Goal: Task Accomplishment & Management: Use online tool/utility

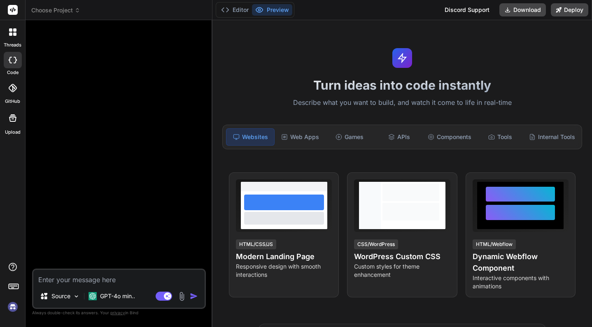
click at [10, 309] on img at bounding box center [13, 307] width 14 height 14
click at [159, 79] on div at bounding box center [120, 148] width 172 height 242
click at [10, 33] on icon at bounding box center [10, 34] width 3 height 3
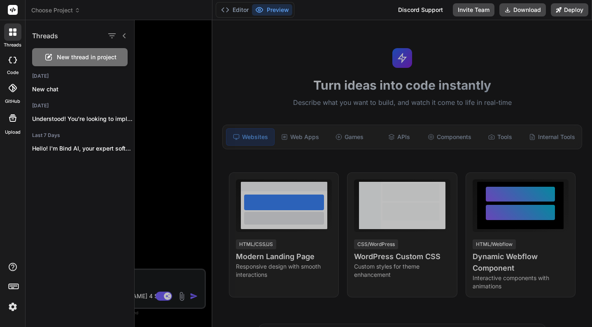
click at [471, 1] on div "Editor Preview Discord Support Invite Team Download Deploy" at bounding box center [402, 10] width 380 height 20
click at [471, 7] on button "Invite Team" at bounding box center [474, 9] width 42 height 13
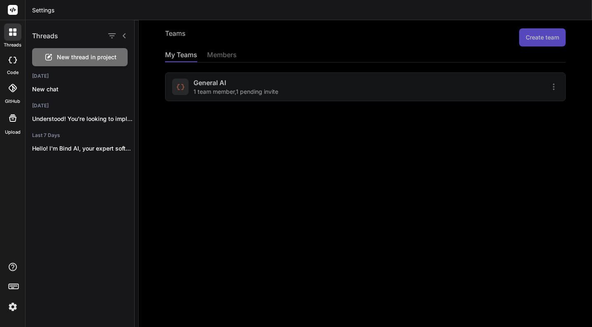
click at [539, 42] on div at bounding box center [363, 173] width 457 height 307
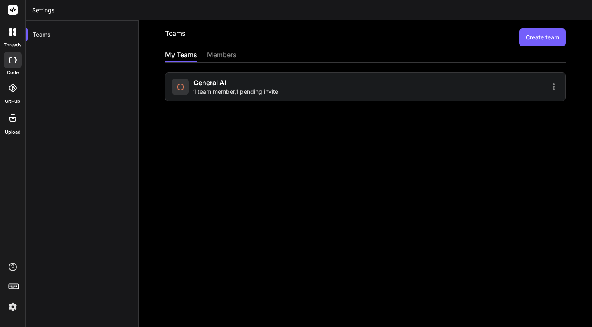
click at [534, 35] on button "Create team" at bounding box center [542, 37] width 47 height 18
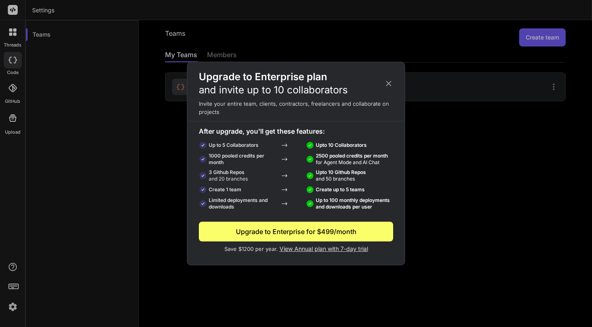
click at [389, 82] on icon at bounding box center [388, 83] width 5 height 5
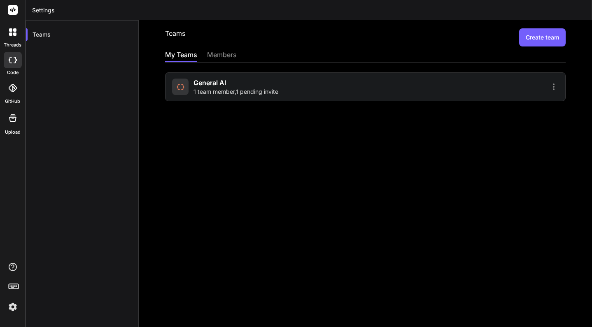
click at [13, 316] on div "threads code GitHub Upload" at bounding box center [13, 163] width 26 height 327
click at [14, 310] on img at bounding box center [13, 307] width 14 height 14
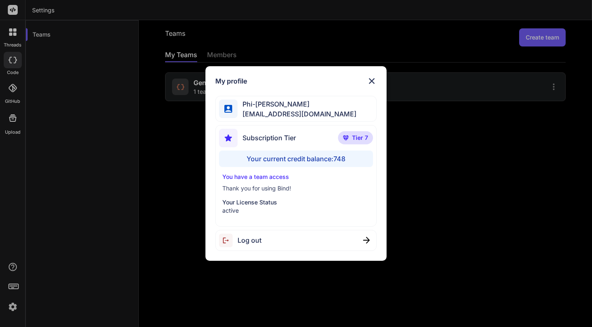
click at [357, 142] on span "Tier 7" at bounding box center [360, 138] width 16 height 8
click at [350, 139] on p "Tier 7" at bounding box center [355, 137] width 35 height 13
click at [369, 80] on img at bounding box center [372, 81] width 10 height 10
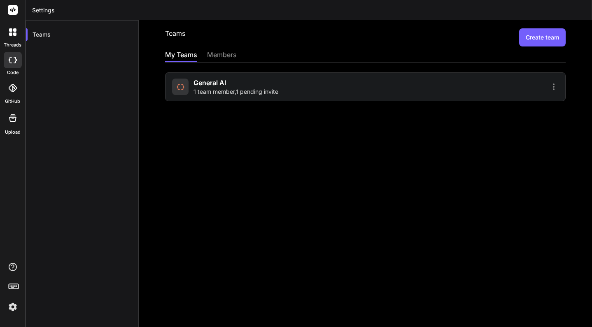
click at [375, 86] on div at bounding box center [463, 87] width 191 height 10
click at [554, 87] on icon at bounding box center [554, 87] width 10 height 10
click at [541, 37] on div at bounding box center [296, 163] width 592 height 327
click at [541, 37] on button "Create team" at bounding box center [542, 37] width 47 height 18
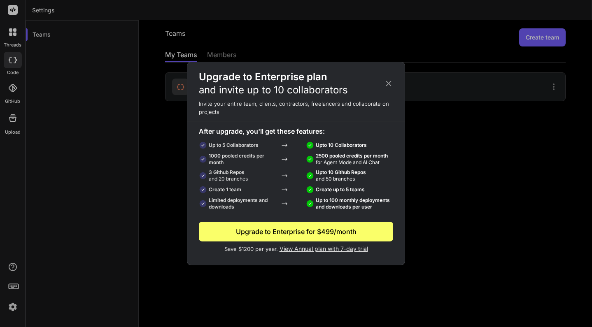
click at [389, 86] on icon at bounding box center [388, 83] width 9 height 9
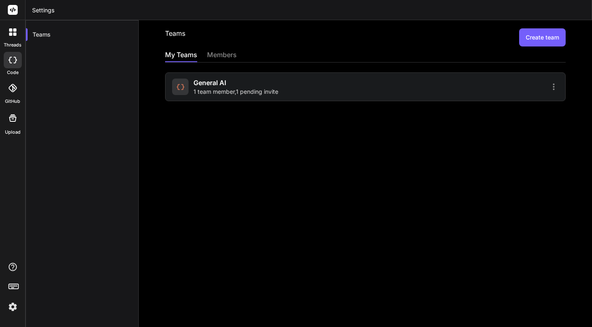
click at [551, 87] on icon at bounding box center [554, 87] width 10 height 10
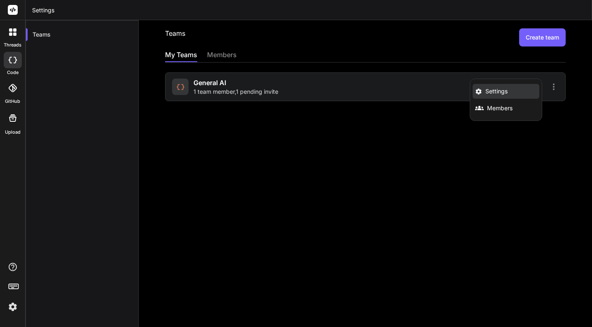
click at [508, 86] on li "Settings" at bounding box center [506, 91] width 67 height 15
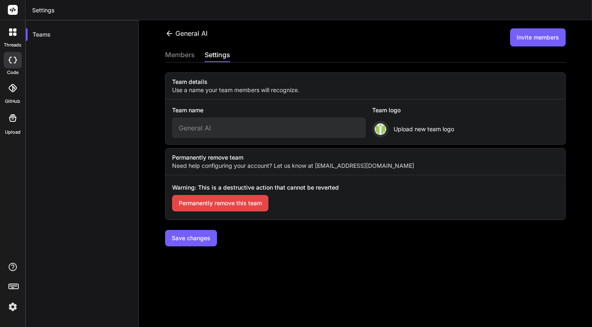
click at [189, 50] on div "members" at bounding box center [180, 56] width 30 height 12
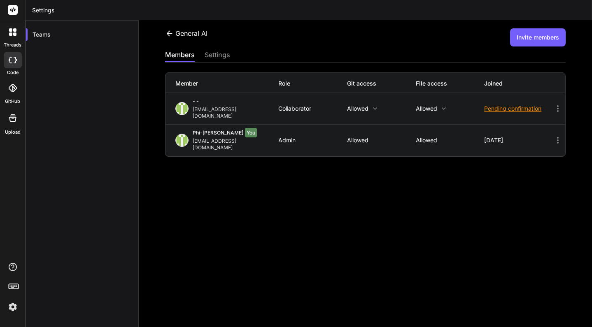
click at [11, 304] on img at bounding box center [13, 307] width 14 height 14
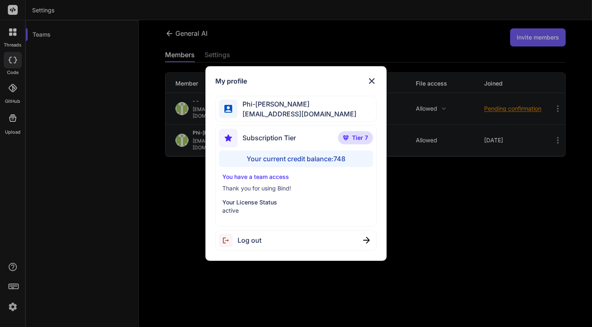
click at [254, 179] on p "You have a team access" at bounding box center [295, 177] width 147 height 8
click at [257, 171] on div "Subscription Tier Tier 7 Your current credit balance: 748 You have a team acces…" at bounding box center [295, 176] width 161 height 102
click at [433, 181] on div "My profile Phi-My Tran phimy@cloudscopetechnologies.com Subscription Tier Tier …" at bounding box center [296, 163] width 592 height 327
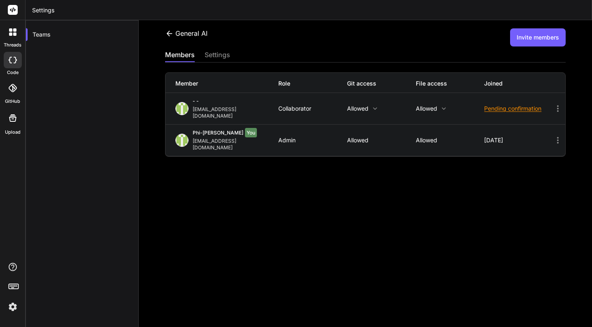
click at [538, 35] on button "Invite members" at bounding box center [538, 37] width 56 height 18
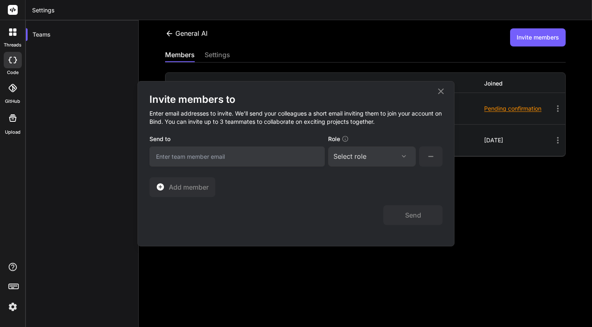
click at [454, 22] on div "Invite members to Enter email addresses to invite. We’ll send your colleagues a…" at bounding box center [296, 163] width 592 height 327
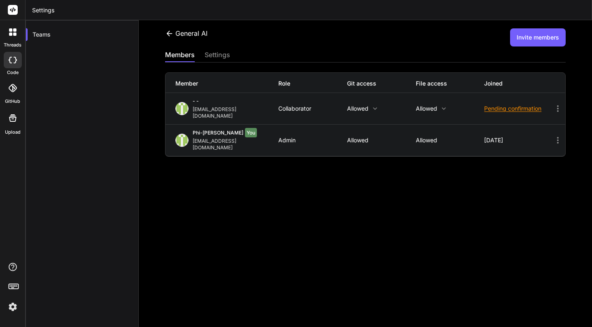
click at [185, 28] on div "General AI" at bounding box center [186, 33] width 42 height 10
click at [183, 36] on div "General AI" at bounding box center [186, 33] width 42 height 10
click at [168, 33] on icon at bounding box center [170, 32] width 6 height 5
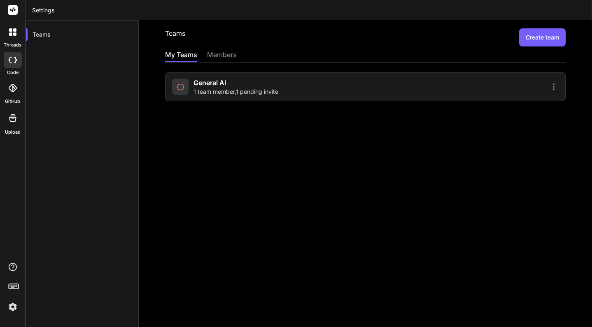
click at [546, 42] on button "Create team" at bounding box center [542, 37] width 47 height 18
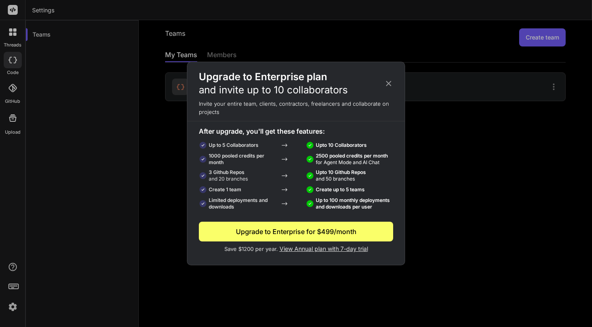
click at [306, 278] on div "Upgrade to Enterprise plan and invite up to 10 collaborators Invite your entire…" at bounding box center [296, 163] width 592 height 327
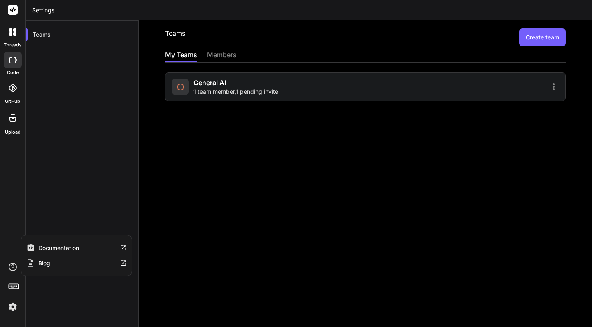
click at [12, 262] on div "threads code GitHub Upload Documentation Blog" at bounding box center [13, 163] width 26 height 327
click at [14, 287] on icon at bounding box center [14, 286] width 12 height 12
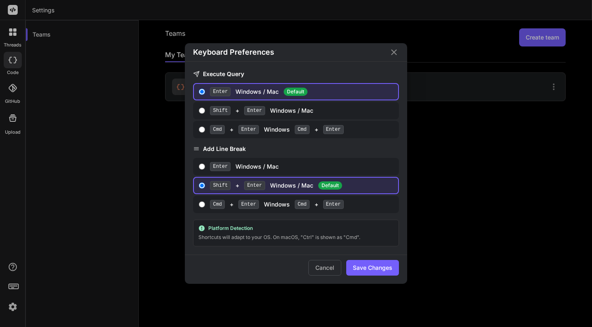
click at [16, 308] on div "Keyboard Preferences Execute Query Enter Windows / Mac Default Shift + Enter Wi…" at bounding box center [296, 163] width 592 height 327
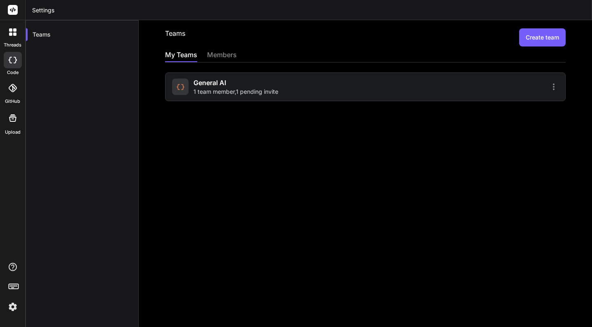
click at [18, 317] on div "threads code GitHub Upload" at bounding box center [13, 163] width 26 height 327
click at [11, 305] on img at bounding box center [13, 307] width 14 height 14
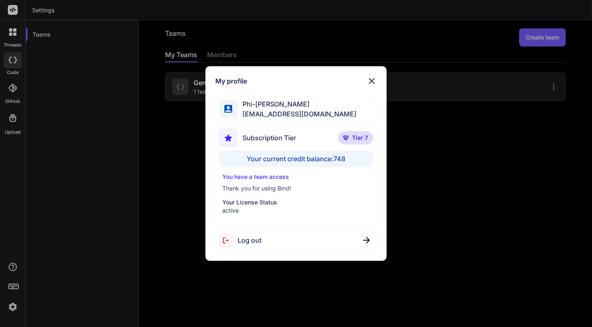
click at [116, 159] on div "My profile Phi-My Tran phimy@cloudscopetechnologies.com Subscription Tier Tier …" at bounding box center [296, 163] width 592 height 327
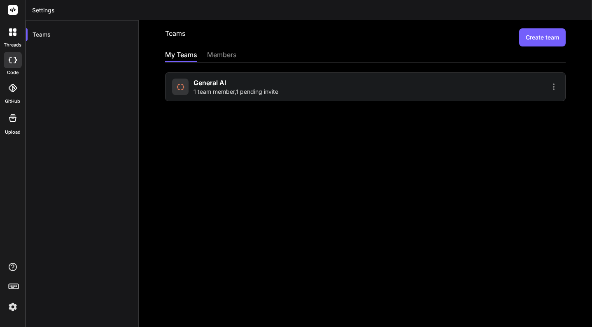
click at [11, 17] on div at bounding box center [12, 10] width 25 height 20
click at [12, 12] on icon at bounding box center [13, 9] width 6 height 5
click at [222, 55] on div "members" at bounding box center [222, 56] width 30 height 12
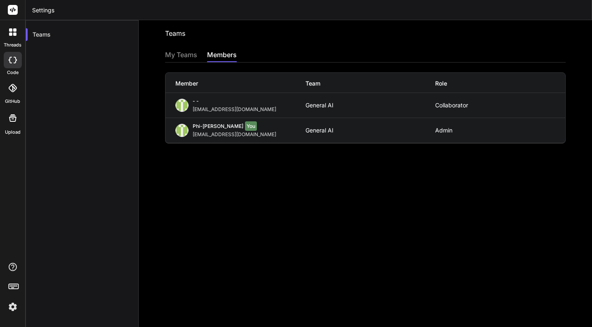
click at [190, 53] on div "My Teams" at bounding box center [181, 56] width 32 height 12
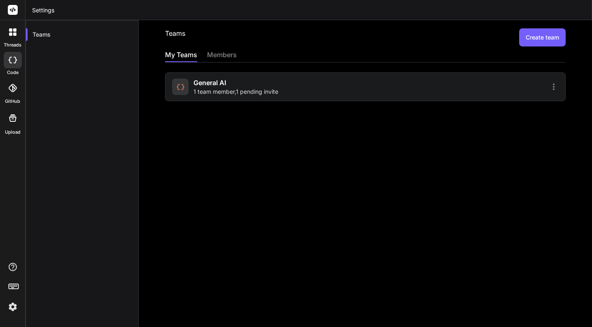
click at [234, 88] on span "1 team member , 1 pending invite" at bounding box center [236, 92] width 85 height 8
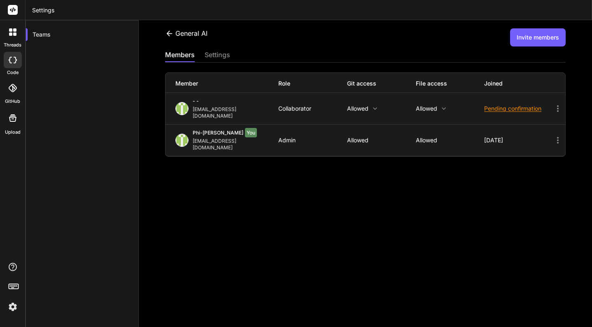
click at [187, 37] on div "General AI" at bounding box center [186, 33] width 42 height 10
click at [165, 33] on icon at bounding box center [169, 33] width 9 height 9
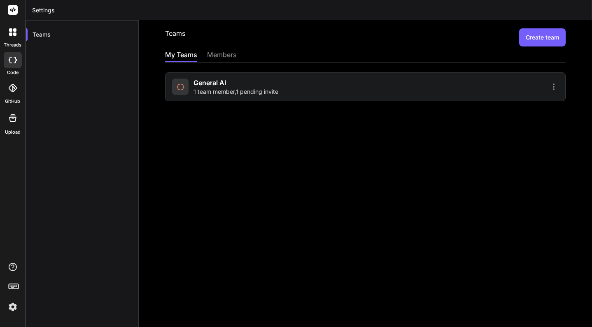
click at [229, 59] on div "members" at bounding box center [222, 56] width 30 height 12
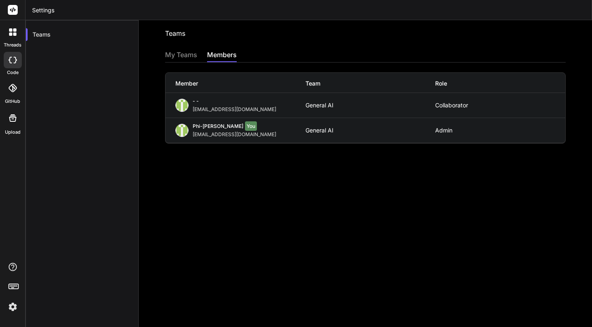
click at [193, 46] on div "Teams Invite into a team" at bounding box center [365, 37] width 401 height 18
click at [187, 52] on div "My Teams" at bounding box center [181, 56] width 32 height 12
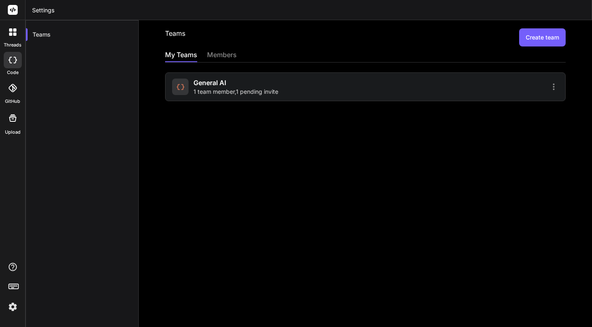
click at [534, 32] on button "Create team" at bounding box center [542, 37] width 47 height 18
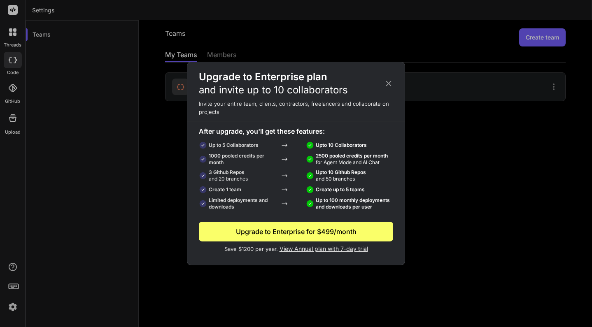
click at [387, 80] on icon at bounding box center [388, 83] width 9 height 9
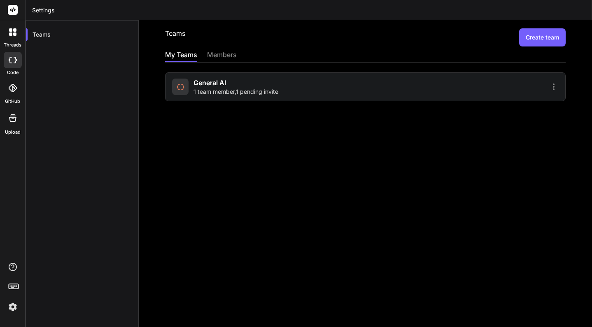
click at [294, 82] on div "General AI 1 team member , 1 pending invite" at bounding box center [267, 87] width 191 height 18
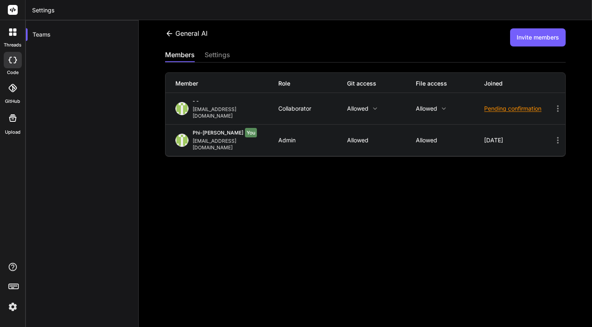
click at [547, 39] on button "Invite members" at bounding box center [538, 37] width 56 height 18
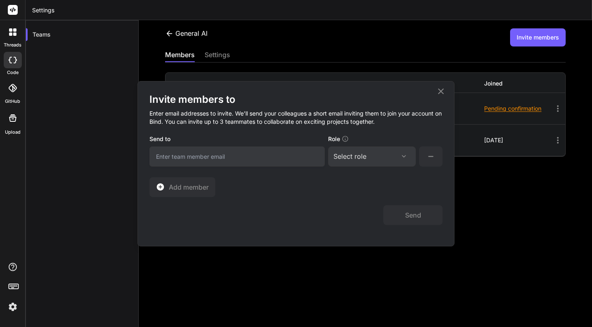
click at [294, 161] on input "email" at bounding box center [236, 157] width 175 height 20
click at [295, 67] on div "Invite members to Enter email addresses to invite. We’ll send your colleagues a…" at bounding box center [296, 163] width 592 height 327
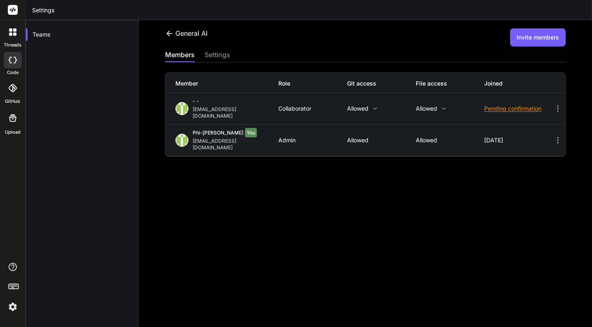
click at [364, 108] on p "Allowed" at bounding box center [381, 108] width 69 height 7
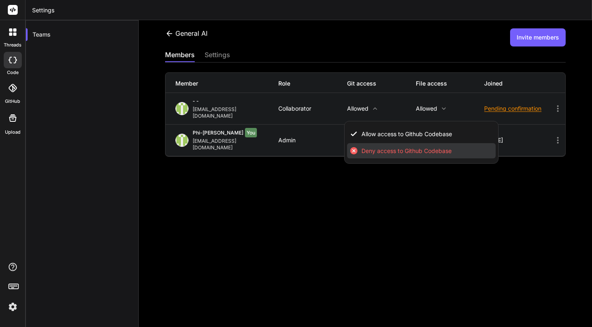
click at [369, 147] on span "Deny access to Github Codebase" at bounding box center [406, 151] width 90 height 8
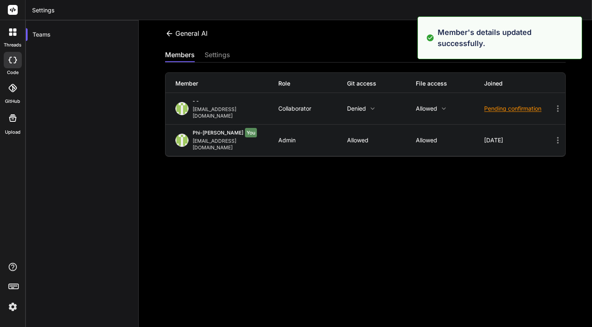
click at [432, 105] on p "Allowed" at bounding box center [450, 108] width 69 height 7
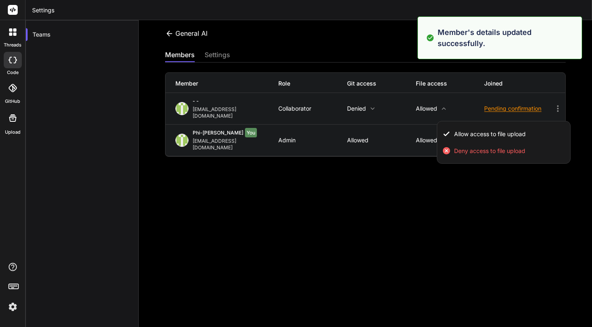
click at [344, 96] on div at bounding box center [296, 163] width 592 height 327
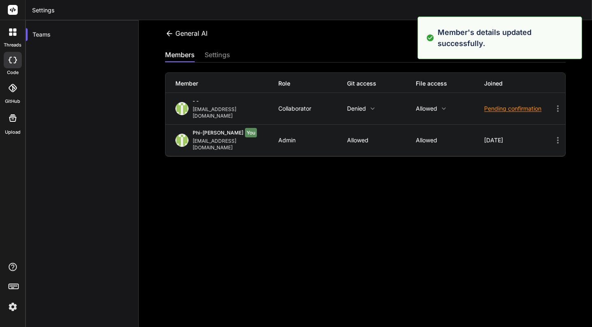
click at [359, 105] on p "Denied" at bounding box center [381, 108] width 69 height 7
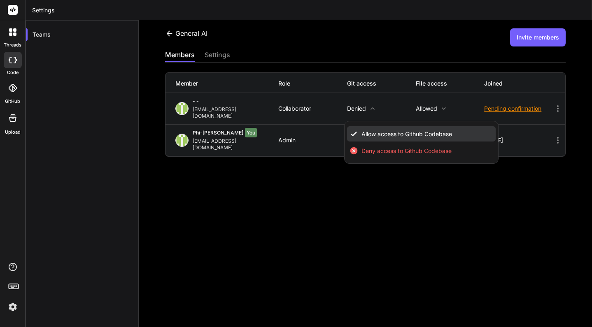
click at [366, 126] on li "Allow access to Github Codebase" at bounding box center [421, 133] width 149 height 15
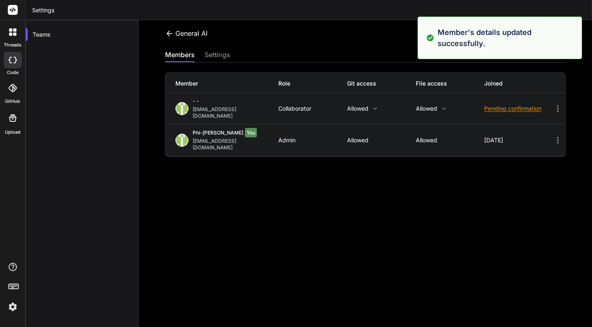
click at [420, 105] on p "Allowed" at bounding box center [450, 108] width 69 height 7
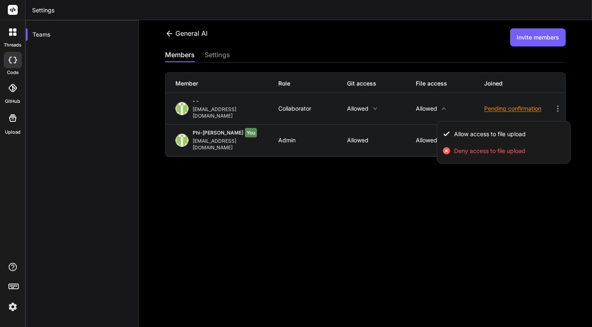
click at [439, 169] on div at bounding box center [296, 163] width 592 height 327
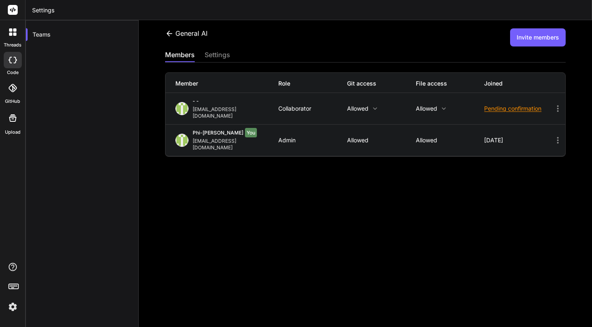
click at [12, 89] on icon at bounding box center [13, 88] width 8 height 8
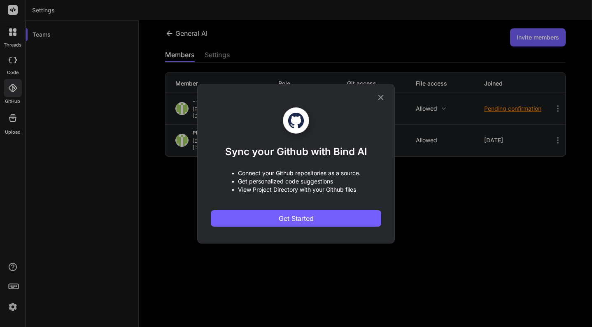
click at [29, 50] on div "Sync your Github with Bind AI • Connect your Github repositories as a source. •…" at bounding box center [296, 163] width 592 height 327
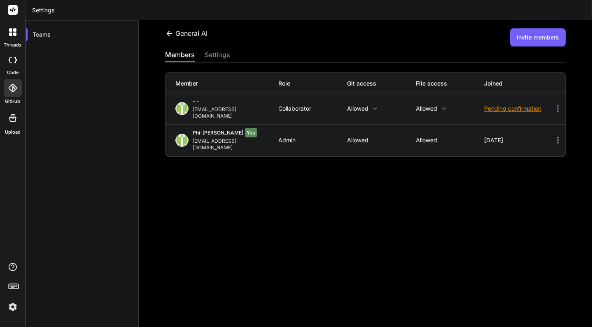
click at [16, 37] on div at bounding box center [12, 31] width 17 height 17
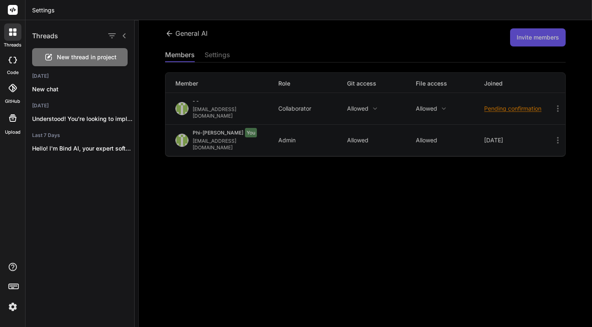
click at [11, 19] on div at bounding box center [12, 10] width 25 height 20
click at [14, 12] on rect at bounding box center [13, 10] width 10 height 10
click at [12, 57] on icon at bounding box center [13, 60] width 8 height 7
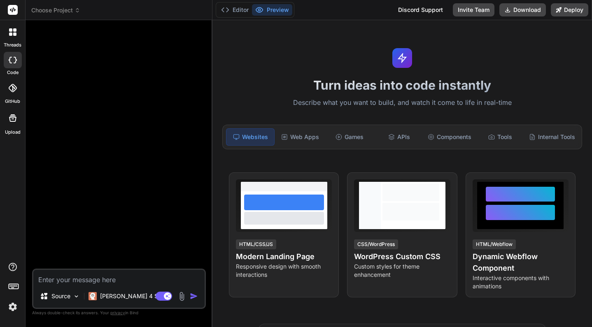
click at [50, 16] on header "Choose Project Created with Pixso." at bounding box center [119, 10] width 187 height 20
click at [47, 12] on span "Choose Project" at bounding box center [55, 10] width 49 height 8
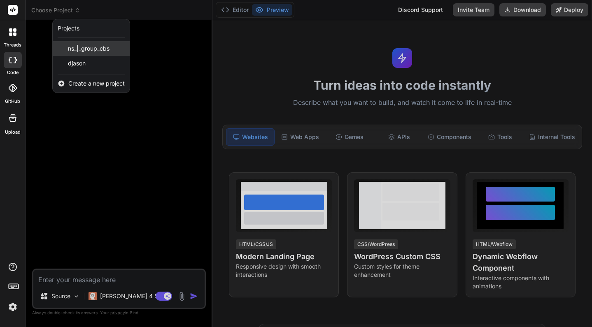
click at [79, 49] on span "ns_|_group_cbs" at bounding box center [89, 48] width 42 height 8
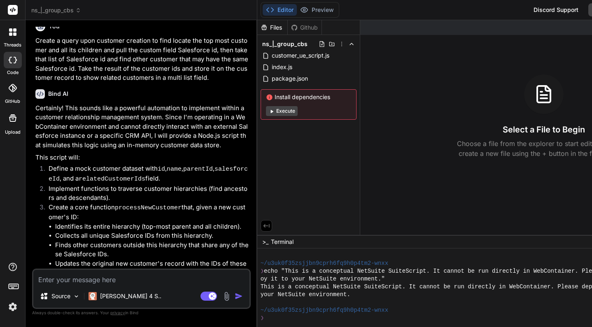
scroll to position [9, 0]
click at [321, 53] on span "customer_ue_script.js" at bounding box center [300, 56] width 59 height 10
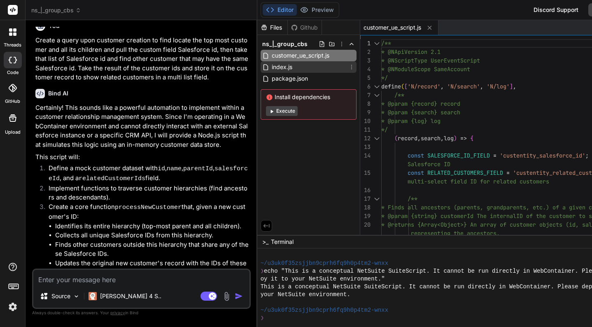
click at [315, 67] on div "index.js" at bounding box center [309, 67] width 96 height 12
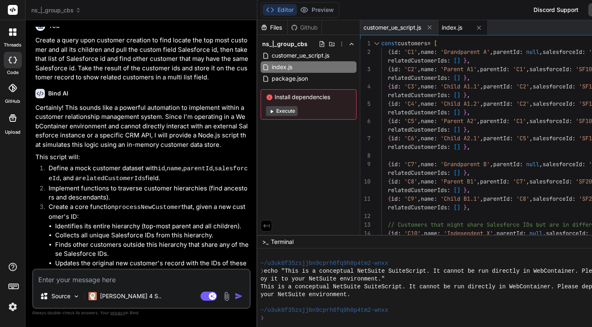
click at [290, 99] on span "Install dependencies" at bounding box center [308, 97] width 85 height 8
click at [290, 109] on button "Execute" at bounding box center [282, 111] width 32 height 10
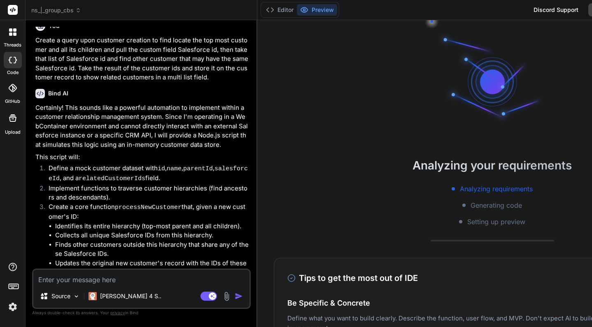
scroll to position [180, 0]
type textarea "x"
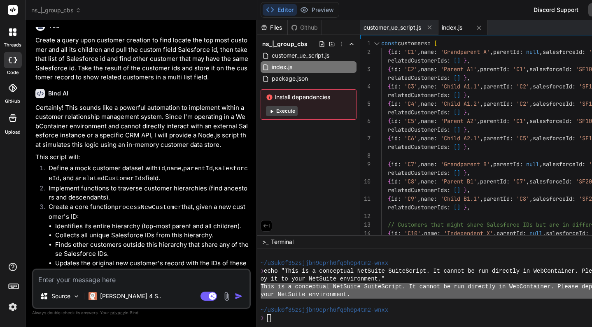
click at [323, 218] on div "Files Github ns_|_group_cbs customer_ue_script.js index.js package.json Install…" at bounding box center [308, 127] width 103 height 215
click at [324, 212] on div "Files Github ns_|_group_cbs customer_ue_script.js index.js package.json Install…" at bounding box center [308, 127] width 103 height 215
click at [295, 72] on div "index.js" at bounding box center [309, 67] width 96 height 12
click at [295, 81] on span "package.json" at bounding box center [290, 79] width 38 height 10
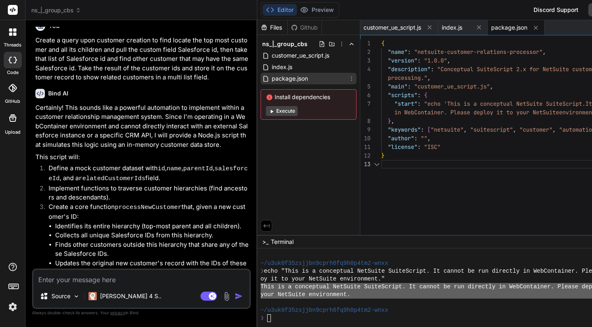
scroll to position [35, 0]
click at [297, 74] on span "package.json" at bounding box center [290, 79] width 38 height 10
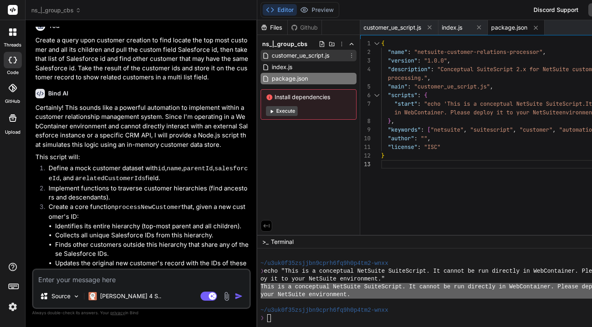
click at [297, 57] on span "customer_ue_script.js" at bounding box center [300, 56] width 59 height 10
type textarea "{currentCustomerId}, Error: ${e.message}`); } } }; return { afterSubmit }; });"
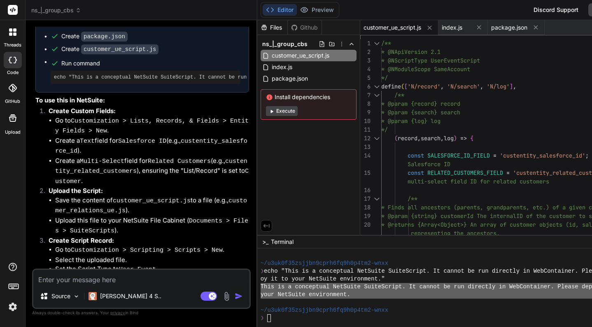
scroll to position [1374, 0]
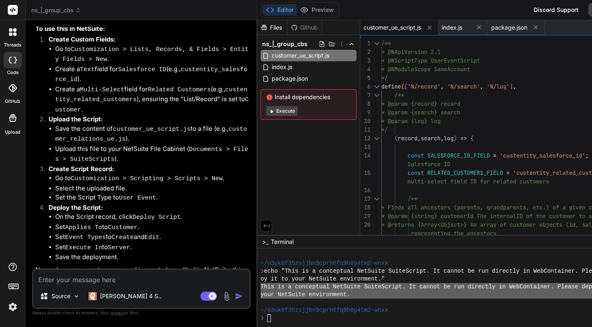
click at [10, 310] on img at bounding box center [13, 307] width 14 height 14
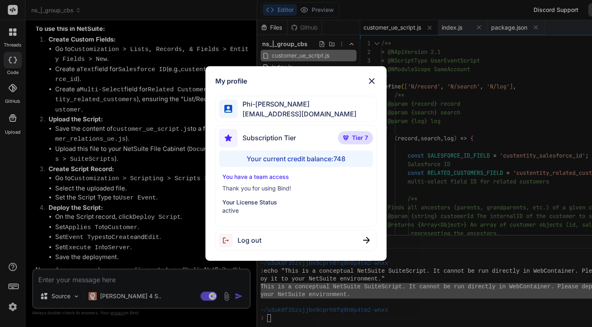
click at [376, 85] on img at bounding box center [372, 81] width 10 height 10
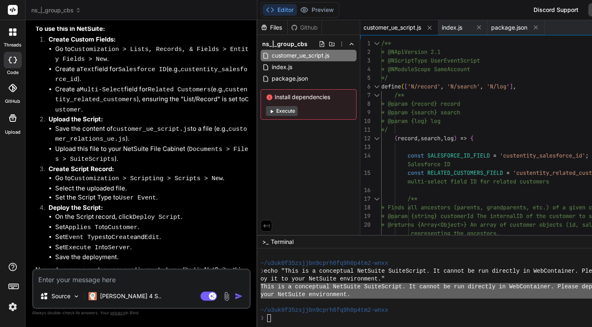
click at [548, 14] on div "Discord Support" at bounding box center [556, 9] width 55 height 13
click at [541, 9] on div "Discord Support" at bounding box center [556, 9] width 55 height 13
click at [548, 8] on div "Discord Support" at bounding box center [556, 9] width 55 height 13
click at [12, 298] on div at bounding box center [12, 288] width 25 height 52
click at [12, 305] on img at bounding box center [13, 307] width 14 height 14
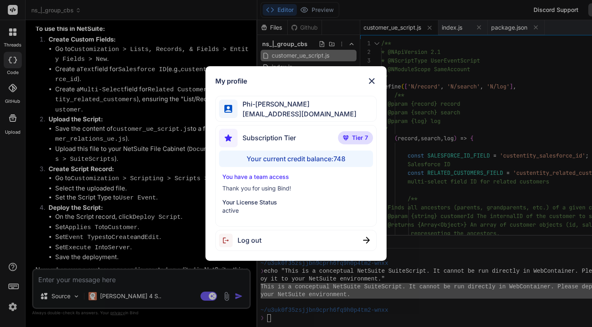
click at [440, 54] on div "My profile Phi-[PERSON_NAME] [EMAIL_ADDRESS][DOMAIN_NAME] Subscription Tier Tie…" at bounding box center [296, 163] width 592 height 327
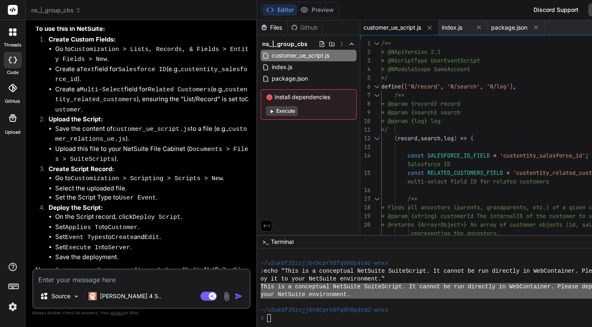
click at [14, 48] on label "threads" at bounding box center [13, 45] width 18 height 7
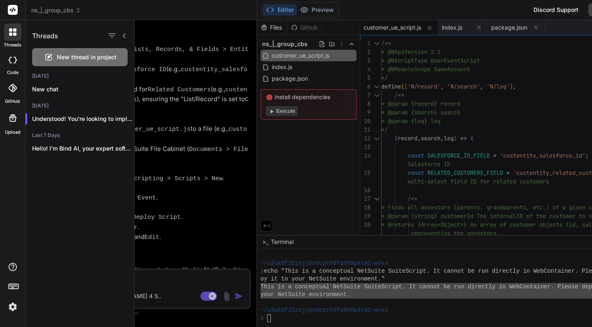
click at [12, 34] on icon at bounding box center [12, 31] width 7 height 7
click at [12, 11] on icon at bounding box center [13, 9] width 6 height 5
click at [16, 89] on icon at bounding box center [12, 88] width 8 height 8
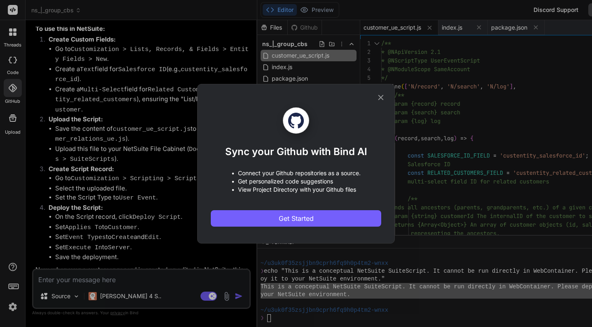
click at [13, 126] on div "Sync your Github with Bind AI • Connect your Github repositories as a source. •…" at bounding box center [296, 163] width 592 height 327
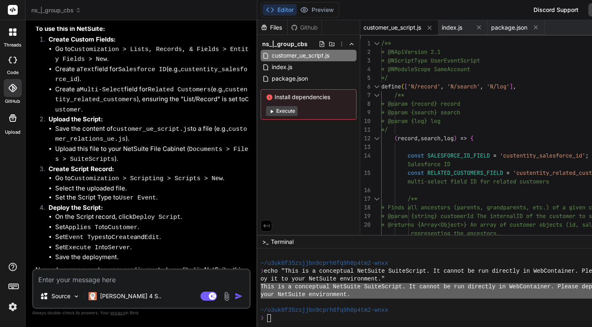
click at [9, 65] on div at bounding box center [13, 60] width 18 height 16
type textarea "x"
click at [60, 12] on span "ns_|_group_cbs" at bounding box center [56, 10] width 50 height 8
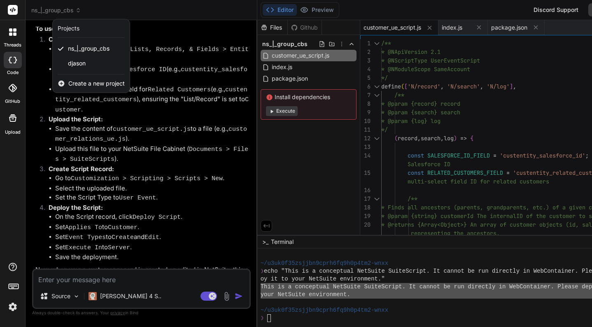
click at [63, 29] on div "Projects" at bounding box center [69, 28] width 22 height 8
click at [86, 34] on div "Projects" at bounding box center [91, 28] width 77 height 19
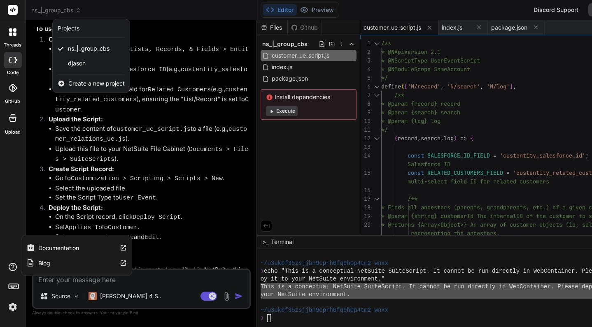
click at [14, 269] on icon at bounding box center [13, 267] width 10 height 10
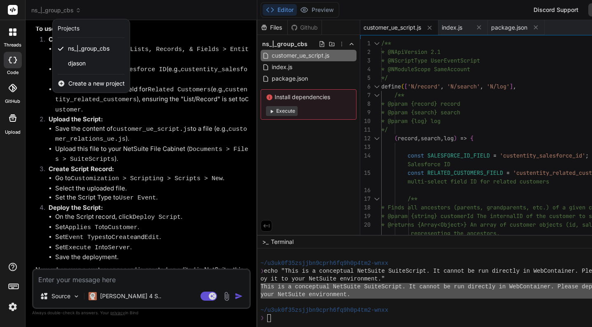
click at [14, 287] on icon at bounding box center [14, 286] width 12 height 12
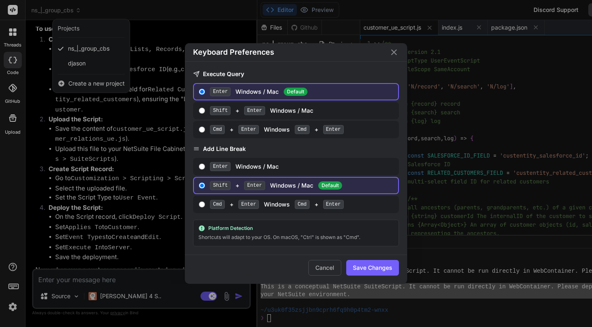
click at [14, 310] on div "Keyboard Preferences Execute Query Enter Windows / Mac Default Shift + Enter Wi…" at bounding box center [296, 163] width 592 height 327
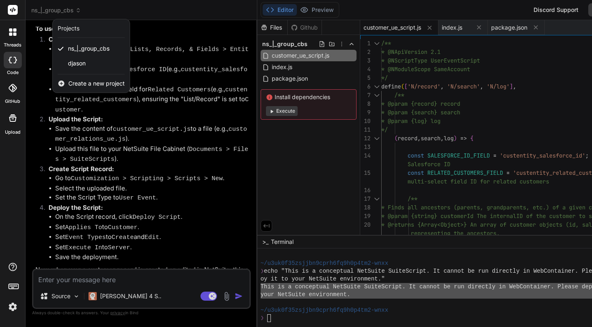
click at [14, 310] on img at bounding box center [13, 307] width 14 height 14
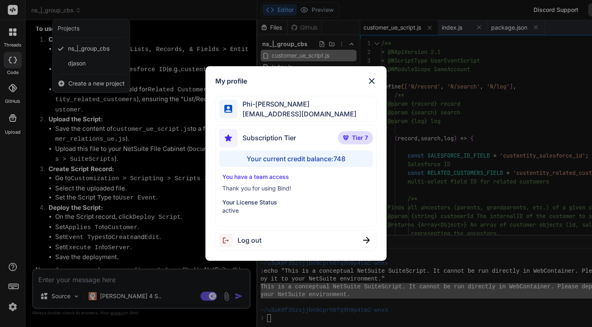
click at [250, 115] on span "[EMAIL_ADDRESS][DOMAIN_NAME]" at bounding box center [297, 114] width 119 height 10
click at [248, 117] on span "[EMAIL_ADDRESS][DOMAIN_NAME]" at bounding box center [297, 114] width 119 height 10
click at [255, 195] on div "You have a team access Thank you for using Bind! Your License Status active" at bounding box center [296, 194] width 154 height 42
click at [254, 173] on p "You have a team access" at bounding box center [295, 177] width 147 height 8
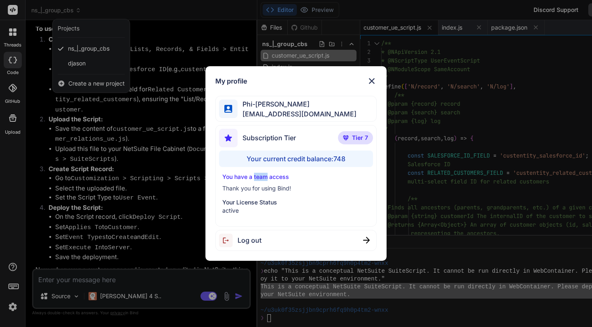
click at [254, 173] on p "You have a team access" at bounding box center [295, 177] width 147 height 8
click at [240, 41] on div "My profile Phi-My Tran phimy@cloudscopetechnologies.com Subscription Tier Tier …" at bounding box center [296, 163] width 592 height 327
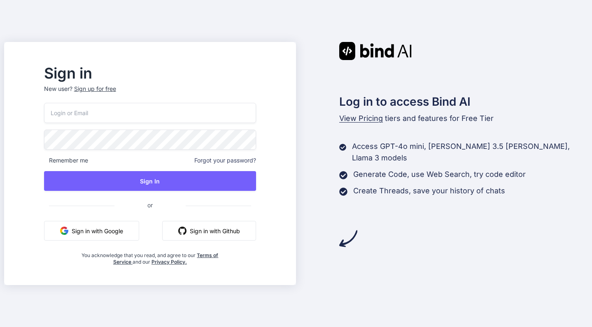
click at [135, 233] on button "Sign in with Google" at bounding box center [91, 231] width 95 height 20
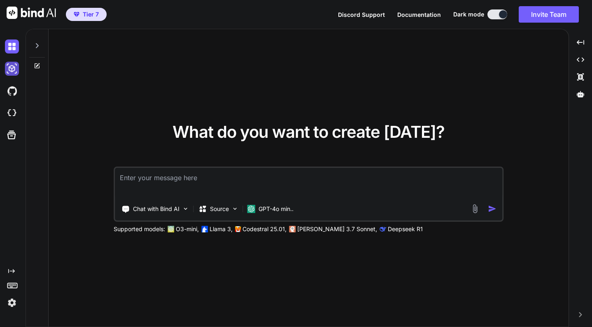
click at [15, 67] on img at bounding box center [12, 69] width 14 height 14
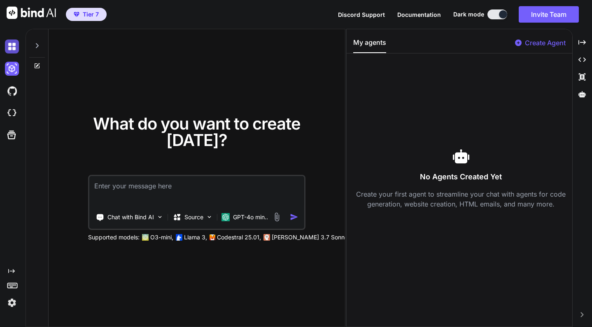
click at [14, 49] on img at bounding box center [12, 47] width 14 height 14
click at [14, 69] on img at bounding box center [12, 69] width 14 height 14
click at [11, 92] on img at bounding box center [12, 91] width 14 height 14
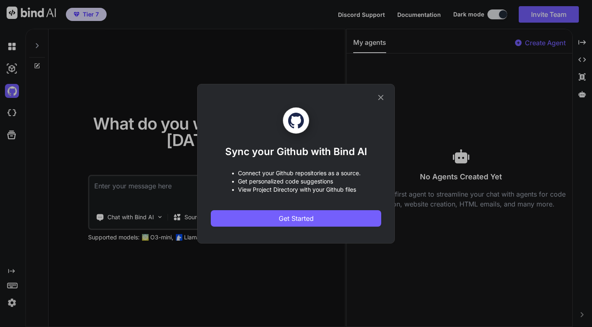
click at [385, 94] on icon at bounding box center [380, 97] width 9 height 9
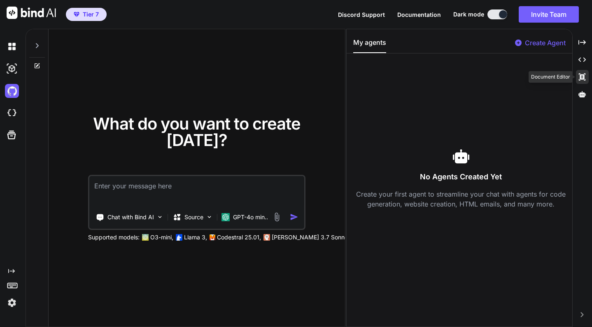
click at [584, 70] on div "Created with Pixso." at bounding box center [582, 77] width 13 height 14
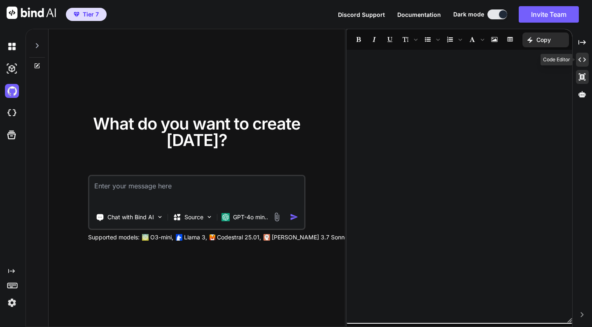
click at [585, 63] on icon "Created with Pixso." at bounding box center [581, 59] width 7 height 7
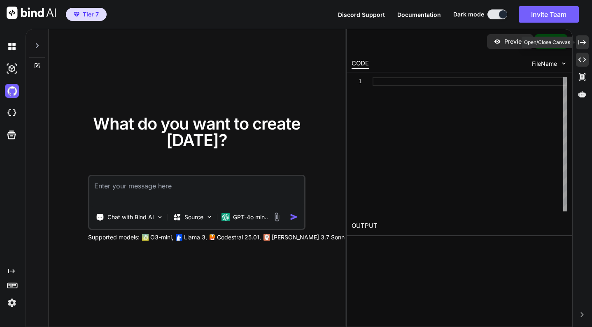
click at [583, 47] on div "Created with Pixso." at bounding box center [582, 42] width 13 height 14
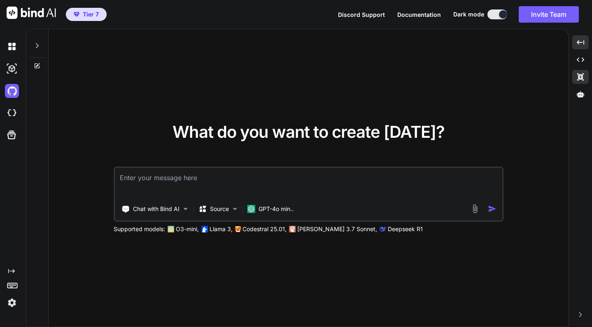
click at [584, 70] on div "Created with Pixso." at bounding box center [580, 77] width 16 height 14
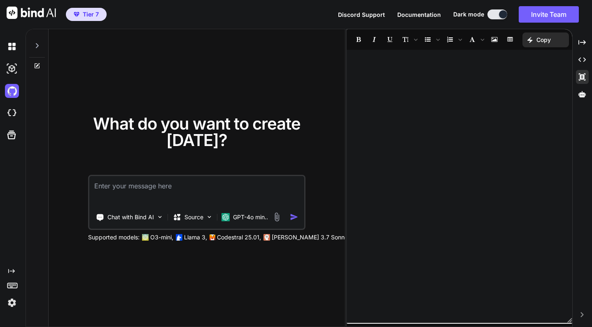
click at [518, 84] on div at bounding box center [460, 186] width 226 height 265
click at [532, 40] on icon "Created with Pixso." at bounding box center [530, 40] width 6 height 6
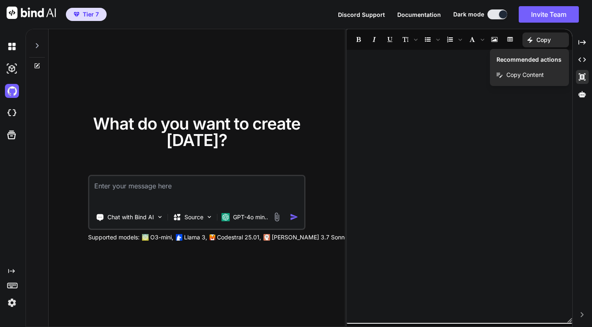
click at [563, 104] on div at bounding box center [460, 186] width 226 height 265
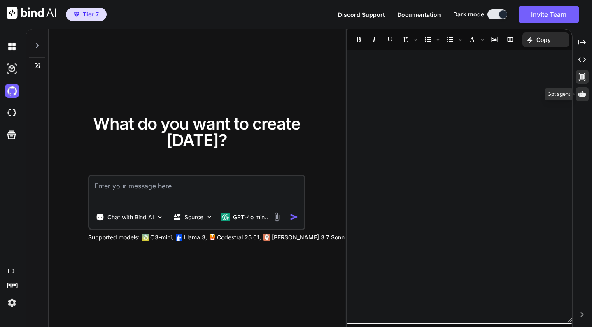
click at [578, 97] on div at bounding box center [582, 94] width 13 height 14
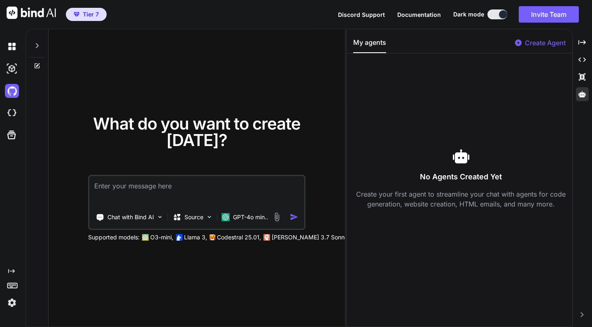
click at [535, 47] on p "Create Agent" at bounding box center [545, 43] width 41 height 10
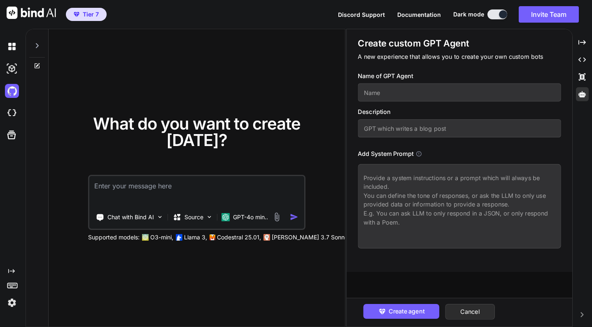
click at [442, 191] on textarea at bounding box center [459, 206] width 203 height 84
click at [466, 313] on button "Cancel" at bounding box center [470, 312] width 50 height 16
type textarea "x"
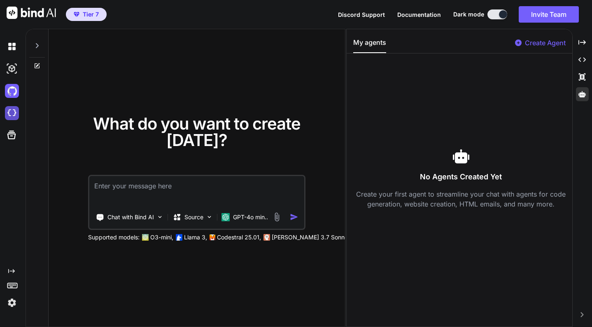
click at [14, 114] on img at bounding box center [12, 113] width 14 height 14
click at [12, 274] on icon "Created with Pixso." at bounding box center [11, 271] width 7 height 7
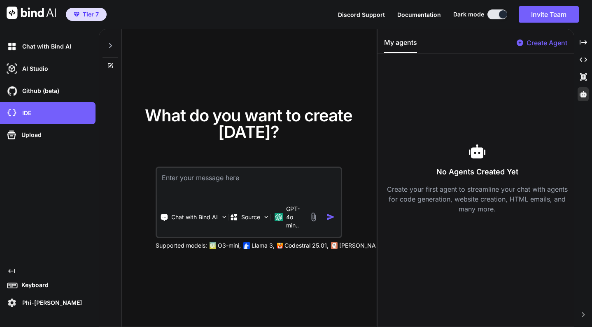
click at [25, 302] on p "Phi-My Tran" at bounding box center [50, 303] width 63 height 8
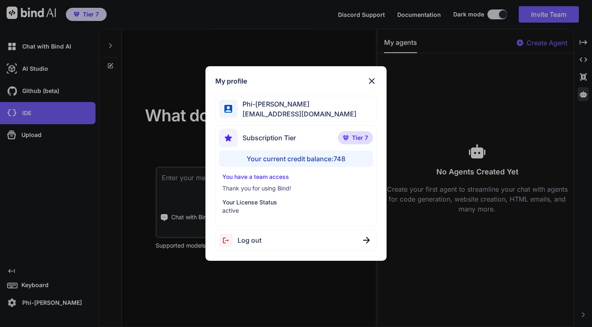
click at [254, 159] on div "Your current credit balance: 748" at bounding box center [296, 159] width 154 height 16
click at [266, 156] on div "Your current credit balance: 748" at bounding box center [296, 159] width 154 height 16
click at [253, 180] on p "You have a team access" at bounding box center [295, 177] width 147 height 8
click at [55, 47] on div "My profile Phi-My Tran phimy@cloudscopetechnologies.com Subscription Tier Tier …" at bounding box center [296, 163] width 592 height 327
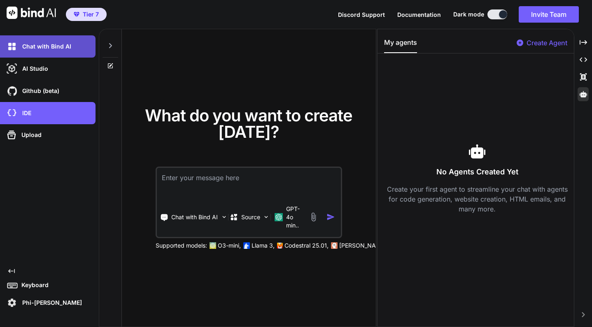
click at [53, 52] on div "Chat with Bind AI" at bounding box center [50, 47] width 91 height 14
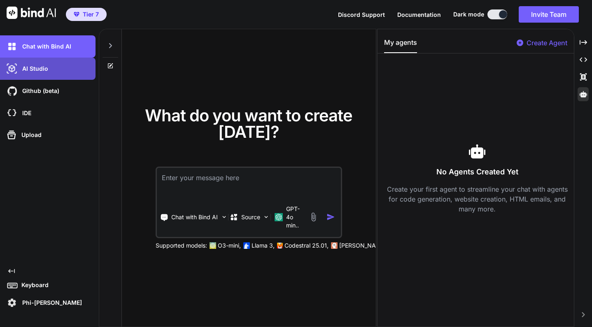
click at [42, 67] on p "AI Studio" at bounding box center [33, 69] width 29 height 8
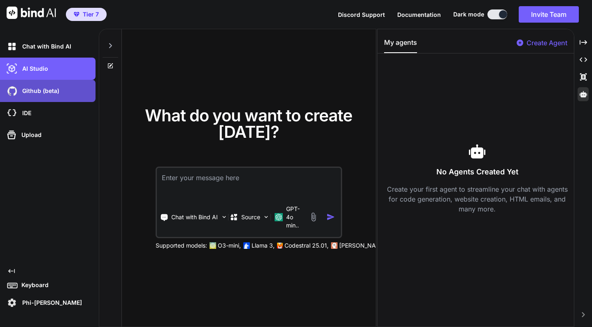
click at [48, 96] on div "Github (beta)" at bounding box center [50, 91] width 91 height 14
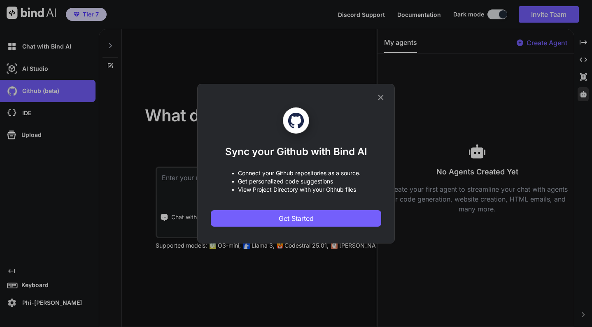
click at [45, 116] on div "Sync your Github with Bind AI • Connect your Github repositories as a source. •…" at bounding box center [296, 163] width 592 height 327
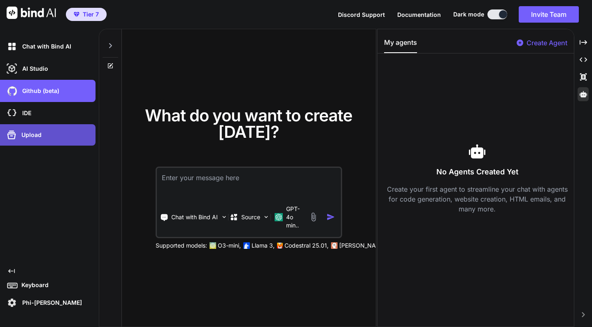
click at [46, 133] on div "Upload" at bounding box center [50, 134] width 91 height 13
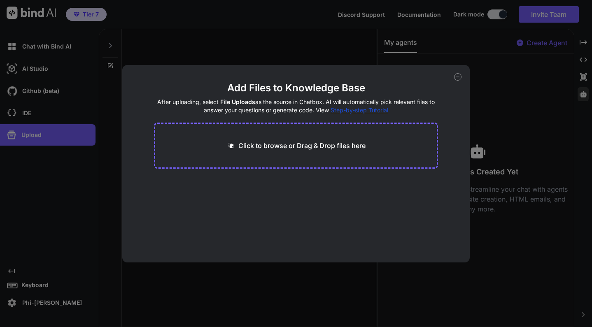
click at [46, 131] on div "Add Files to Knowledge Base After uploading, select File Uploads as the source …" at bounding box center [296, 163] width 592 height 327
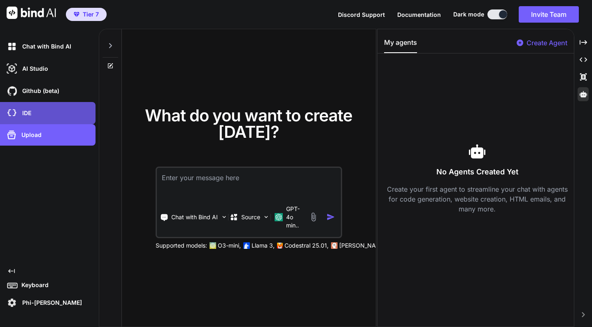
click at [44, 109] on div "IDE" at bounding box center [50, 113] width 91 height 14
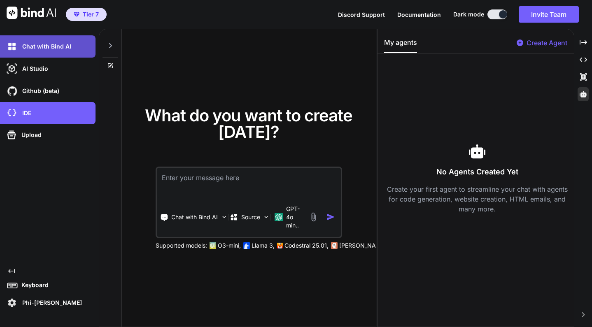
click at [45, 42] on div "Chat with Bind AI" at bounding box center [50, 47] width 91 height 14
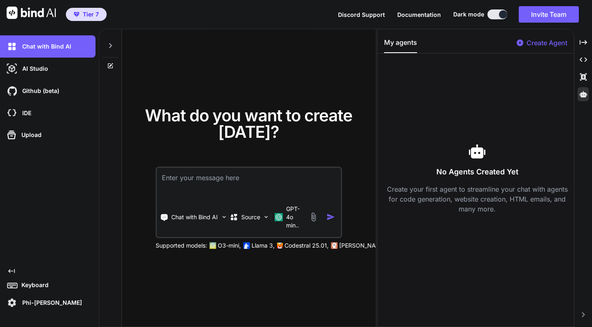
click at [110, 46] on icon at bounding box center [110, 45] width 7 height 7
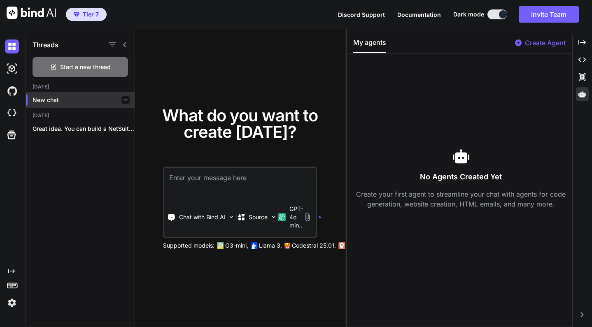
click at [66, 103] on p "New chat" at bounding box center [84, 100] width 102 height 8
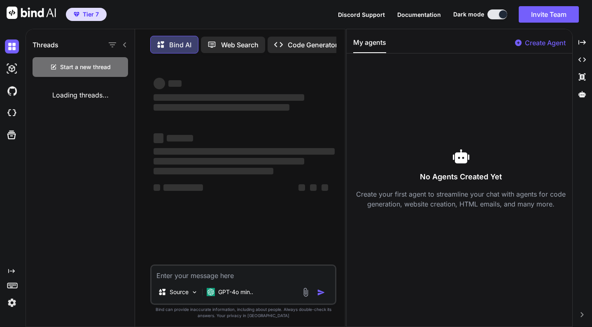
click at [86, 17] on span "Tier 7" at bounding box center [91, 14] width 16 height 8
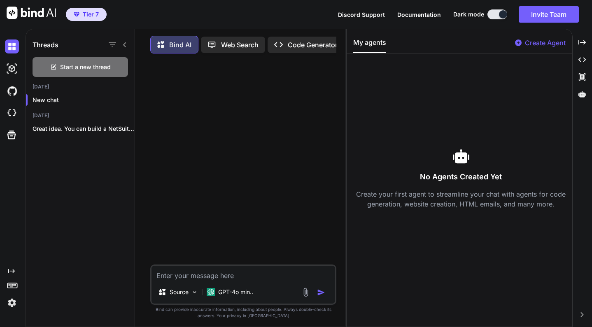
click at [86, 8] on button "Tier 7" at bounding box center [86, 14] width 41 height 13
click at [86, 14] on span "Tier 7" at bounding box center [91, 14] width 16 height 8
click at [43, 11] on img at bounding box center [31, 13] width 49 height 12
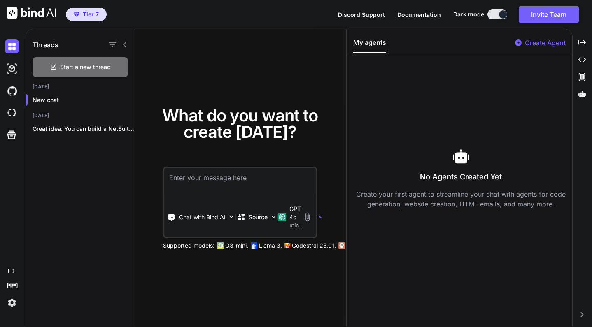
click at [43, 11] on img at bounding box center [31, 13] width 49 height 12
click at [17, 67] on img at bounding box center [12, 69] width 14 height 14
click at [14, 91] on img at bounding box center [12, 91] width 14 height 14
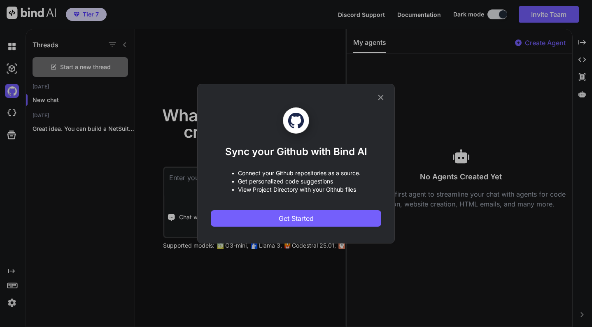
click at [380, 97] on icon at bounding box center [380, 97] width 5 height 5
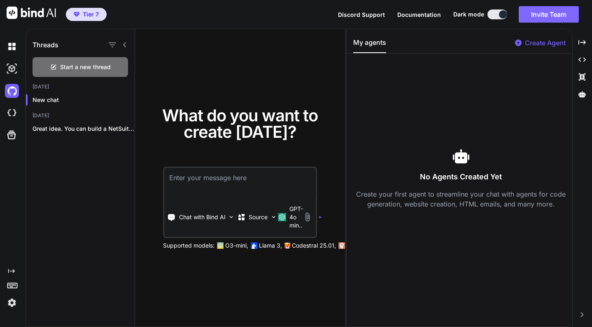
click at [541, 21] on button "Invite Team" at bounding box center [549, 14] width 60 height 16
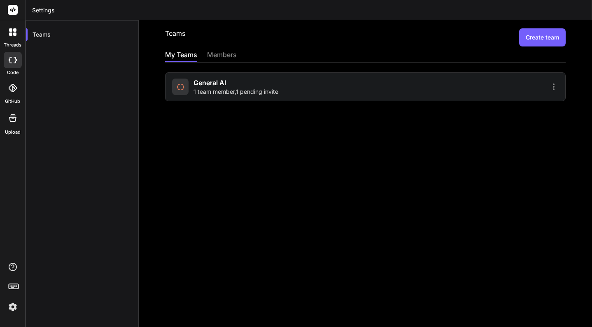
click at [375, 88] on div at bounding box center [463, 87] width 191 height 10
click at [548, 86] on div at bounding box center [463, 87] width 191 height 10
click at [556, 88] on icon at bounding box center [554, 87] width 10 height 10
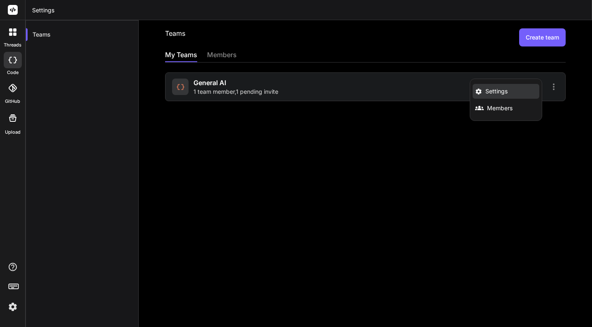
click at [518, 93] on li "Settings" at bounding box center [506, 91] width 67 height 15
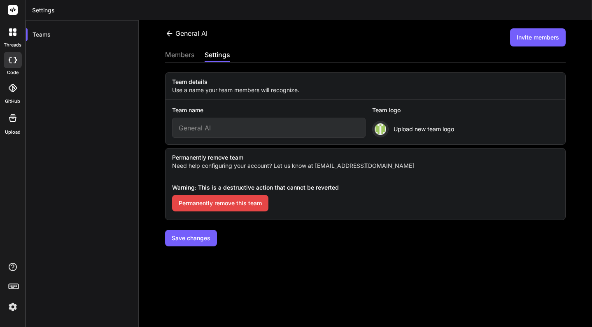
click at [189, 53] on div "members" at bounding box center [180, 56] width 30 height 12
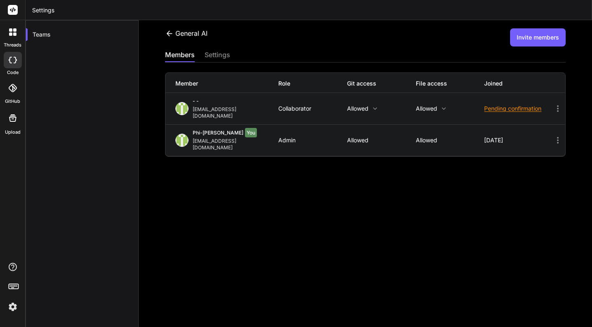
click at [530, 39] on button "Invite members" at bounding box center [538, 37] width 56 height 18
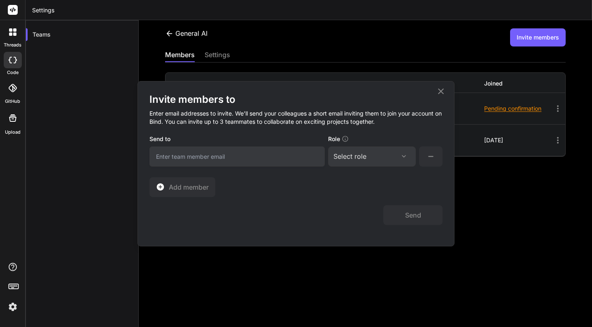
click at [351, 159] on div "Select role" at bounding box center [349, 157] width 33 height 10
click at [359, 207] on div "Collaborator" at bounding box center [360, 211] width 33 height 8
click at [285, 156] on input "email" at bounding box center [236, 157] width 175 height 20
type input "jasonduong1337@gmail.com"
click at [408, 216] on button "Send" at bounding box center [412, 215] width 59 height 20
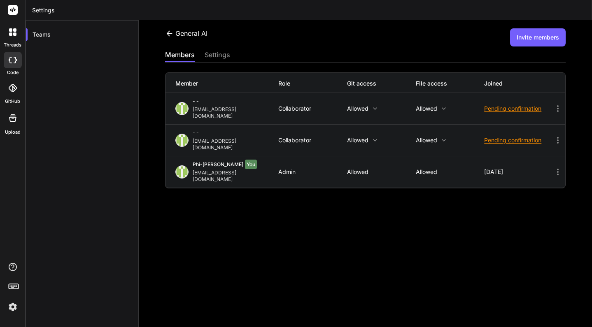
click at [368, 192] on div "General AI Invite members members settings Member Role Git access File access J…" at bounding box center [365, 173] width 453 height 307
click at [363, 108] on p "Allowed" at bounding box center [381, 108] width 69 height 7
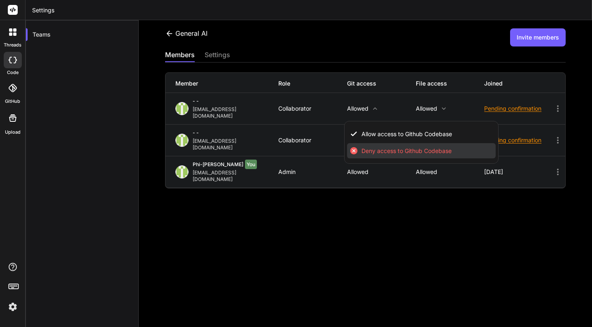
click at [379, 149] on li "Deny access to Github Codebase" at bounding box center [421, 150] width 149 height 15
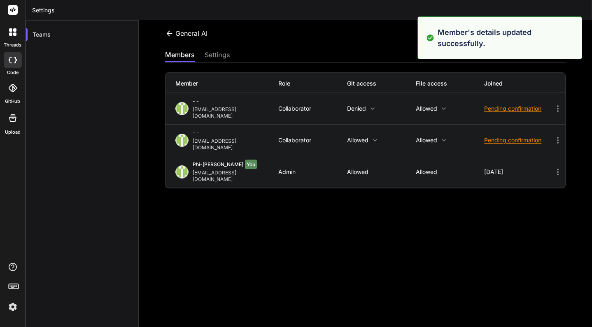
click at [367, 105] on p "Denied" at bounding box center [381, 108] width 69 height 7
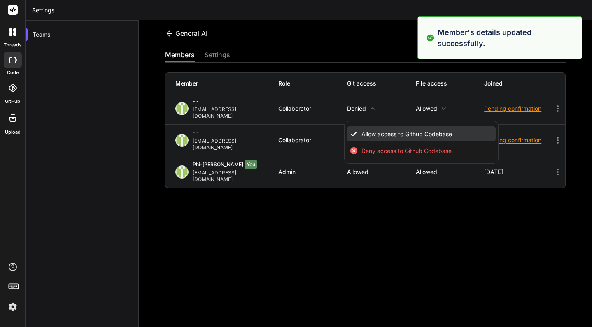
click at [376, 130] on span "Allow access to Github Codebase" at bounding box center [406, 134] width 91 height 8
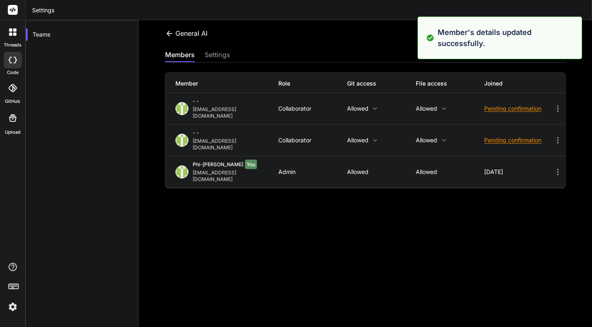
click at [381, 185] on div "General AI Invite members members settings Member Role Git access File access J…" at bounding box center [365, 173] width 453 height 307
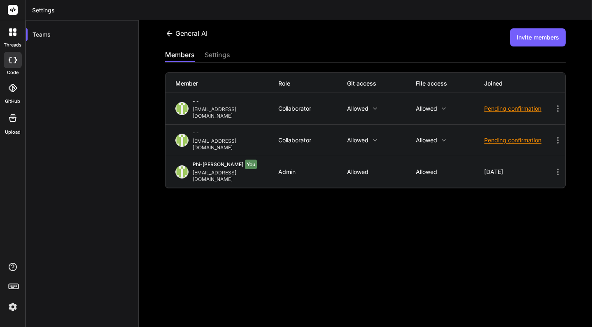
click at [436, 169] on p "Allowed" at bounding box center [450, 172] width 69 height 7
click at [433, 137] on p "Allowed" at bounding box center [450, 140] width 69 height 7
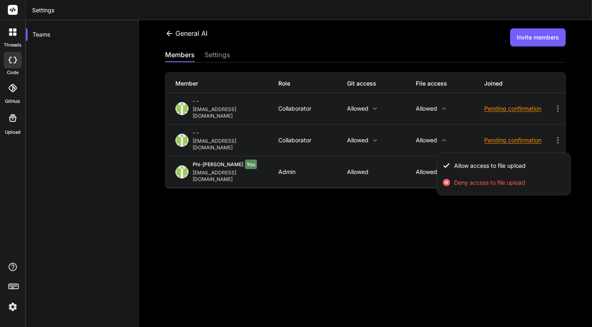
click at [418, 179] on div at bounding box center [296, 163] width 592 height 327
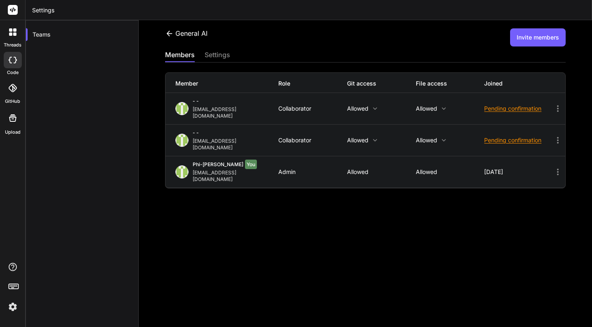
click at [425, 110] on div "- - hangphuongute@gmail.com Collaborator Allowed Allowed Pending confirmation" at bounding box center [366, 108] width 400 height 31
click at [424, 107] on p "Allowed" at bounding box center [450, 108] width 69 height 7
click at [392, 202] on div at bounding box center [296, 163] width 592 height 327
click at [13, 65] on div at bounding box center [13, 60] width 18 height 16
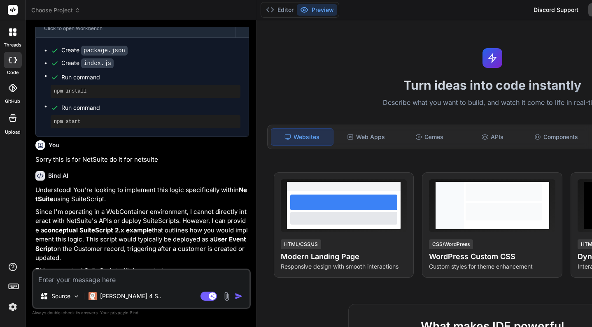
scroll to position [818, 0]
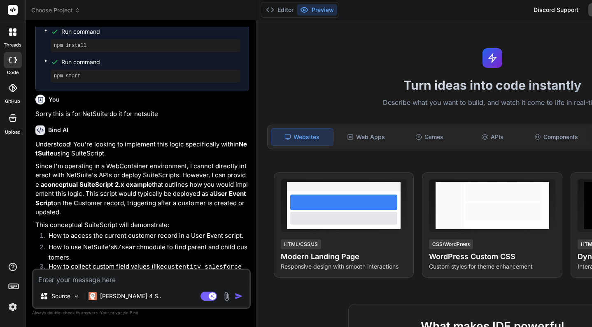
click at [12, 38] on div at bounding box center [12, 31] width 17 height 17
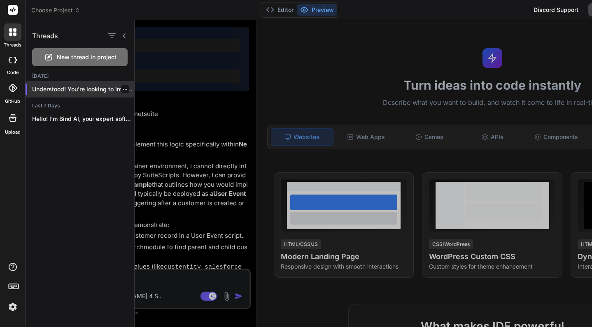
click at [47, 87] on p "Understood! You're looking to implement this logic..." at bounding box center [83, 89] width 102 height 8
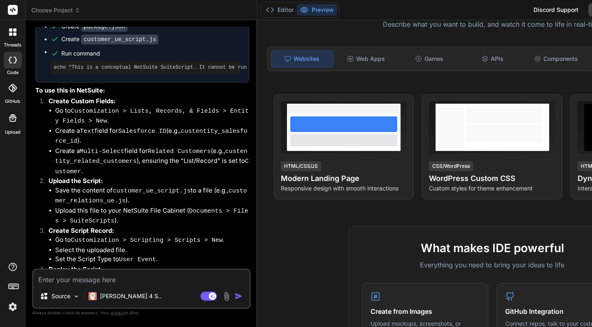
scroll to position [1374, 0]
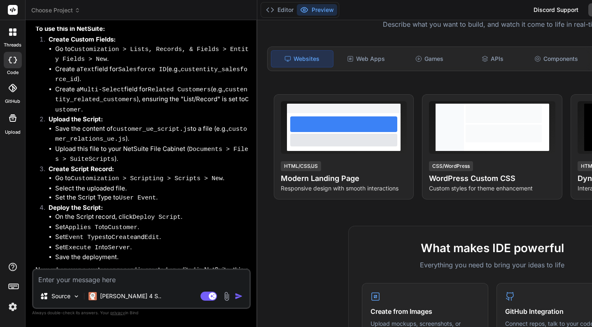
click at [16, 65] on div at bounding box center [13, 60] width 18 height 16
click at [15, 32] on icon at bounding box center [12, 31] width 7 height 7
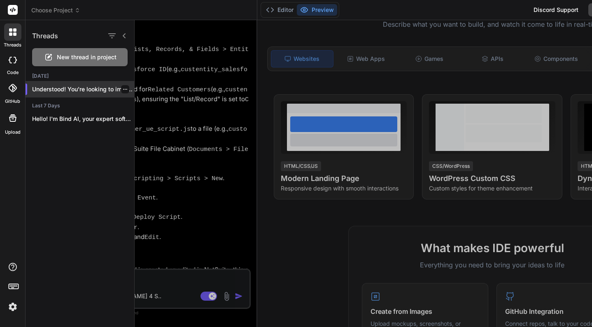
click at [71, 88] on p "Understood! You're looking to implement this logic..." at bounding box center [83, 89] width 102 height 8
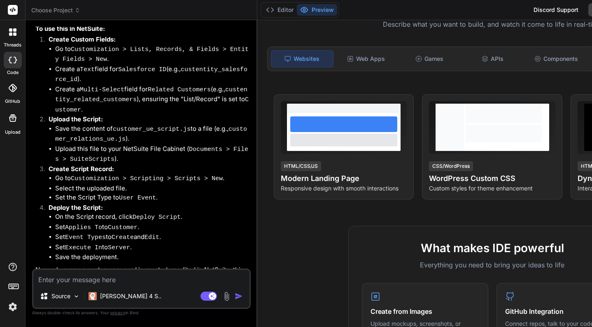
click at [14, 64] on div at bounding box center [13, 60] width 18 height 16
click at [277, 12] on button "Editor" at bounding box center [280, 10] width 34 height 12
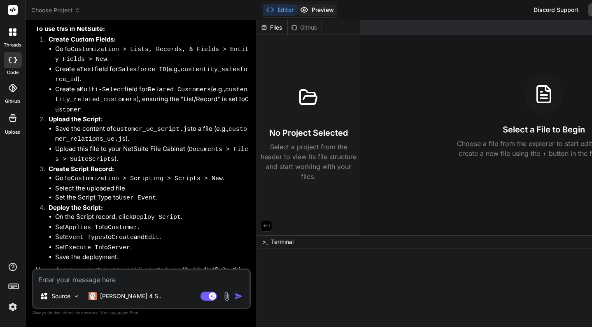
click at [318, 12] on button "Preview" at bounding box center [317, 10] width 40 height 12
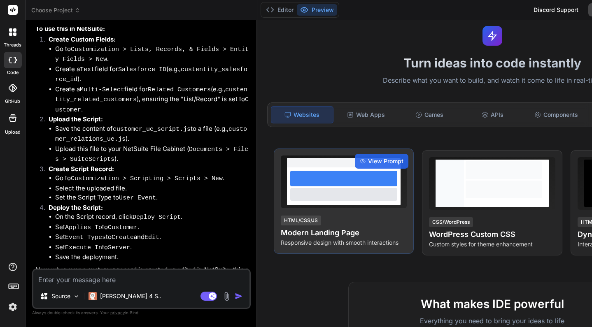
scroll to position [0, 0]
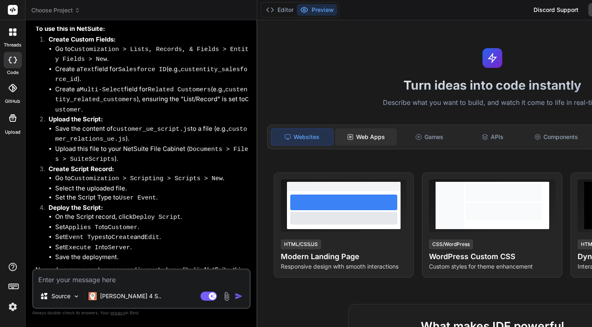
click at [361, 137] on div "Web Apps" at bounding box center [366, 136] width 62 height 17
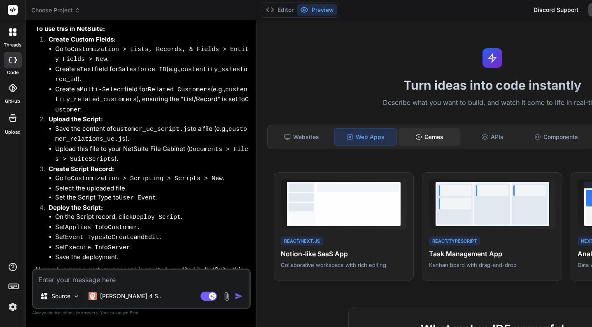
click at [428, 135] on div "Games" at bounding box center [430, 136] width 62 height 17
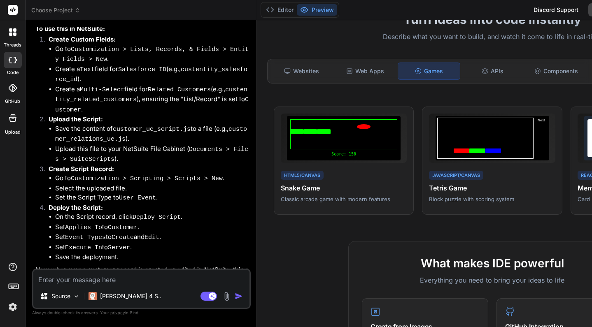
scroll to position [77, 0]
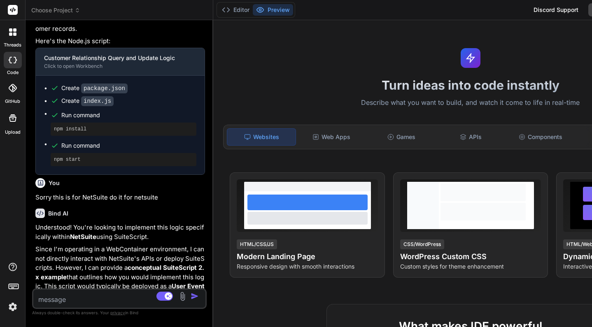
scroll to position [1150, 0]
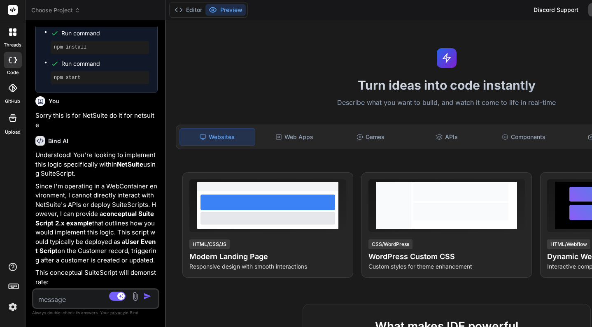
drag, startPoint x: 256, startPoint y: 242, endPoint x: 46, endPoint y: 214, distance: 212.2
click at [46, 214] on div "Bind AI Web Search Created with Pixso. Code Generator You Create a query upon c…" at bounding box center [96, 173] width 140 height 307
click at [461, 140] on div "APIs" at bounding box center [447, 136] width 75 height 17
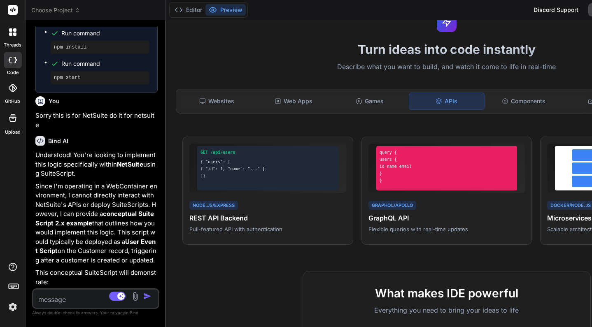
scroll to position [47, 0]
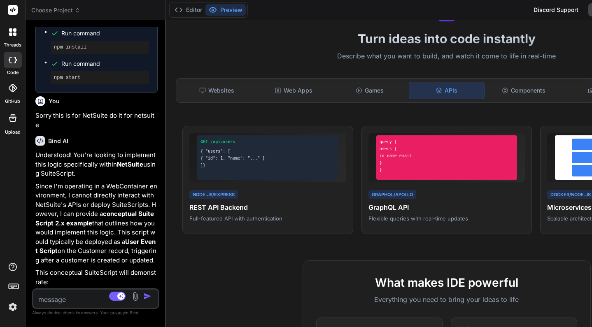
click at [495, 109] on div "Turn ideas into code instantly Describe what you want to build, and watch it co…" at bounding box center [447, 173] width 562 height 307
click at [512, 95] on div "Components" at bounding box center [523, 90] width 75 height 17
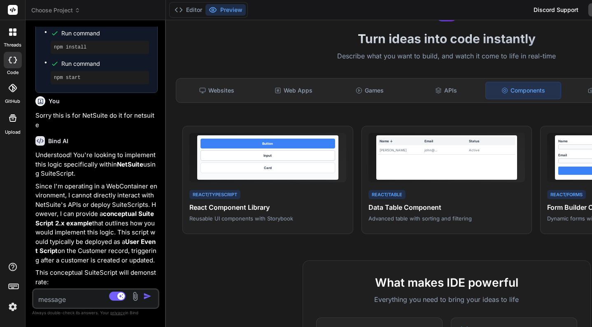
click at [469, 100] on div "Websites Web Apps Games APIs Components Tools Internal Tools" at bounding box center [447, 90] width 542 height 25
click at [464, 89] on div "APIs" at bounding box center [446, 90] width 75 height 17
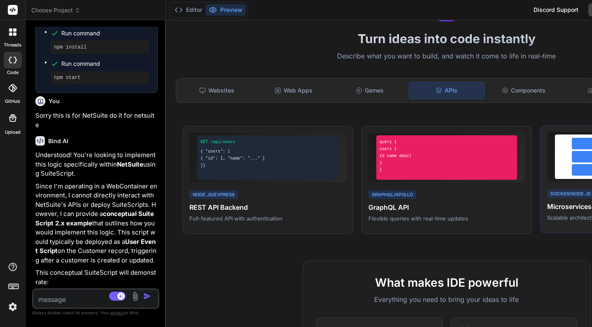
click at [567, 191] on div "Docker/Node.js" at bounding box center [570, 193] width 47 height 9
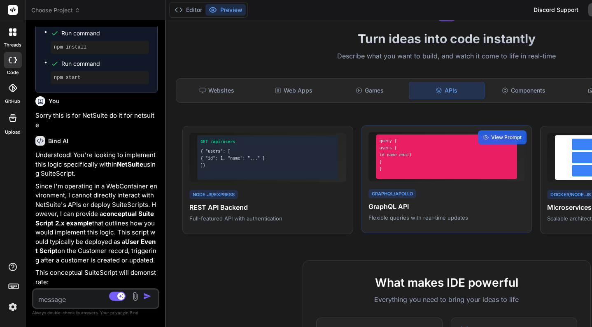
click at [487, 200] on div "GraphQL/Apollo GraphQL API Flexible queries with real-time updates" at bounding box center [446, 205] width 157 height 34
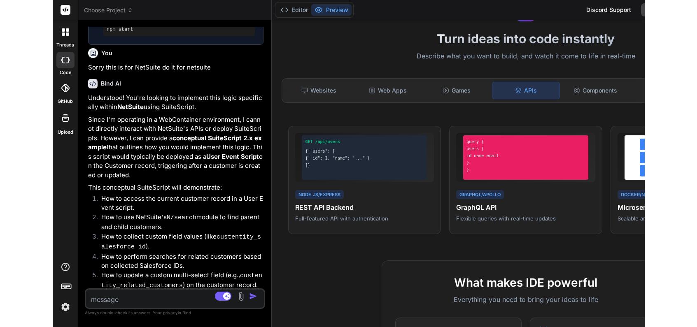
scroll to position [1150, 0]
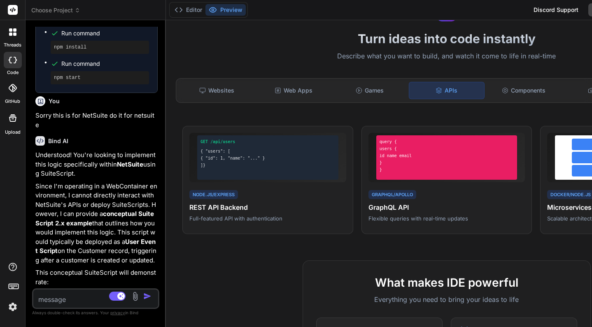
drag, startPoint x: 166, startPoint y: 21, endPoint x: 20, endPoint y: 35, distance: 146.0
click at [20, 35] on div "threads code GitHub Upload Choose Project Created with Pixso. Bind AI Web Searc…" at bounding box center [296, 163] width 592 height 327
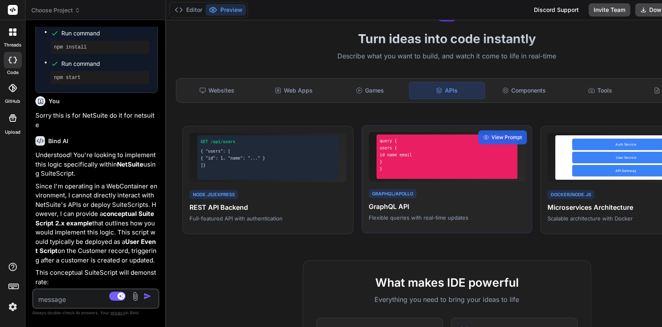
click at [514, 145] on div "users {" at bounding box center [447, 148] width 135 height 6
click at [511, 140] on span "View Prompt" at bounding box center [506, 137] width 30 height 7
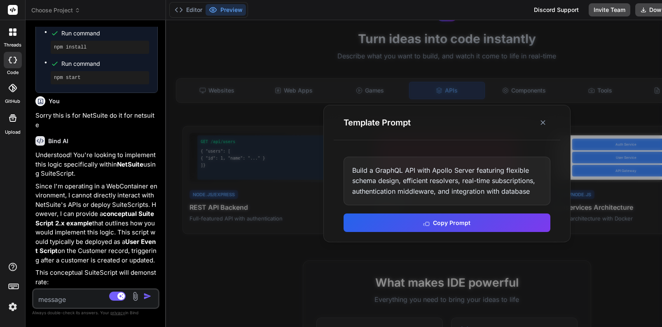
click at [558, 115] on div "Template Prompt" at bounding box center [446, 122] width 226 height 35
click at [543, 121] on icon at bounding box center [543, 123] width 8 height 8
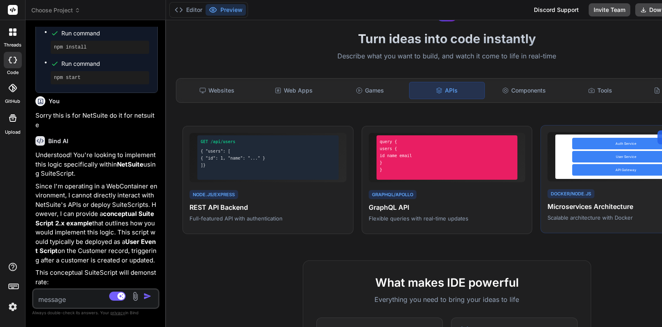
click at [592, 154] on div "User Service" at bounding box center [625, 157] width 107 height 12
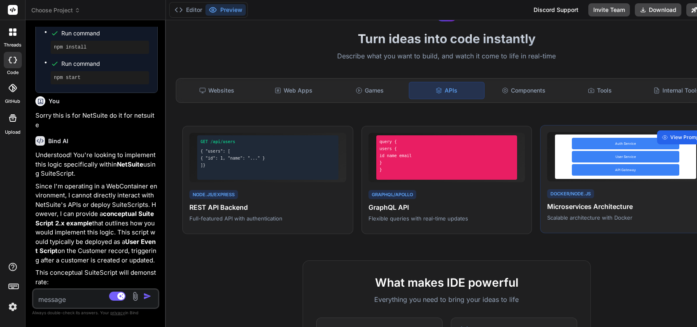
click at [592, 138] on span "View Prompt" at bounding box center [685, 137] width 30 height 7
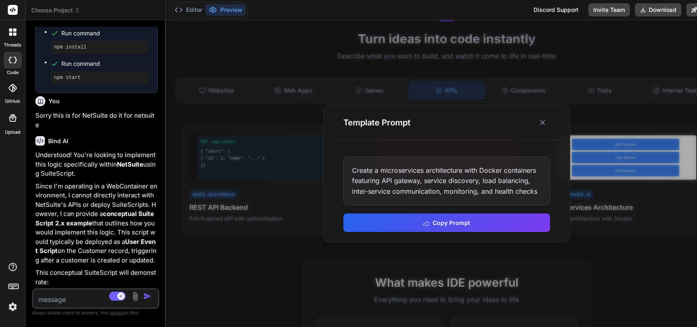
click at [421, 174] on div "Create a microservices architecture with Docker containers featuring API gatewa…" at bounding box center [446, 181] width 207 height 49
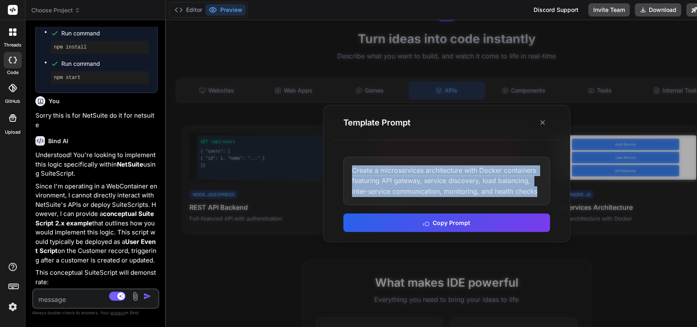
click at [421, 174] on div "Create a microservices architecture with Docker containers featuring API gatewa…" at bounding box center [446, 181] width 207 height 49
click at [420, 185] on div "Create a microservices architecture with Docker containers featuring API gatewa…" at bounding box center [446, 181] width 207 height 49
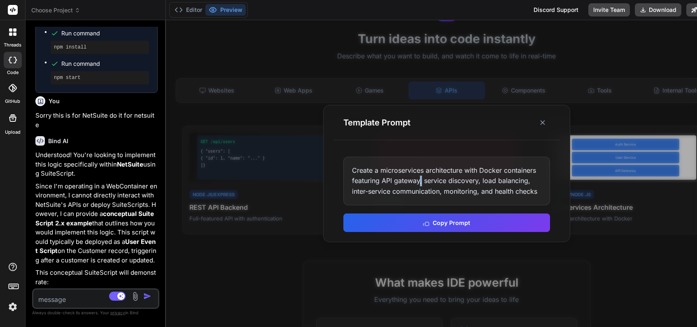
click at [420, 185] on div "Create a microservices architecture with Docker containers featuring API gatewa…" at bounding box center [446, 181] width 207 height 49
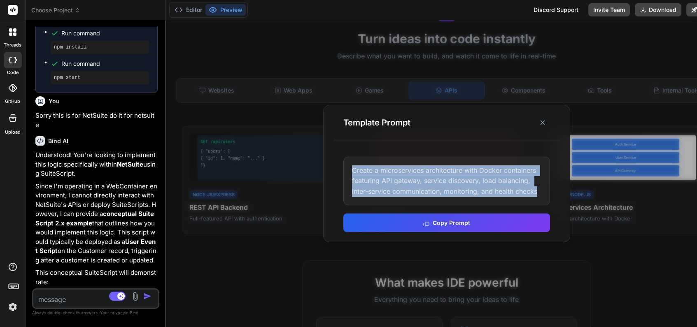
click at [420, 185] on div "Create a microservices architecture with Docker containers featuring API gatewa…" at bounding box center [446, 181] width 207 height 49
click at [417, 177] on div "Create a microservices architecture with Docker containers featuring API gatewa…" at bounding box center [446, 181] width 207 height 49
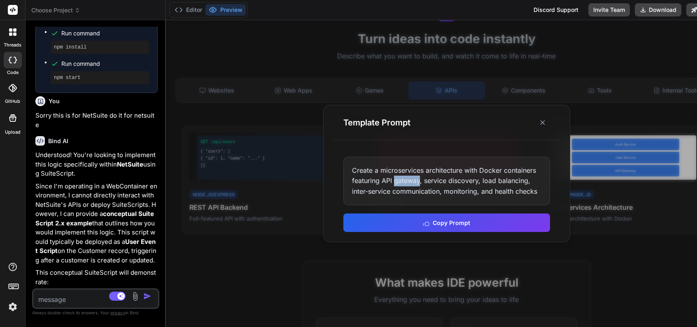
click at [417, 177] on div "Create a microservices architecture with Docker containers featuring API gatewa…" at bounding box center [446, 181] width 207 height 49
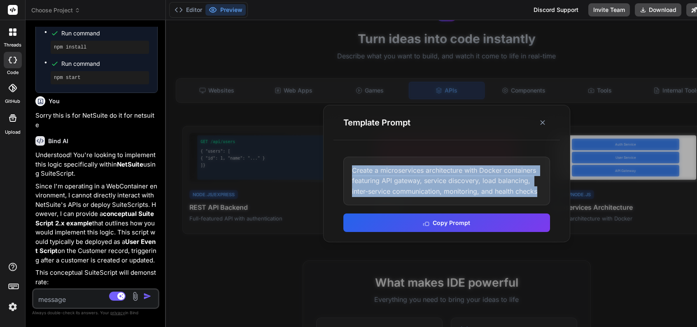
click at [417, 177] on div "Create a microservices architecture with Docker containers featuring API gatewa…" at bounding box center [446, 181] width 207 height 49
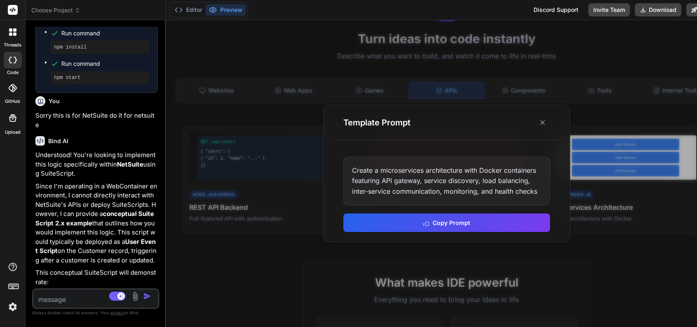
click at [414, 182] on div "Create a microservices architecture with Docker containers featuring API gatewa…" at bounding box center [446, 181] width 207 height 49
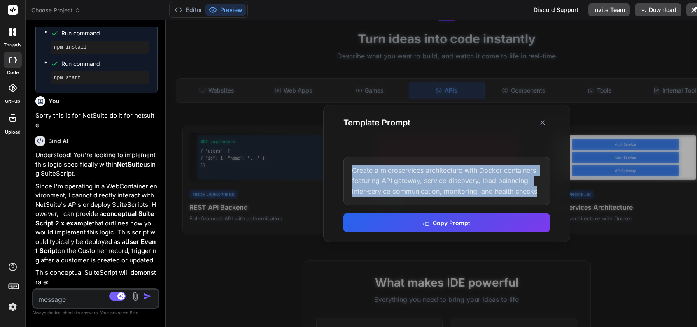
click at [414, 182] on div "Create a microservices architecture with Docker containers featuring API gatewa…" at bounding box center [446, 181] width 207 height 49
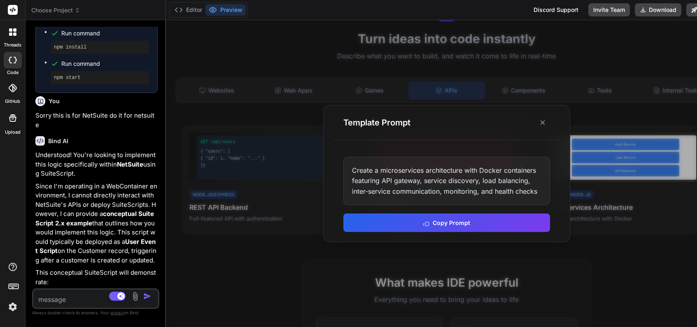
click at [450, 187] on div "Create a microservices architecture with Docker containers featuring API gatewa…" at bounding box center [446, 181] width 207 height 49
click at [592, 228] on div at bounding box center [447, 173] width 562 height 307
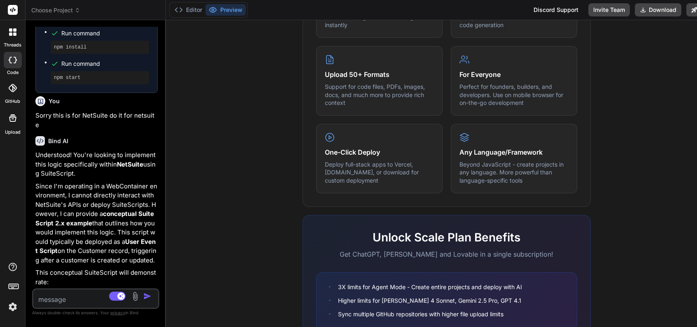
scroll to position [461, 0]
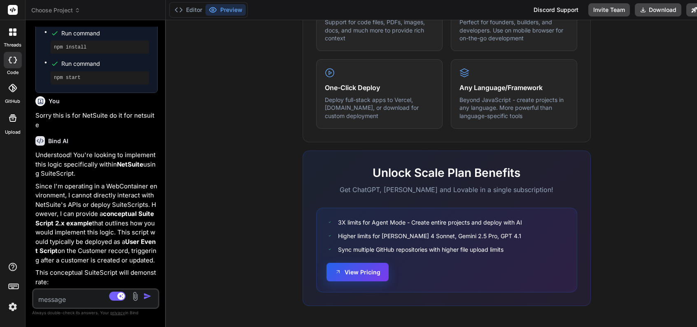
click at [376, 277] on button "View Pricing" at bounding box center [357, 272] width 62 height 19
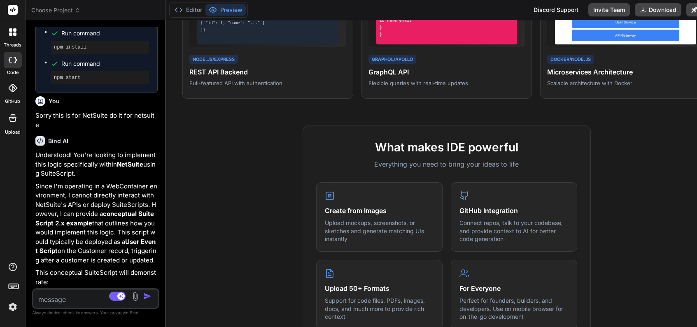
scroll to position [0, 0]
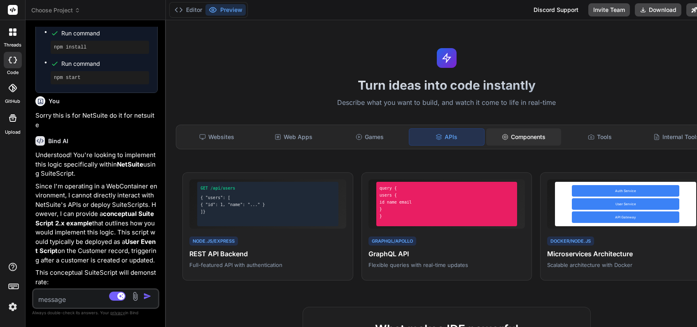
click at [512, 131] on div "Components" at bounding box center [523, 136] width 75 height 17
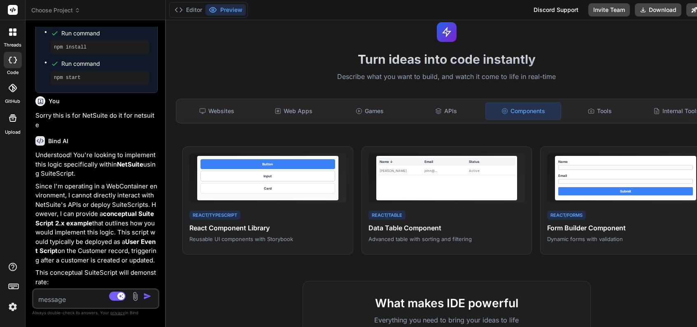
scroll to position [27, 0]
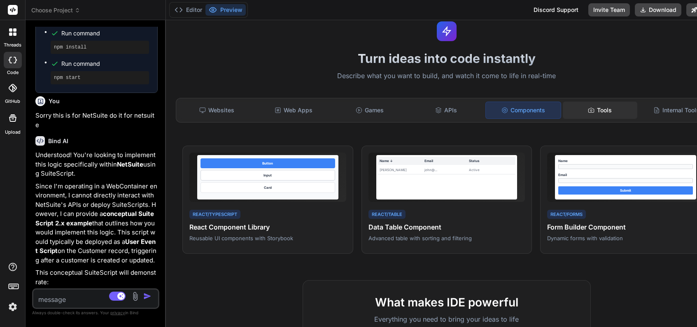
click at [592, 105] on div "Tools" at bounding box center [600, 110] width 75 height 17
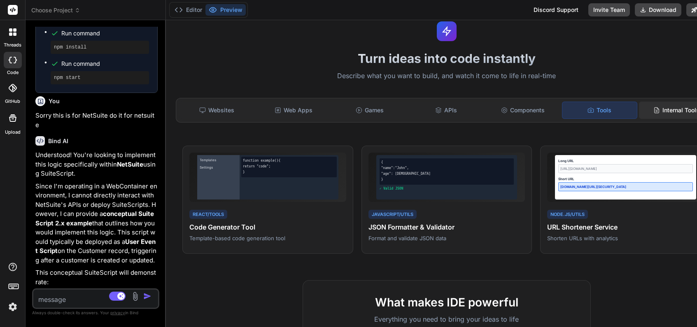
click at [592, 111] on div "Internal Tools" at bounding box center [676, 110] width 75 height 17
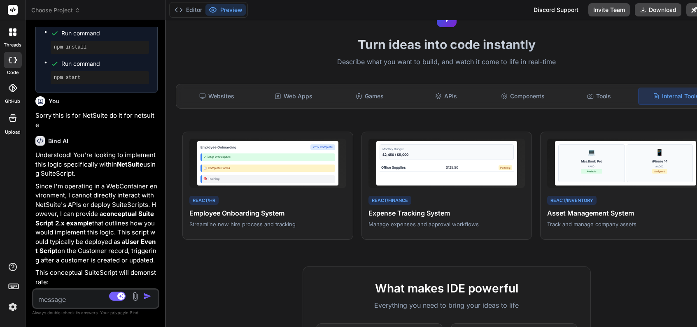
scroll to position [37, 0]
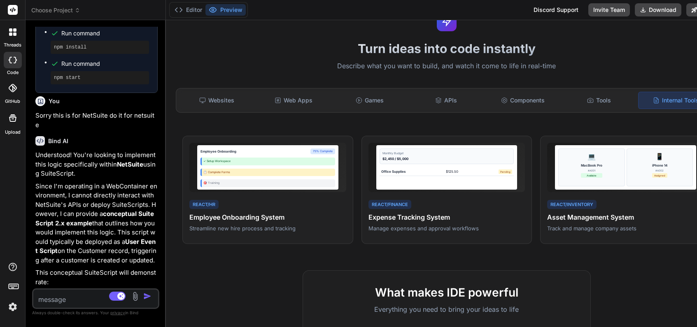
click at [387, 110] on div "Websites Web Apps Games APIs Components Tools Internal Tools" at bounding box center [447, 100] width 542 height 25
click at [382, 101] on div "Games" at bounding box center [369, 100] width 75 height 17
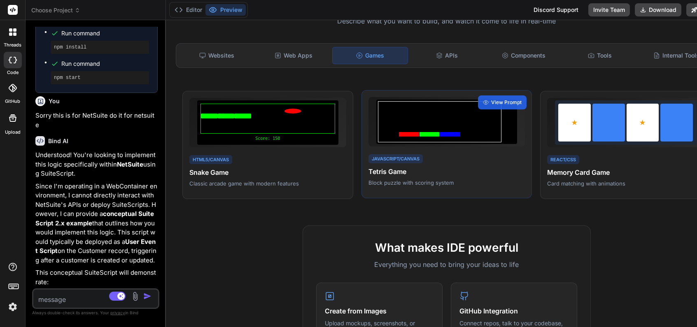
scroll to position [84, 0]
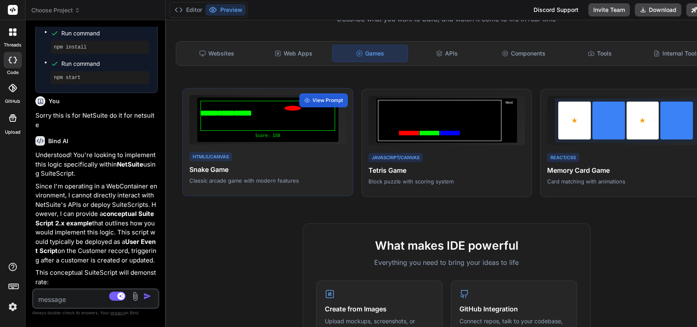
click at [292, 151] on div "HTML5/Canvas Snake Game Classic arcade game with modern features" at bounding box center [267, 168] width 157 height 34
click at [320, 100] on span "View Prompt" at bounding box center [327, 100] width 30 height 7
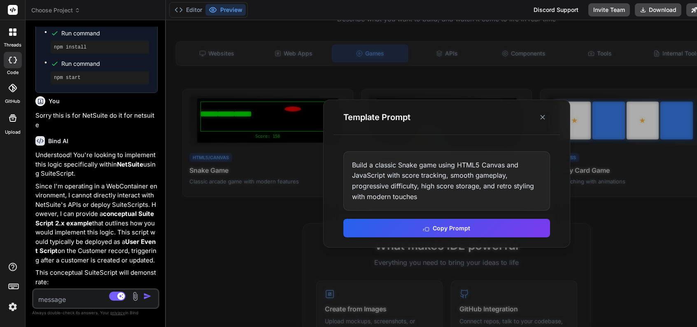
click at [427, 175] on div "Build a classic Snake game using HTML5 Canvas and JavaScript with score trackin…" at bounding box center [446, 181] width 207 height 59
click at [425, 175] on div "Build a classic Snake game using HTML5 Canvas and JavaScript with score trackin…" at bounding box center [446, 181] width 207 height 59
click at [545, 117] on icon at bounding box center [543, 117] width 8 height 8
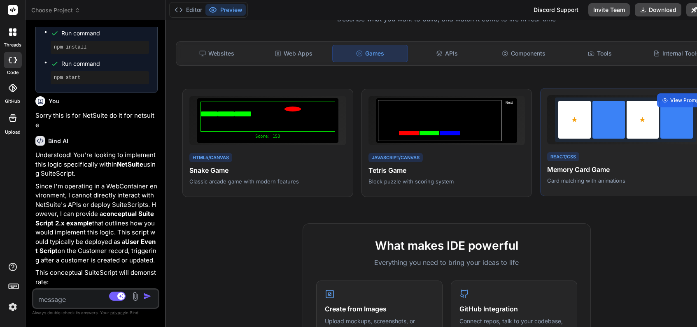
click at [592, 119] on div at bounding box center [608, 120] width 33 height 38
click at [592, 98] on icon at bounding box center [665, 101] width 6 height 6
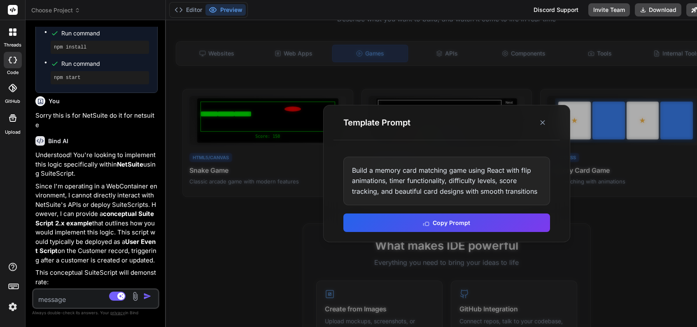
click at [446, 176] on div "Build a memory card matching game using React with flip animations, timer funct…" at bounding box center [446, 181] width 207 height 49
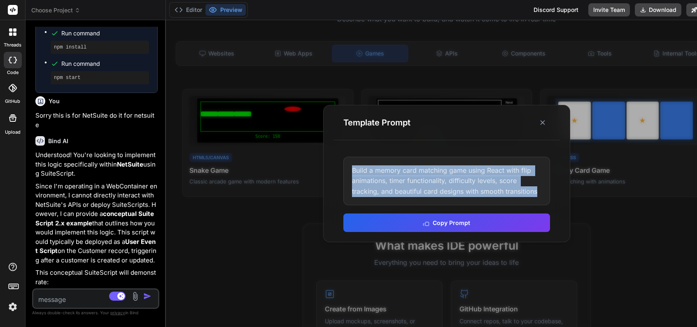
click at [446, 176] on div "Build a memory card matching game using React with flip animations, timer funct…" at bounding box center [446, 181] width 207 height 49
click at [438, 182] on div "Build a memory card matching game using React with flip animations, timer funct…" at bounding box center [446, 181] width 207 height 49
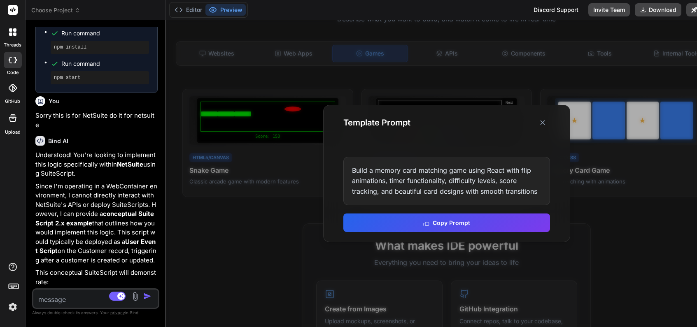
click at [397, 183] on div "Build a memory card matching game using React with flip animations, timer funct…" at bounding box center [446, 181] width 207 height 49
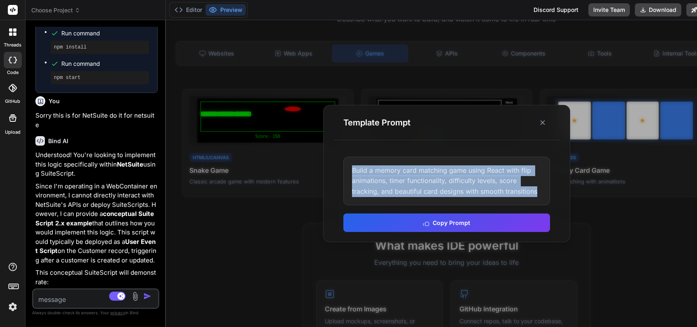
click at [397, 183] on div "Build a memory card matching game using React with flip animations, timer funct…" at bounding box center [446, 181] width 207 height 49
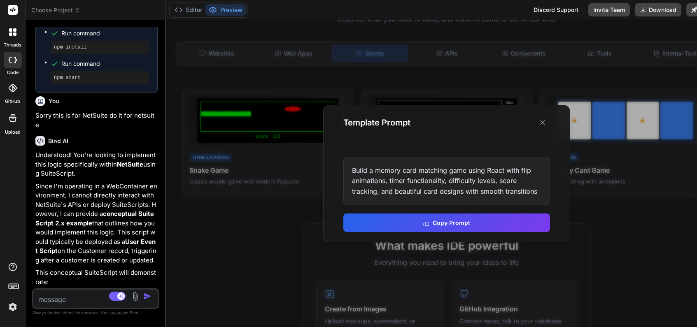
click at [434, 183] on div "Build a memory card matching game using React with flip animations, timer funct…" at bounding box center [446, 181] width 207 height 49
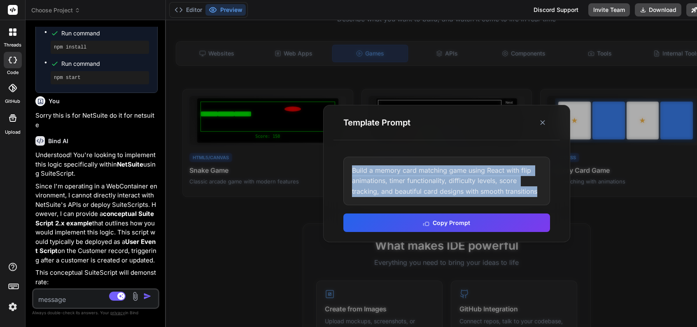
click at [434, 183] on div "Build a memory card matching game using React with flip animations, timer funct…" at bounding box center [446, 181] width 207 height 49
click at [406, 191] on div "Build a memory card matching game using React with flip animations, timer funct…" at bounding box center [446, 181] width 207 height 49
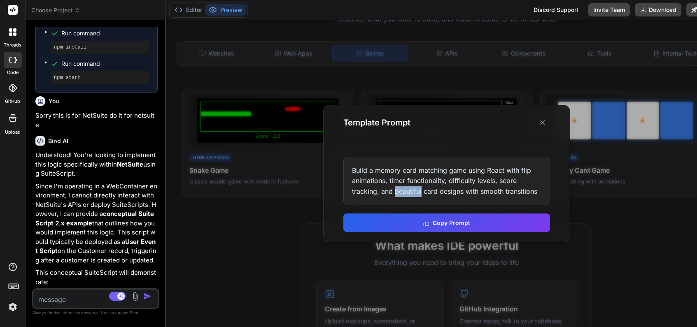
click at [406, 191] on div "Build a memory card matching game using React with flip animations, timer funct…" at bounding box center [446, 181] width 207 height 49
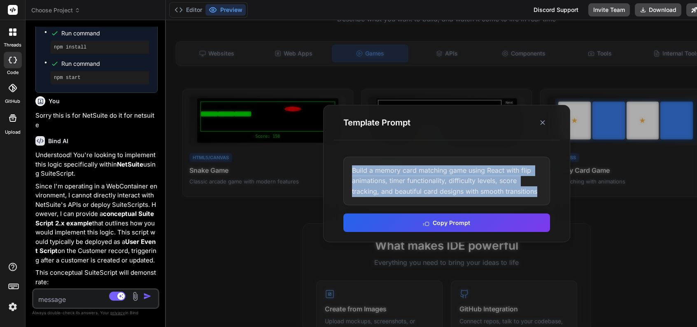
click at [406, 191] on div "Build a memory card matching game using React with flip animations, timer funct…" at bounding box center [446, 181] width 207 height 49
click at [545, 120] on icon at bounding box center [543, 123] width 8 height 8
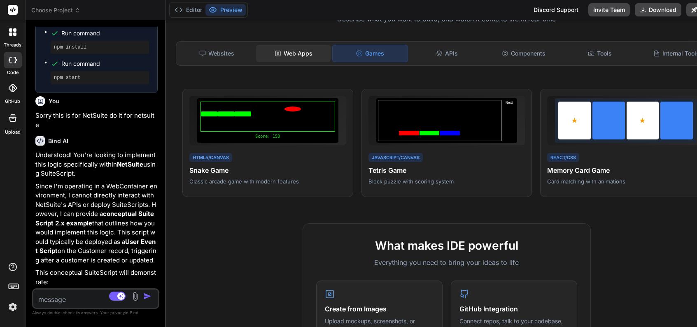
click at [283, 57] on div "Web Apps" at bounding box center [293, 53] width 75 height 17
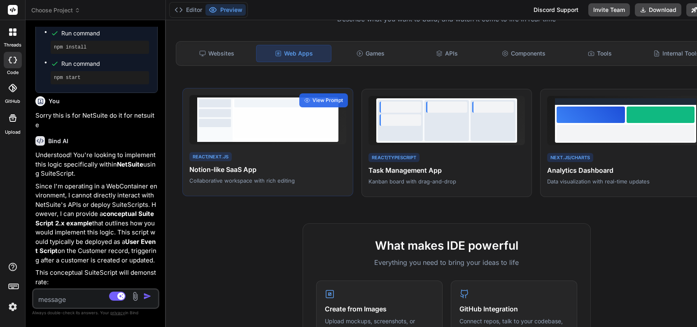
click at [296, 175] on div "React/Next.js Notion-like SaaS App Collaborative workspace with rich editing" at bounding box center [267, 168] width 157 height 34
click at [317, 97] on span "View Prompt" at bounding box center [327, 100] width 30 height 7
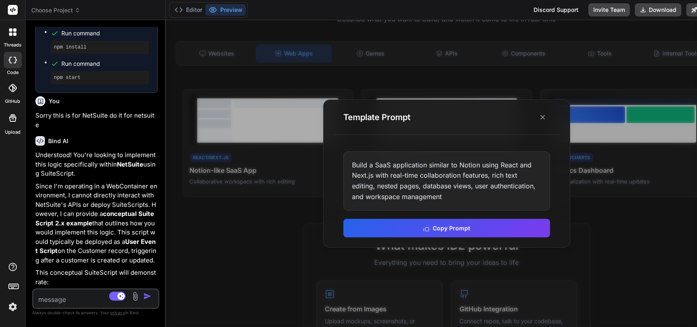
click at [405, 175] on div "Build a SaaS application similar to Notion using React and Next.js with real-ti…" at bounding box center [446, 181] width 207 height 59
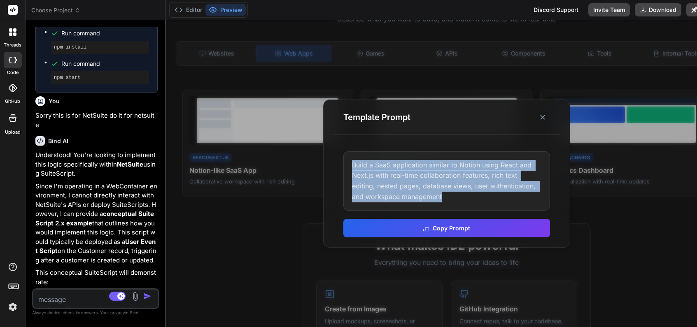
click at [405, 175] on div "Build a SaaS application similar to Notion using React and Next.js with real-ti…" at bounding box center [446, 181] width 207 height 59
click at [466, 172] on div "Build a SaaS application similar to Notion using React and Next.js with real-ti…" at bounding box center [446, 181] width 207 height 59
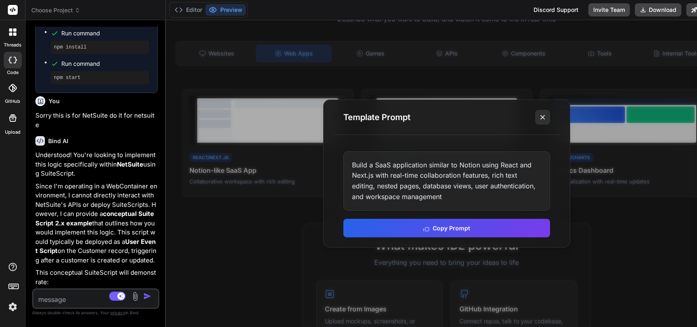
click at [541, 116] on icon at bounding box center [543, 117] width 8 height 8
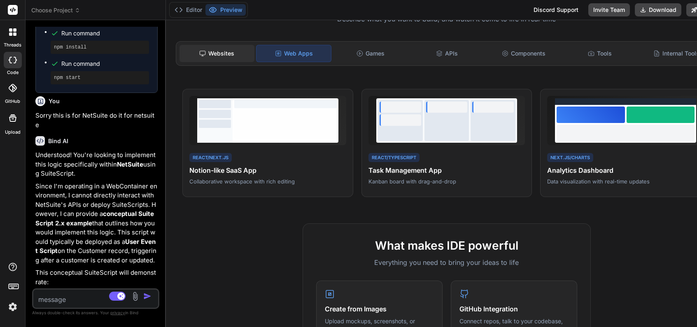
click at [235, 53] on div "Websites" at bounding box center [217, 53] width 75 height 17
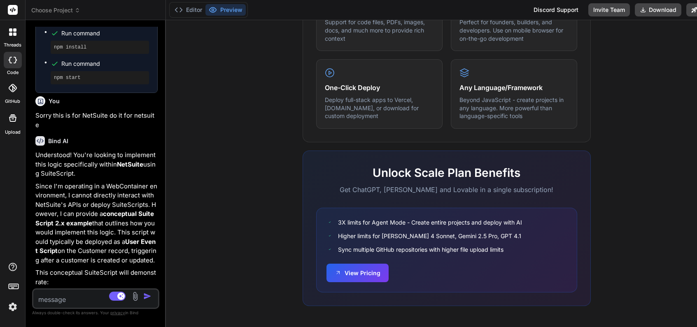
scroll to position [0, 0]
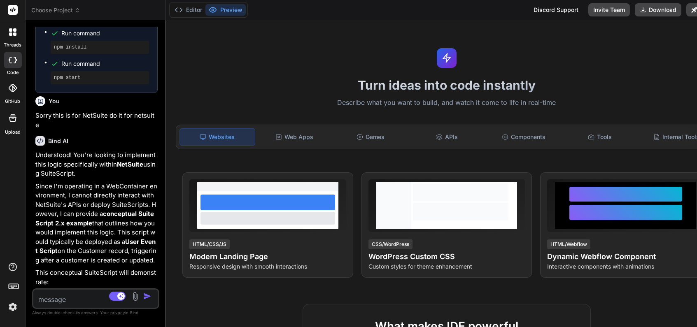
click at [14, 54] on div at bounding box center [13, 60] width 18 height 16
click at [14, 92] on icon at bounding box center [13, 88] width 8 height 8
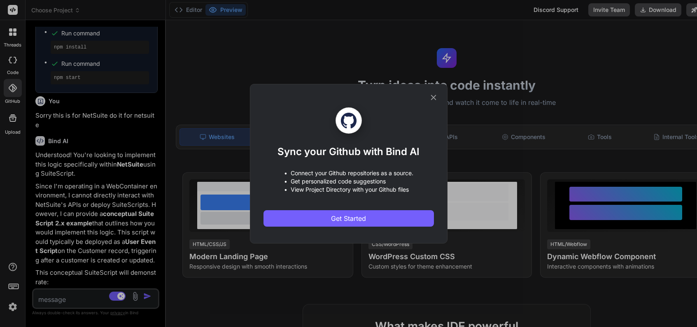
click at [8, 24] on div "Sync your Github with Bind AI • Connect your Github repositories as a source. •…" at bounding box center [348, 163] width 697 height 327
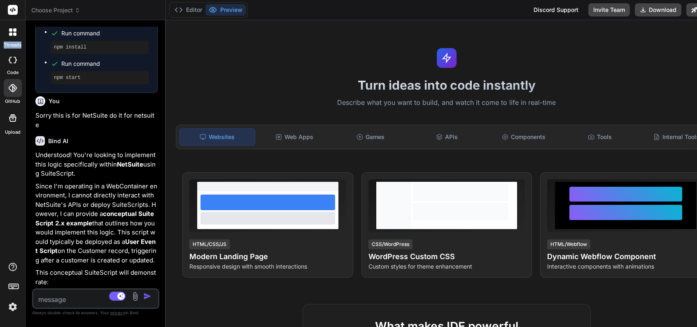
click at [8, 24] on div at bounding box center [12, 31] width 17 height 17
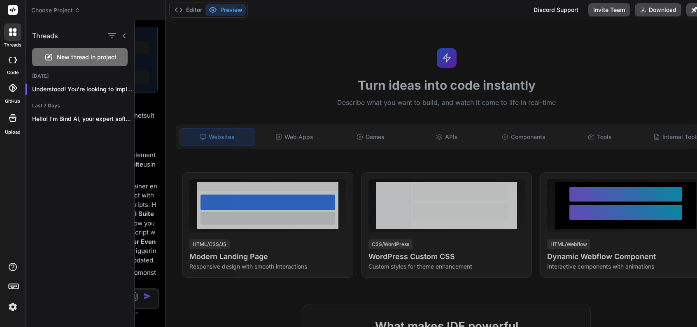
click at [11, 47] on label "threads" at bounding box center [13, 45] width 18 height 7
click at [14, 57] on icon at bounding box center [13, 60] width 8 height 7
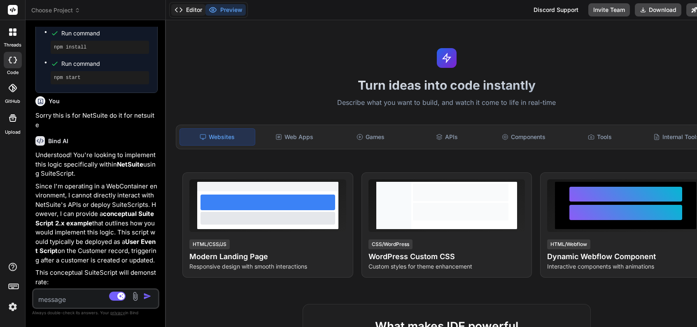
click at [181, 13] on icon at bounding box center [179, 10] width 8 height 8
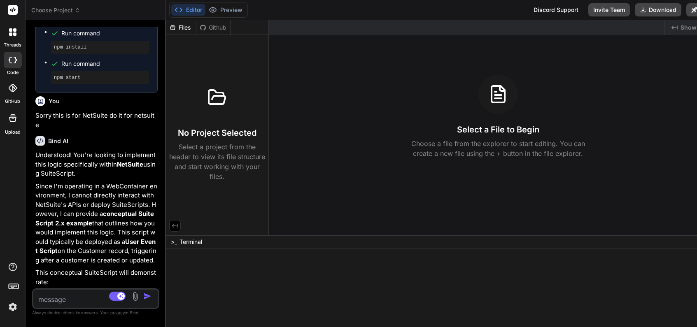
click at [208, 25] on div "Github" at bounding box center [213, 27] width 34 height 8
click at [223, 13] on button "Preview" at bounding box center [225, 10] width 40 height 12
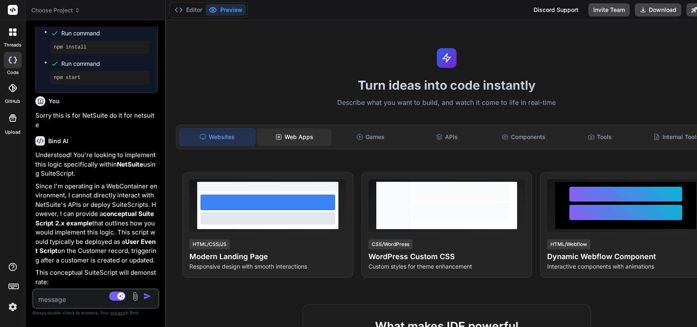
click at [323, 128] on div "Web Apps" at bounding box center [294, 136] width 75 height 17
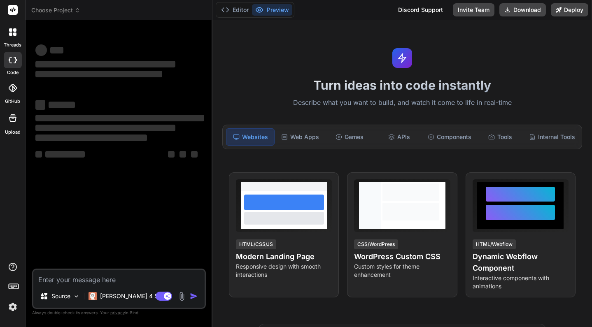
click at [10, 129] on label "Upload" at bounding box center [13, 132] width 16 height 7
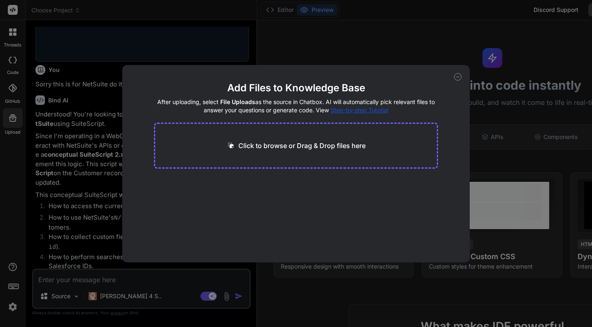
type textarea "x"
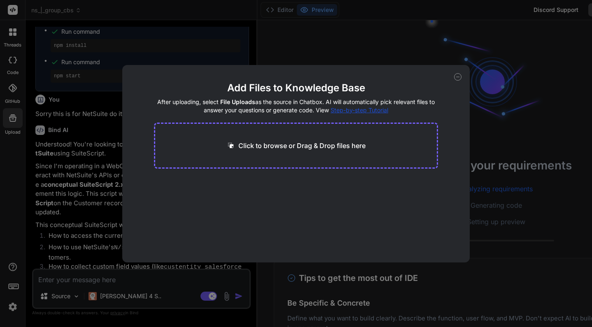
scroll to position [31, 0]
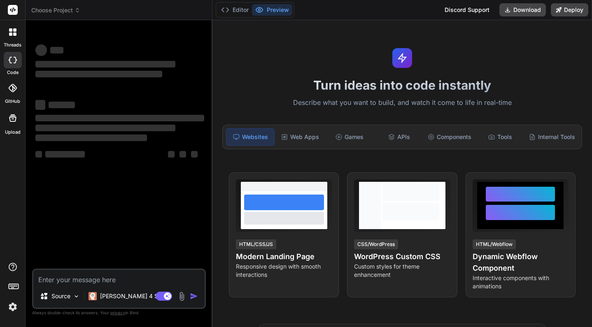
type textarea "x"
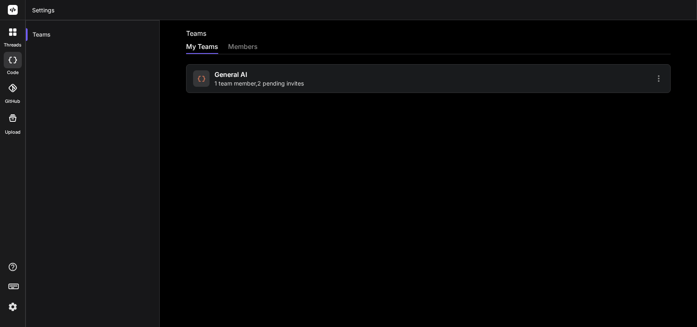
click at [17, 40] on div at bounding box center [12, 31] width 17 height 17
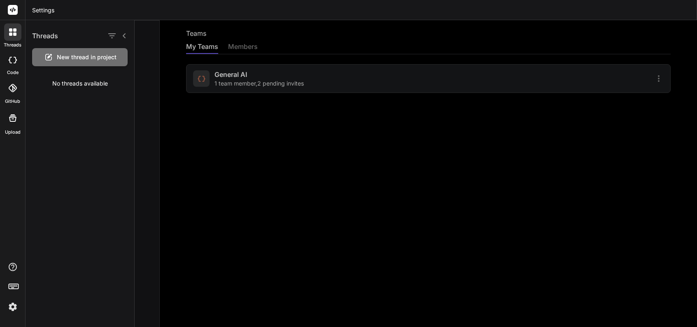
click at [21, 69] on div "code" at bounding box center [12, 63] width 25 height 28
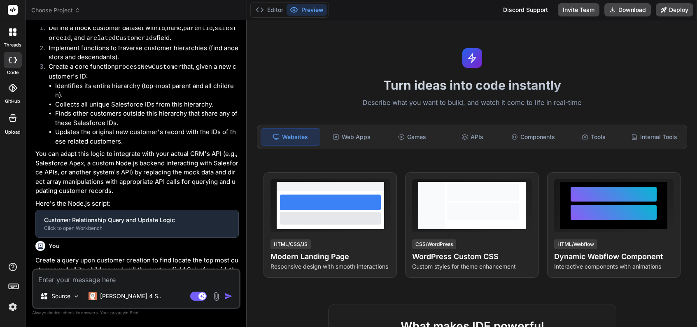
type textarea "x"
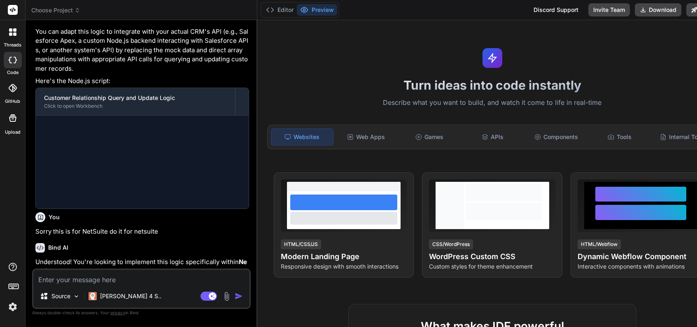
scroll to position [725, 0]
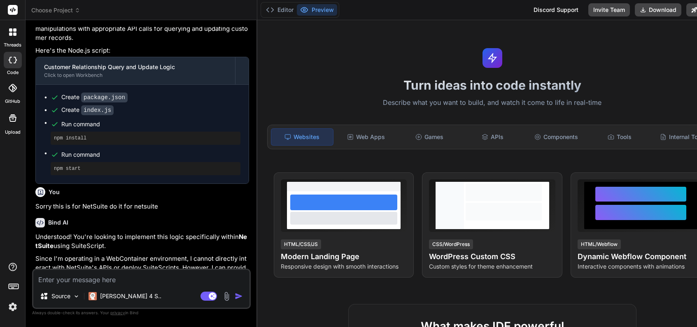
click at [9, 308] on img at bounding box center [13, 307] width 14 height 14
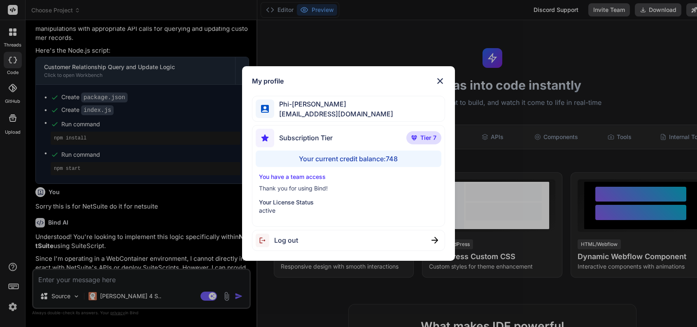
click at [406, 24] on div "My profile Phi-My Tran phimy@cloudscopetechnologies.com Subscription Tier Tier …" at bounding box center [348, 163] width 697 height 327
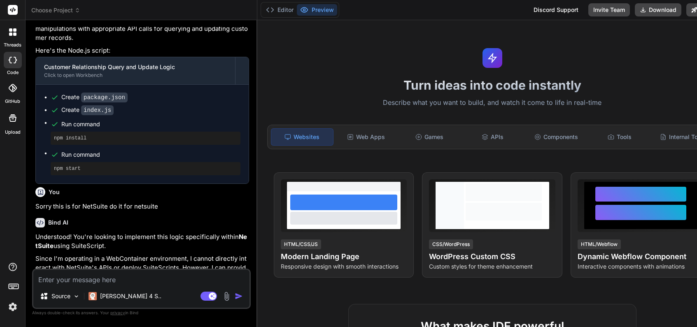
click at [17, 40] on div at bounding box center [12, 31] width 17 height 17
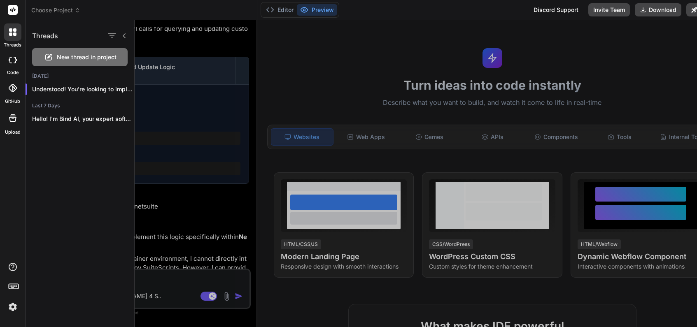
click at [15, 19] on div at bounding box center [12, 10] width 25 height 20
click at [14, 14] on rect at bounding box center [13, 10] width 10 height 10
click at [16, 15] on div at bounding box center [12, 10] width 25 height 20
click at [606, 1] on div "Editor Preview Discord Support Invite Team Download Deploy" at bounding box center [492, 10] width 470 height 20
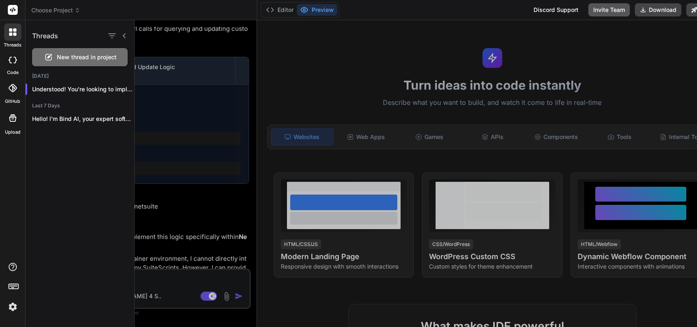
click at [606, 7] on button "Invite Team" at bounding box center [609, 9] width 42 height 13
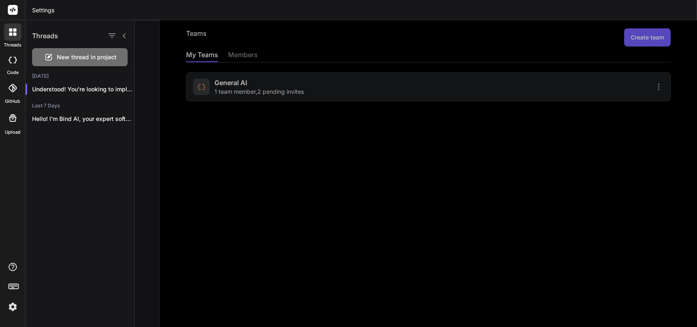
click at [383, 93] on div at bounding box center [416, 173] width 562 height 307
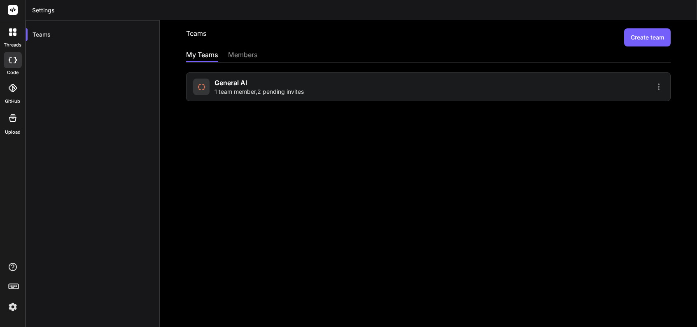
click at [397, 91] on div "General AI 1 team member , 2 pending invites" at bounding box center [309, 87] width 233 height 18
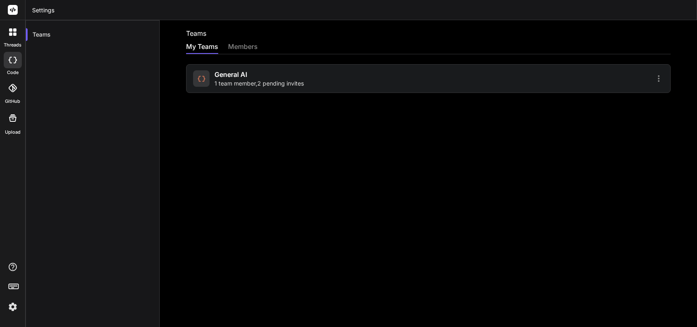
click at [323, 84] on div "General AI 1 team member , 2 pending invites" at bounding box center [309, 79] width 233 height 18
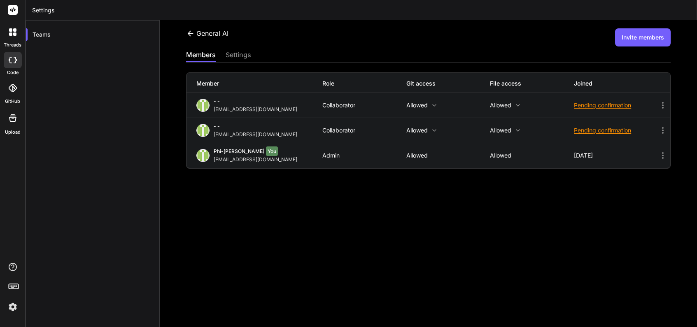
click at [16, 60] on icon at bounding box center [15, 60] width 3 height 7
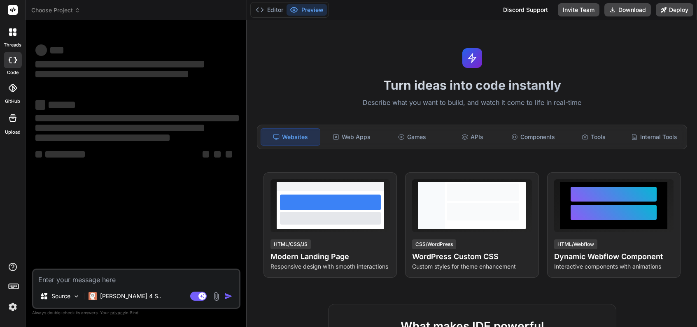
click at [68, 6] on span "Choose Project" at bounding box center [55, 10] width 49 height 8
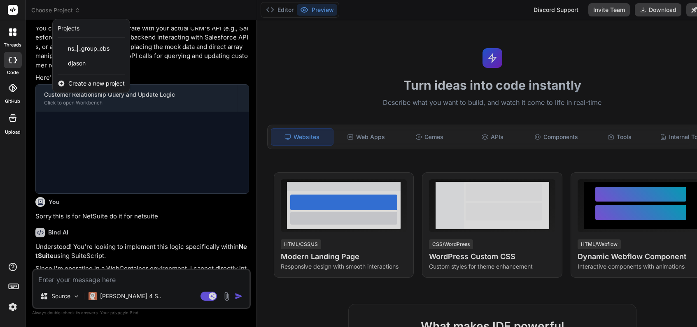
scroll to position [725, 0]
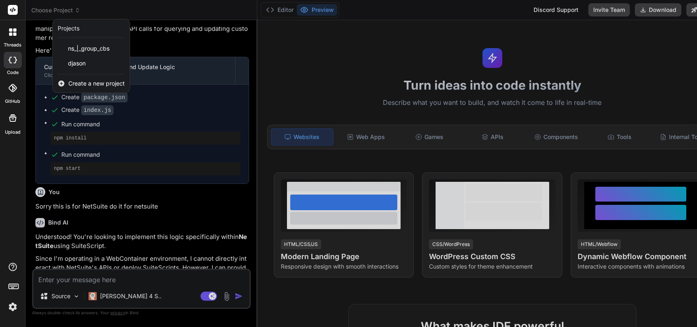
click at [82, 84] on span "Create a new project" at bounding box center [96, 83] width 56 height 8
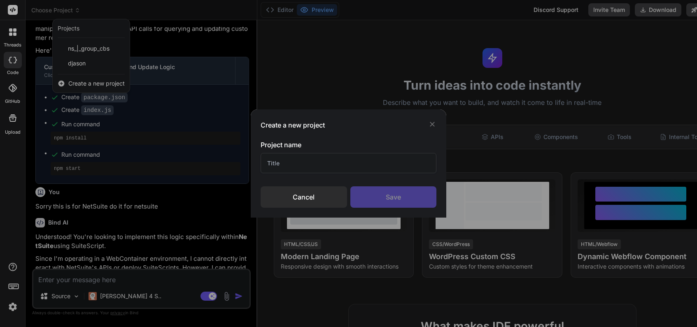
click at [310, 162] on input "text" at bounding box center [348, 163] width 175 height 20
type input "PARISH APPA"
type input "PARISH APP"
click at [389, 203] on div "Save" at bounding box center [393, 197] width 86 height 21
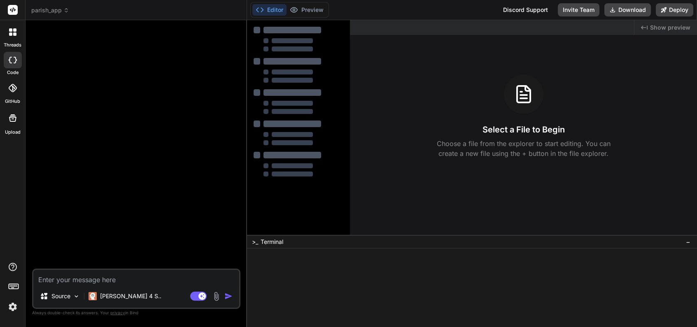
scroll to position [0, 0]
click at [63, 12] on span "parish_app" at bounding box center [50, 10] width 38 height 8
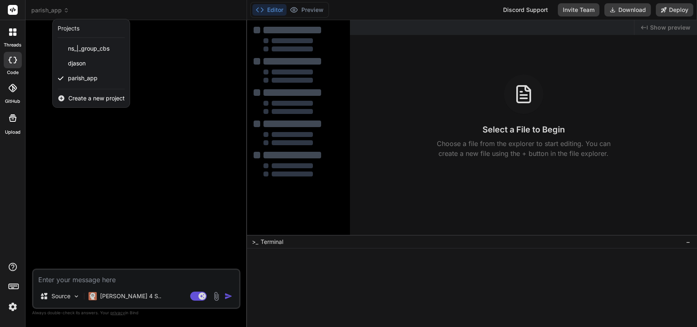
click at [106, 179] on div at bounding box center [348, 163] width 697 height 327
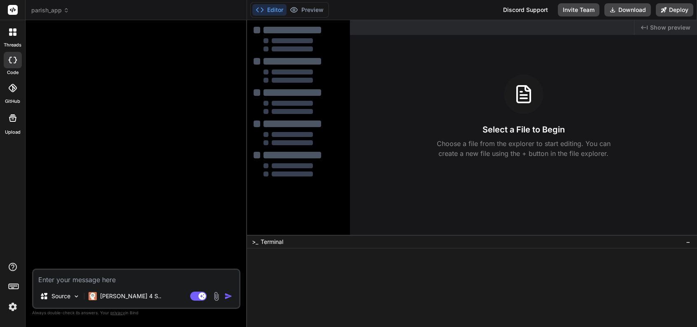
click at [98, 281] on textarea at bounding box center [136, 277] width 206 height 15
type textarea "'"
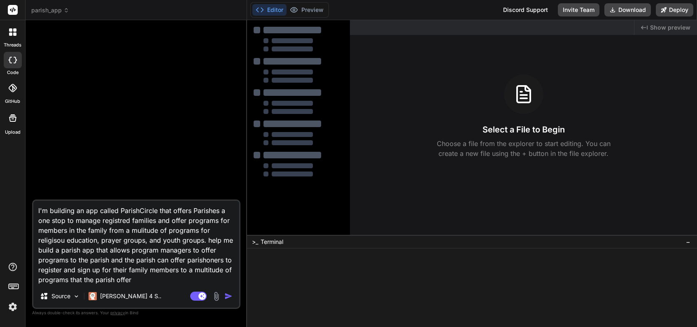
type textarea "I'm building an app called ParishCircle that offers Parishes a one stop to mana…"
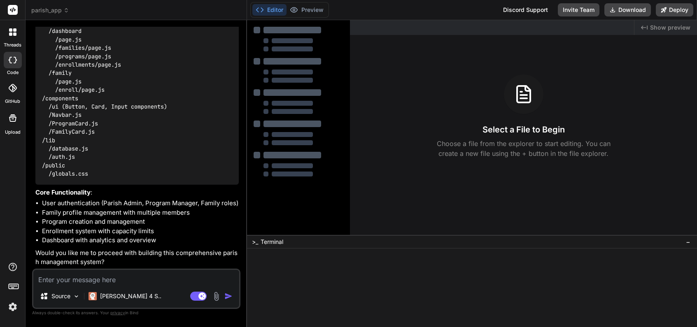
scroll to position [296, 0]
click at [147, 277] on textarea at bounding box center [136, 277] width 206 height 15
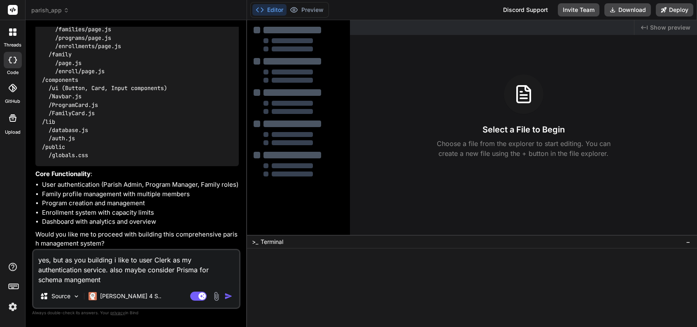
type textarea "yes, but as you building i like to user Clerk as my authentication service. als…"
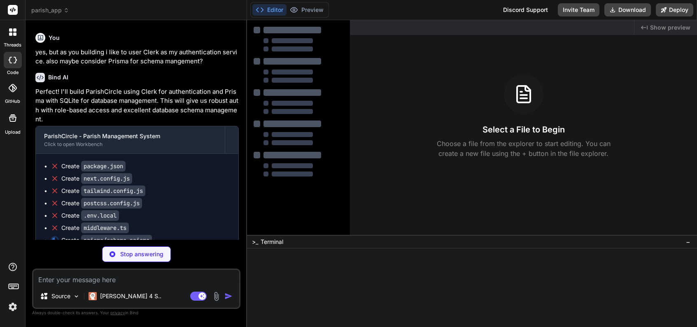
scroll to position [521, 0]
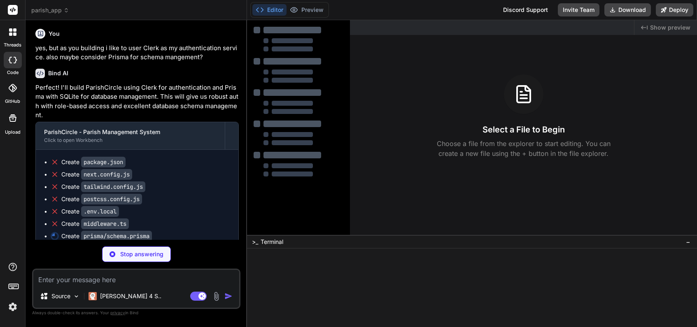
click at [13, 305] on img at bounding box center [13, 307] width 14 height 14
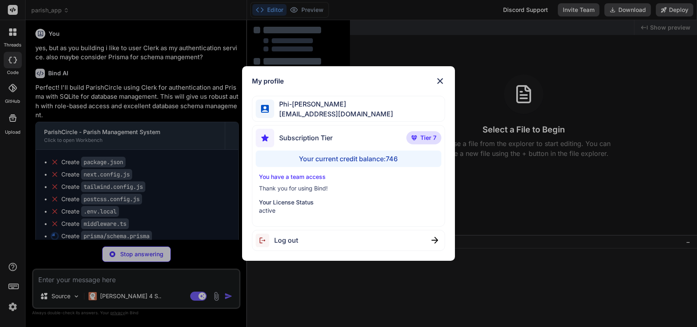
click at [13, 305] on div "My profile Phi-My Tran phimy@cloudscopetechnologies.com Subscription Tier Tier …" at bounding box center [348, 163] width 697 height 327
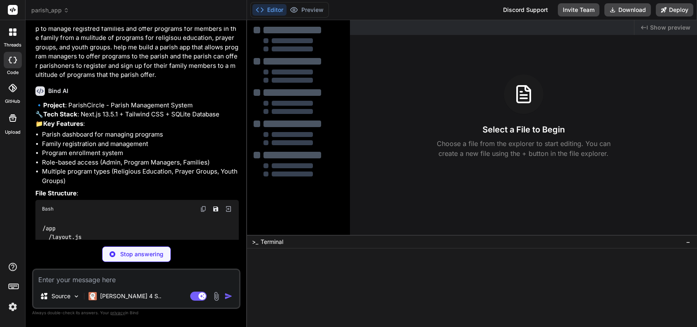
scroll to position [0, 0]
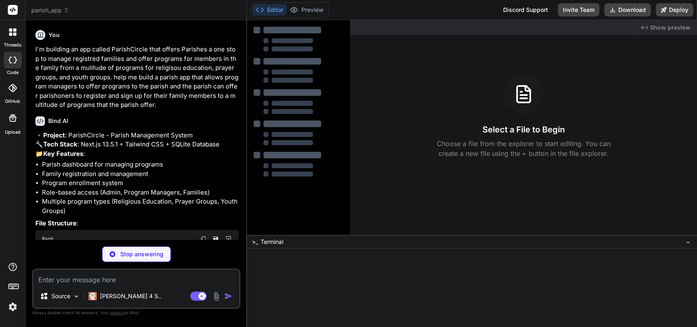
click at [11, 310] on img at bounding box center [13, 307] width 14 height 14
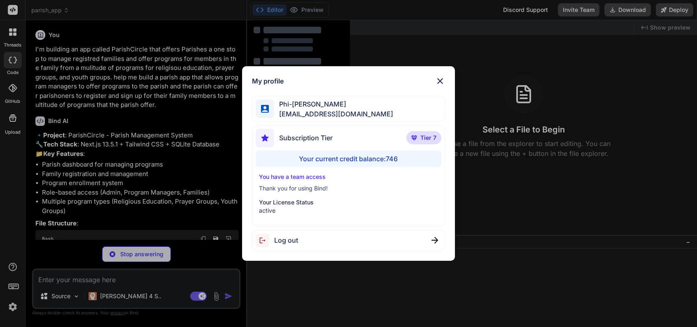
click at [11, 310] on div "My profile Phi-My Tran phimy@cloudscopetechnologies.com Subscription Tier Tier …" at bounding box center [348, 163] width 697 height 327
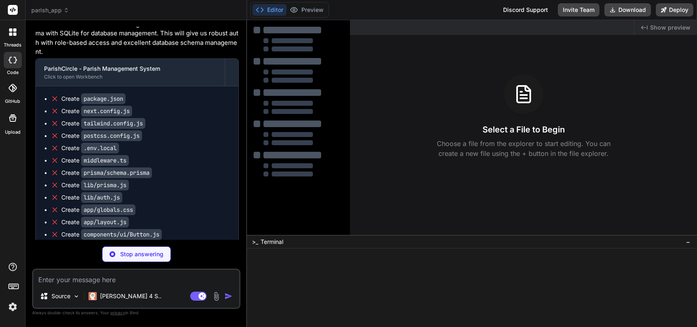
scroll to position [582, 0]
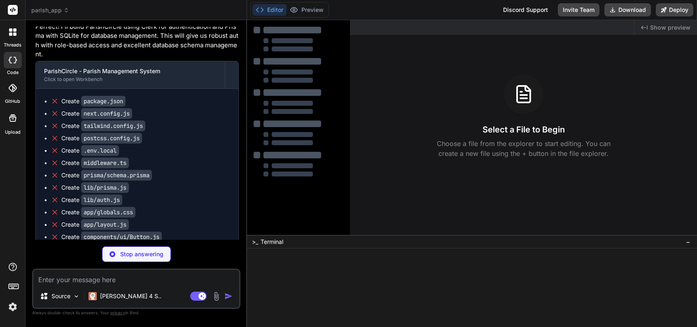
click at [109, 59] on p "Perfect! I'll build ParishCircle using Clerk for authentication and Prisma with…" at bounding box center [136, 40] width 203 height 37
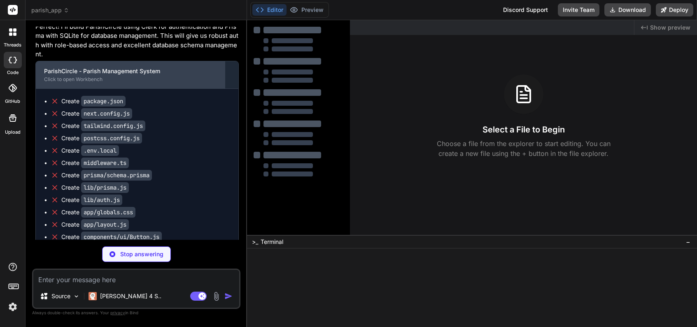
click at [89, 83] on div "Click to open Workbench" at bounding box center [130, 79] width 173 height 7
click at [196, 83] on div "Click to open Workbench" at bounding box center [130, 79] width 173 height 7
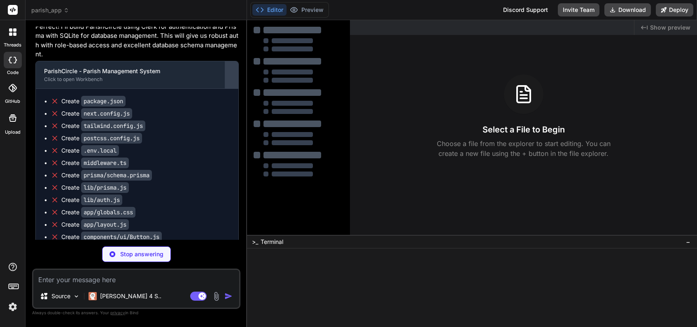
click at [233, 82] on div at bounding box center [231, 74] width 13 height 13
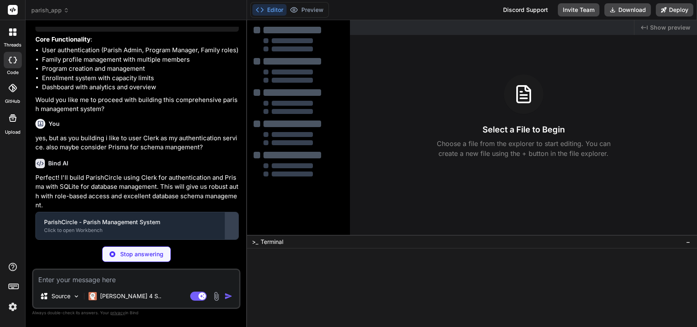
scroll to position [450, 0]
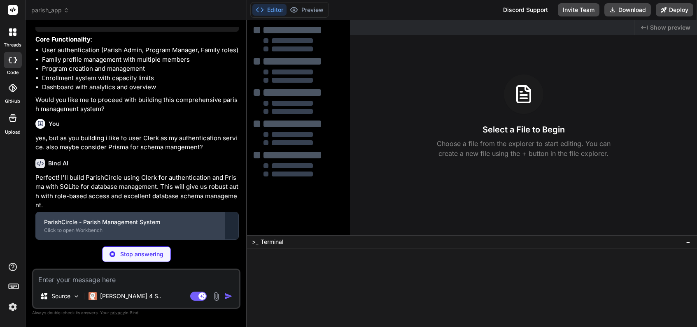
click at [222, 218] on div "ParishCircle - Parish Management System Click to open Workbench" at bounding box center [130, 225] width 189 height 27
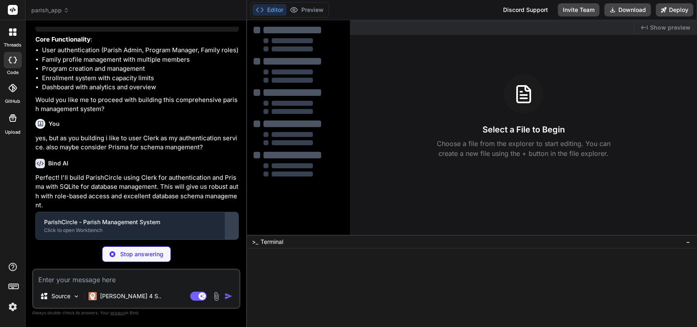
click at [231, 229] on div at bounding box center [231, 225] width 13 height 13
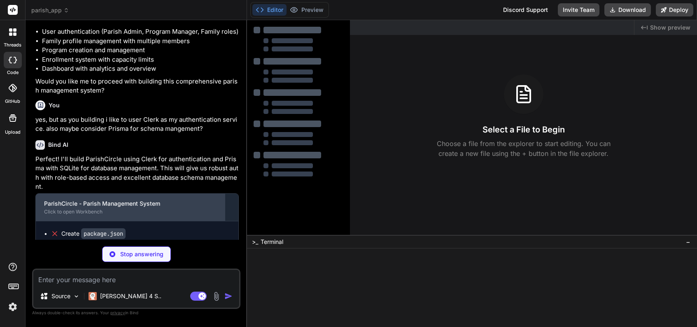
click at [224, 221] on div "ParishCircle - Parish Management System Click to open Workbench" at bounding box center [130, 207] width 189 height 27
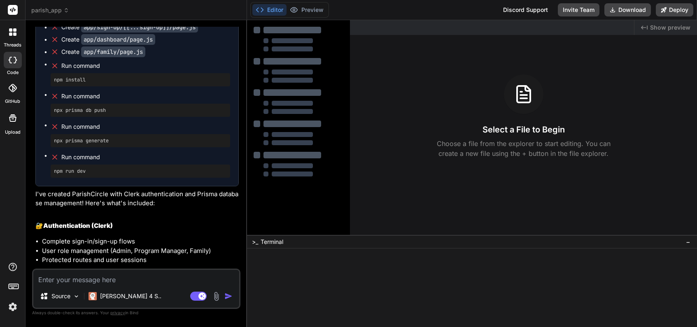
scroll to position [881, 0]
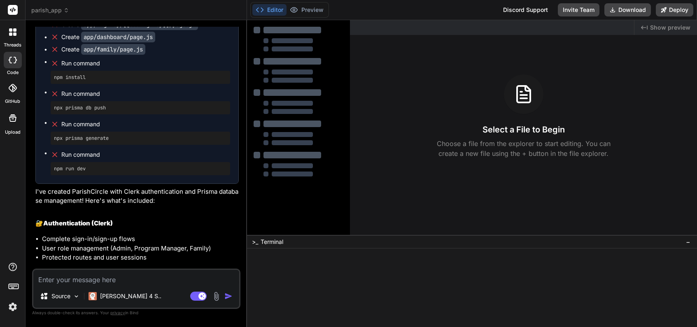
click at [132, 206] on p "I've created ParishCircle with Clerk authentication and Prisma database managem…" at bounding box center [136, 196] width 203 height 19
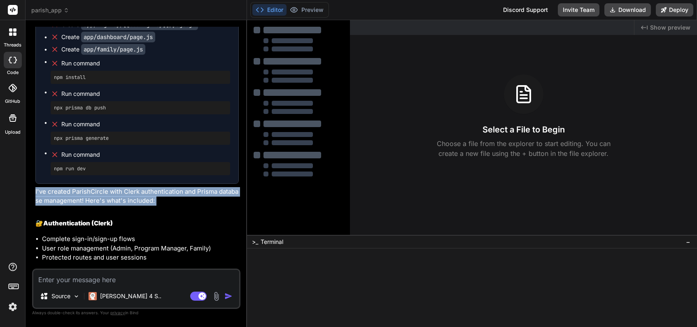
click at [132, 206] on p "I've created ParishCircle with Clerk authentication and Prisma database managem…" at bounding box center [136, 196] width 203 height 19
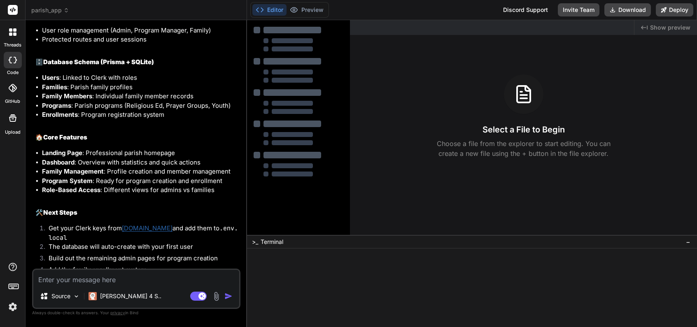
scroll to position [1152, 0]
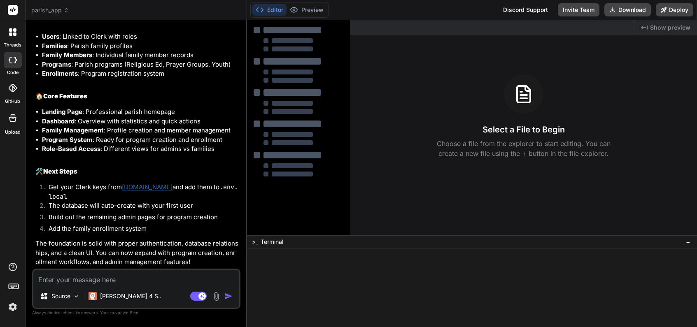
click at [308, 16] on div "Editor Preview Disabled until preview for your project is generated" at bounding box center [289, 10] width 79 height 16
click at [268, 11] on button "Editor" at bounding box center [269, 10] width 34 height 12
click at [307, 15] on div "Editor Preview Disabled until preview for your project is generated" at bounding box center [289, 10] width 79 height 16
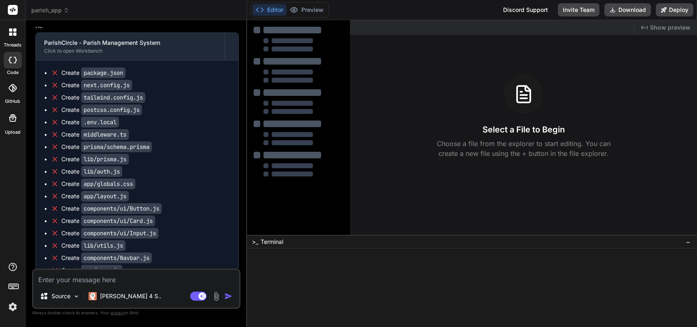
scroll to position [611, 0]
click at [101, 78] on code "package.json" at bounding box center [103, 72] width 44 height 11
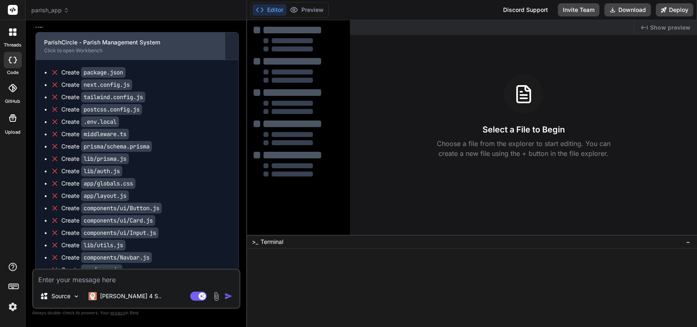
click at [102, 54] on div "Click to open Workbench" at bounding box center [130, 50] width 173 height 7
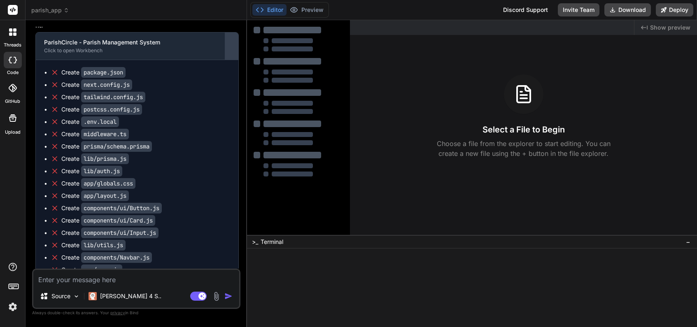
click at [226, 60] on button at bounding box center [231, 46] width 13 height 27
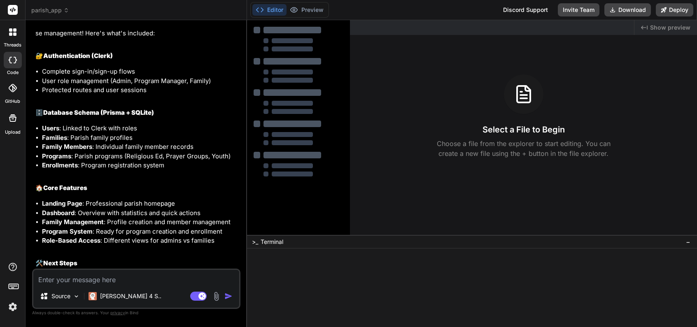
scroll to position [758, 0]
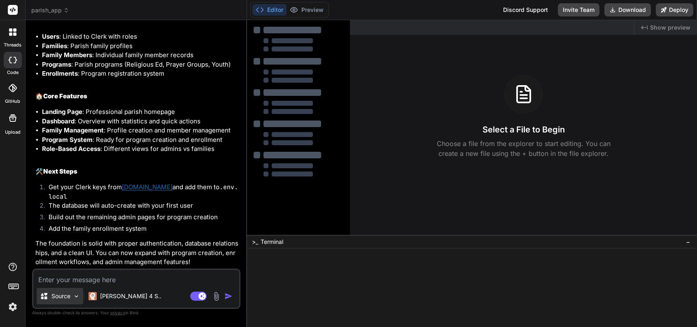
click at [78, 301] on div "Source" at bounding box center [60, 296] width 47 height 16
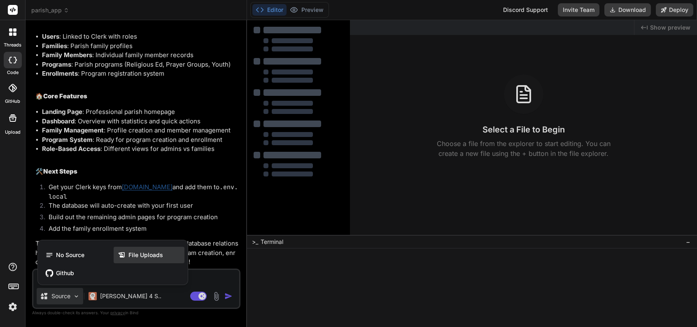
click at [125, 256] on icon at bounding box center [122, 255] width 8 height 8
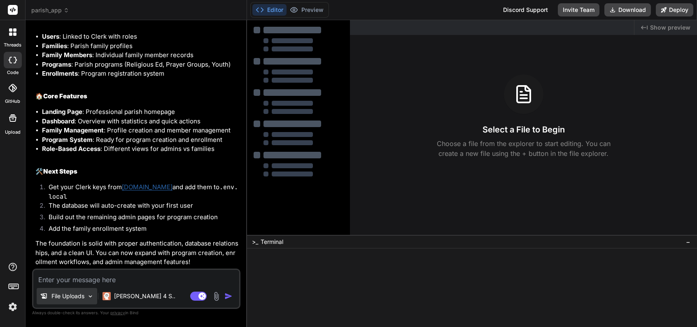
click at [73, 297] on p "File Uploads" at bounding box center [67, 296] width 33 height 8
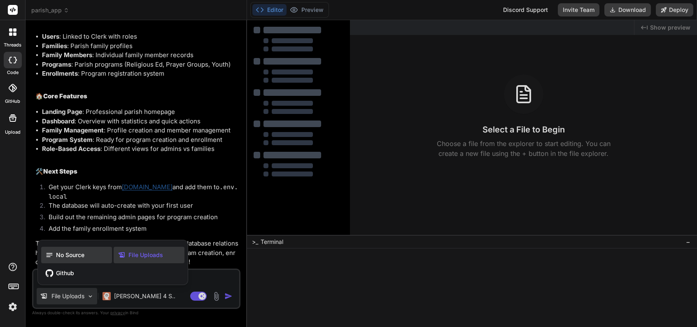
click at [69, 256] on span "No Source" at bounding box center [70, 255] width 28 height 8
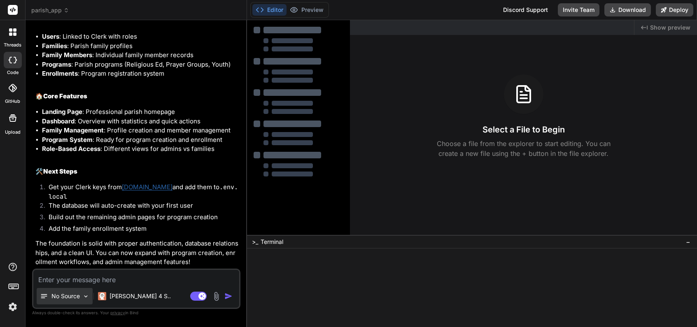
click at [69, 296] on p "No Source" at bounding box center [65, 296] width 28 height 8
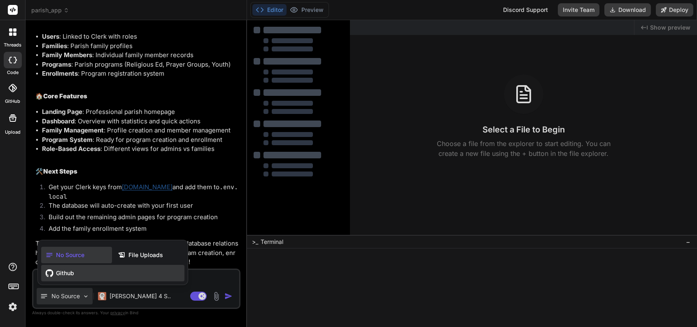
click at [80, 277] on div "Github" at bounding box center [112, 273] width 143 height 16
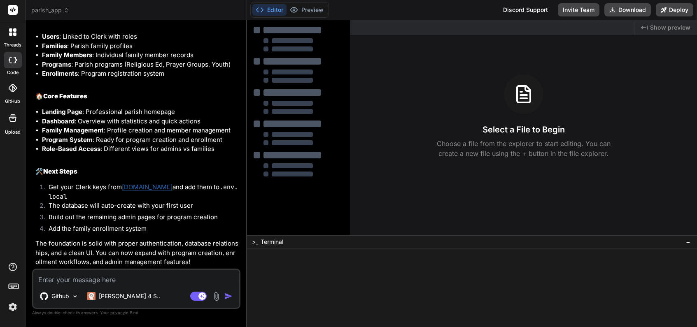
click at [76, 305] on div "Github" at bounding box center [57, 298] width 49 height 20
click at [74, 298] on img at bounding box center [75, 296] width 7 height 7
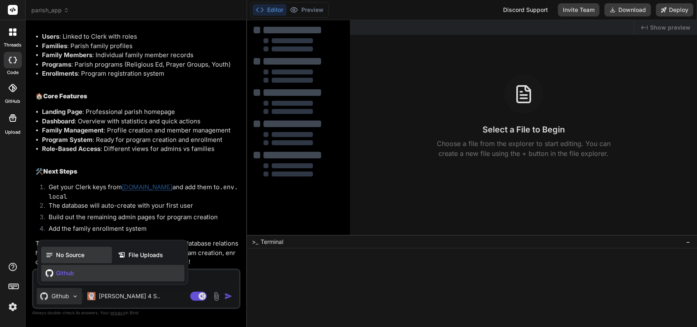
click at [69, 262] on div "No Source" at bounding box center [76, 255] width 71 height 16
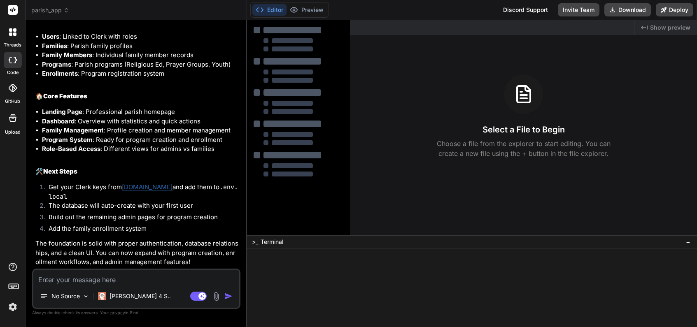
click at [15, 66] on div at bounding box center [13, 60] width 18 height 16
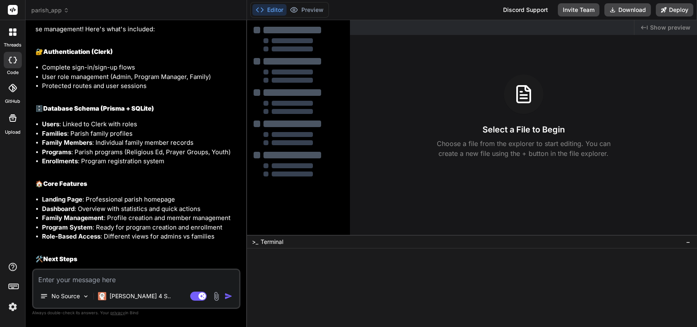
scroll to position [574, 0]
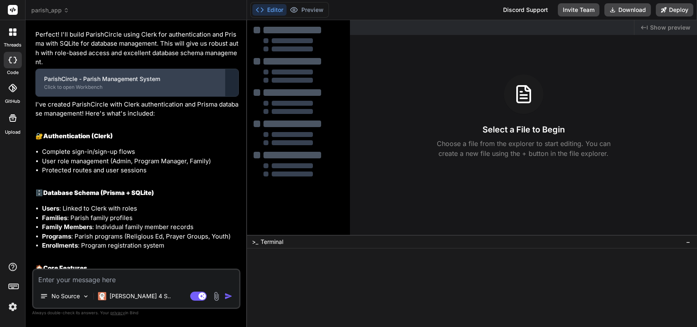
click at [94, 83] on div "ParishCircle - Parish Management System" at bounding box center [130, 79] width 173 height 8
click at [94, 91] on div "Click to open Workbench" at bounding box center [130, 87] width 173 height 7
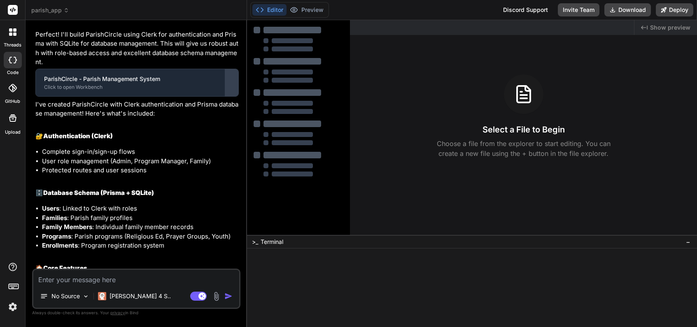
click at [226, 89] on div at bounding box center [231, 82] width 13 height 13
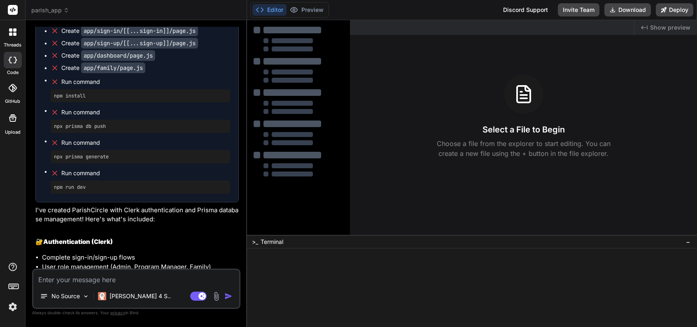
scroll to position [866, 0]
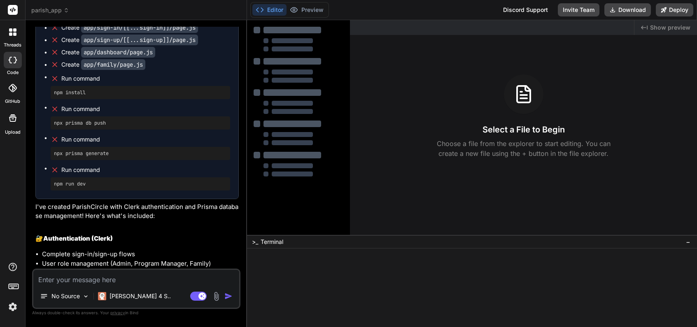
click at [299, 238] on div ">_ Terminal −" at bounding box center [472, 242] width 450 height 14
click at [291, 246] on div ">_ Terminal −" at bounding box center [472, 242] width 450 height 14
click at [405, 115] on div "Select a File to Begin Choose a file from the explorer to start editing. You ca…" at bounding box center [523, 117] width 347 height 84
click at [666, 25] on span "Show preview" at bounding box center [670, 27] width 40 height 8
click at [655, 27] on span "Show preview" at bounding box center [670, 27] width 40 height 8
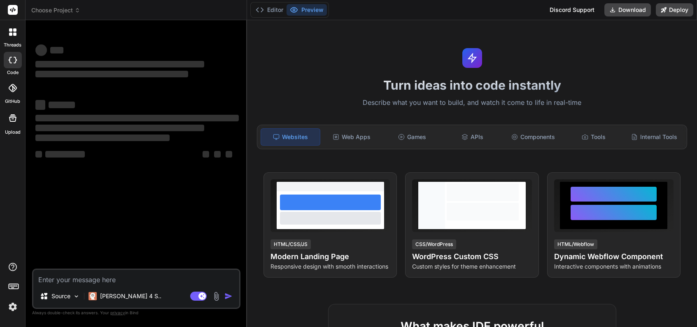
click at [10, 60] on icon at bounding box center [13, 60] width 8 height 7
click at [18, 38] on div at bounding box center [12, 31] width 17 height 17
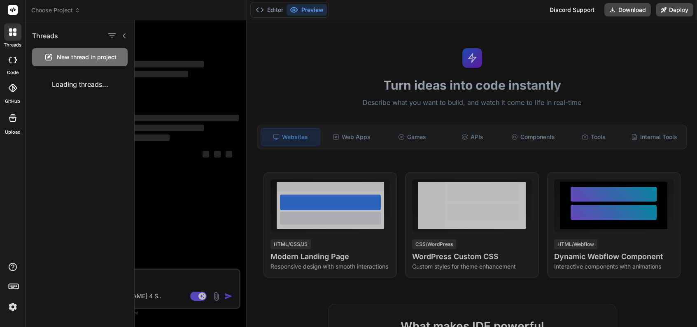
click at [13, 70] on label "code" at bounding box center [13, 72] width 12 height 7
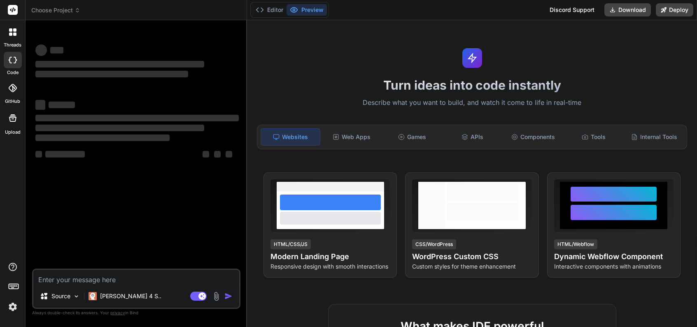
click at [14, 64] on div at bounding box center [13, 60] width 18 height 16
type textarea "x"
click at [67, 7] on span "Choose Project" at bounding box center [55, 10] width 49 height 8
type textarea "x"
click at [11, 315] on div "threads code GitHub Upload" at bounding box center [13, 163] width 26 height 327
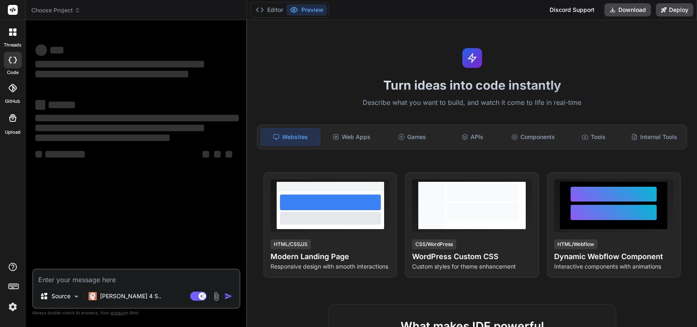
click at [15, 305] on img at bounding box center [13, 307] width 14 height 14
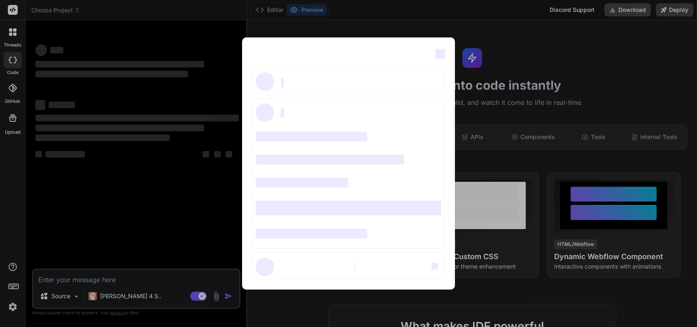
click at [444, 55] on span "‌" at bounding box center [440, 54] width 10 height 10
click at [442, 55] on span "‌" at bounding box center [440, 54] width 10 height 10
click at [416, 0] on div "‌ ‌ ‌ ‌ ‌ ‌ ‌ ‌ ‌ ‌ ‌ ‌ ‌ ‌ ‌" at bounding box center [348, 163] width 697 height 327
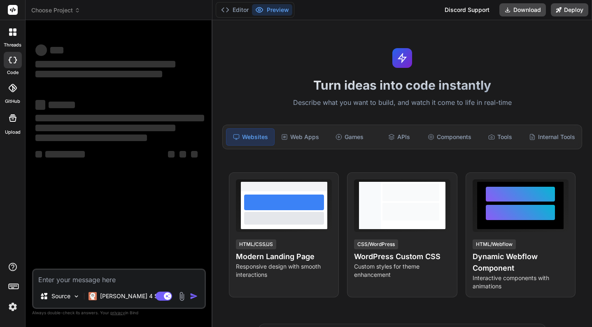
click at [69, 13] on span "Choose Project" at bounding box center [55, 10] width 49 height 8
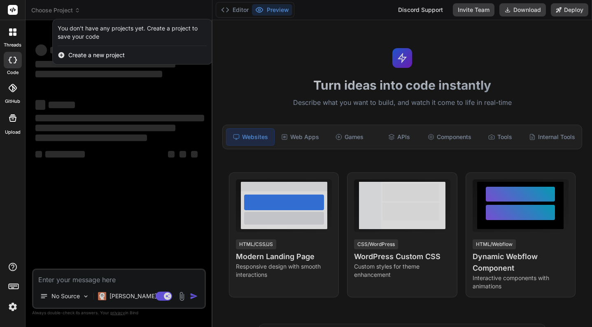
click at [72, 151] on div at bounding box center [296, 163] width 592 height 327
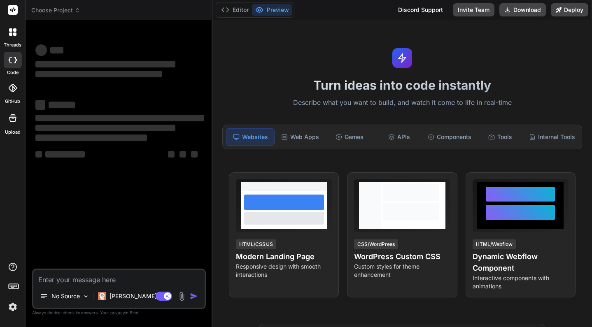
click at [12, 307] on img at bounding box center [13, 307] width 14 height 14
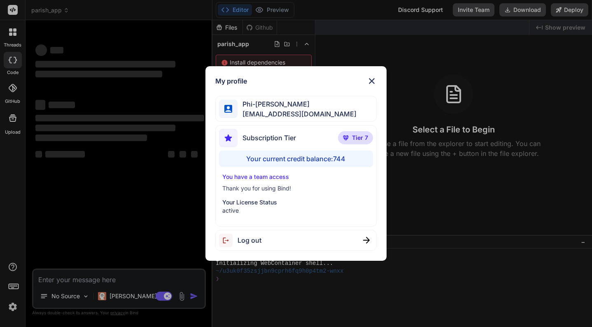
click at [86, 68] on div "My profile Phi-[PERSON_NAME] [EMAIL_ADDRESS][DOMAIN_NAME] Subscription Tier Tie…" at bounding box center [296, 163] width 592 height 327
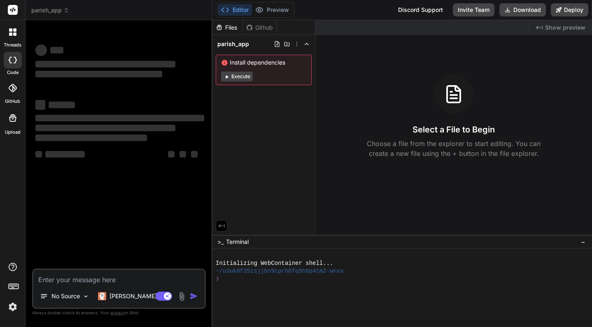
click at [65, 15] on header "parish_app Created with Pixso." at bounding box center [119, 10] width 187 height 20
click at [59, 12] on span "parish_app" at bounding box center [50, 10] width 38 height 8
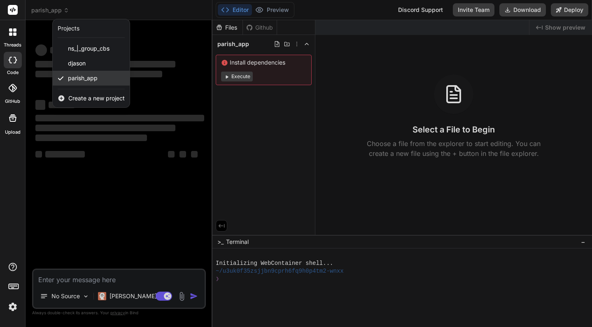
click at [83, 78] on span "parish_app" at bounding box center [83, 78] width 30 height 8
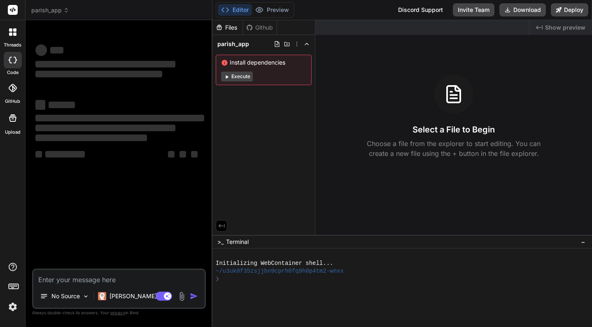
click at [286, 101] on div "Files Github parish_app Install dependencies Execute" at bounding box center [263, 127] width 103 height 215
click at [250, 69] on div "Install dependencies Execute" at bounding box center [264, 70] width 96 height 30
click at [242, 45] on span "parish_app" at bounding box center [233, 44] width 32 height 8
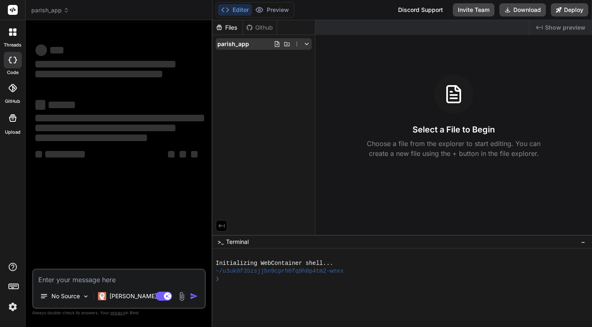
click at [305, 45] on icon at bounding box center [306, 44] width 7 height 7
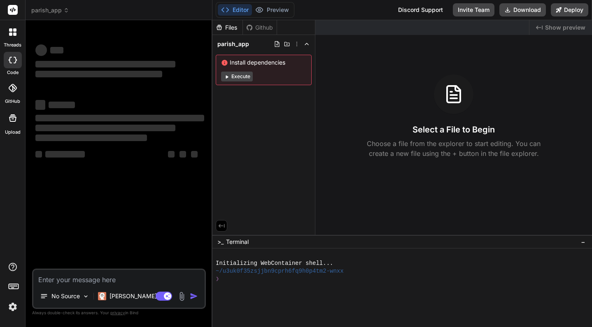
click at [261, 67] on div "Install dependencies Execute" at bounding box center [264, 70] width 96 height 30
click at [237, 73] on button "Execute" at bounding box center [237, 77] width 32 height 10
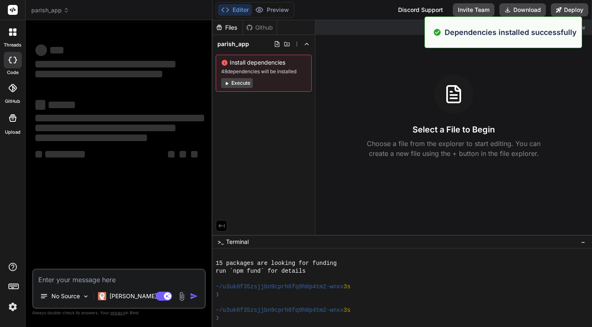
scroll to position [78, 0]
click at [463, 44] on div "Dependencies installed successfully" at bounding box center [503, 32] width 158 height 32
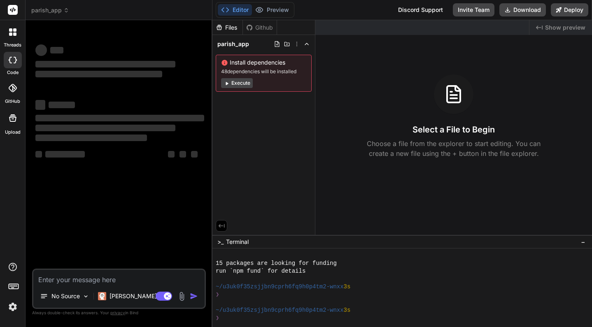
click at [316, 234] on div "Created with Pixso. Show preview Select a File to Begin Choose a file from the …" at bounding box center [453, 127] width 277 height 215
click at [220, 226] on icon at bounding box center [222, 226] width 6 height 4
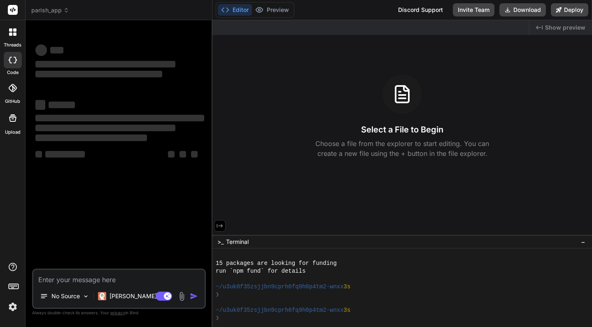
click at [220, 226] on icon at bounding box center [220, 226] width 6 height 4
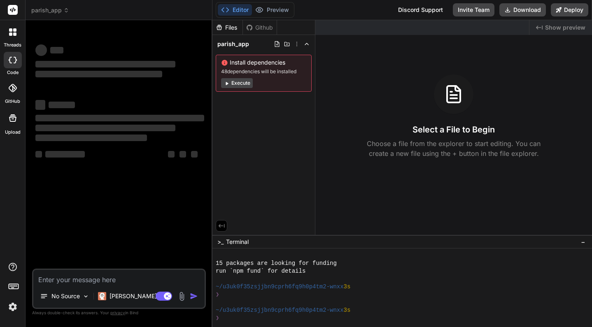
click at [151, 205] on div "‌ ‌ ‌ ‌ ‌ ‌ ‌ ‌ ‌ ‌ ‌ ‌ ‌ ‌" at bounding box center [120, 148] width 172 height 242
click at [57, 12] on span "parish_app" at bounding box center [50, 10] width 38 height 8
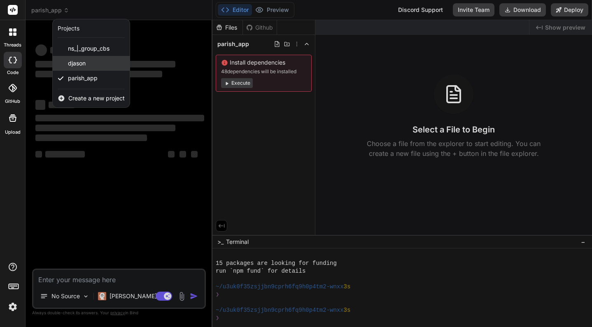
click at [79, 60] on span "djason" at bounding box center [77, 63] width 18 height 8
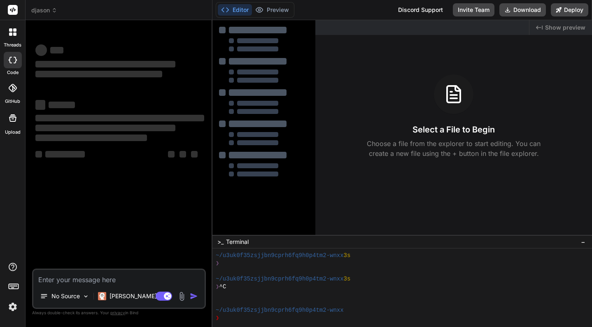
scroll to position [110, 0]
click at [53, 13] on span "djason" at bounding box center [44, 10] width 26 height 8
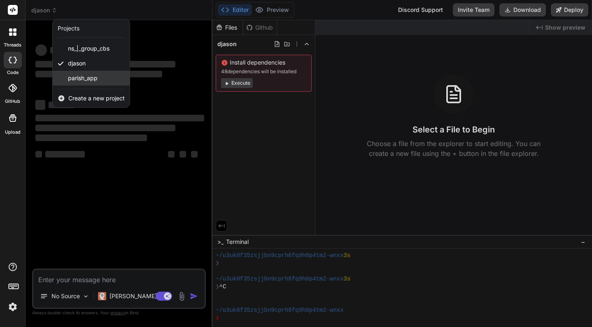
click at [72, 79] on span "parish_app" at bounding box center [83, 78] width 30 height 8
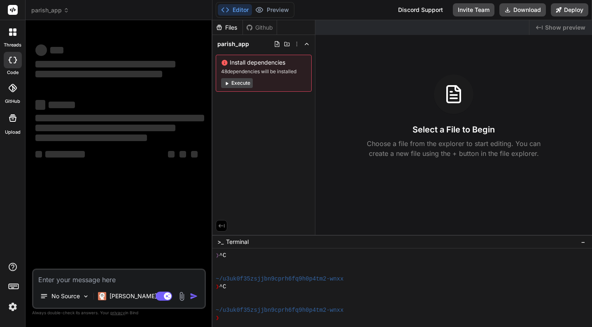
click at [13, 44] on label "threads" at bounding box center [13, 45] width 18 height 7
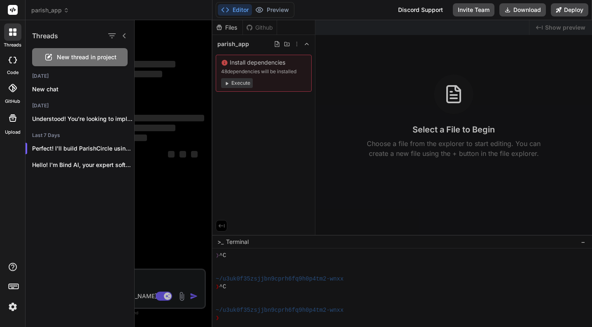
click at [13, 56] on div at bounding box center [13, 60] width 18 height 16
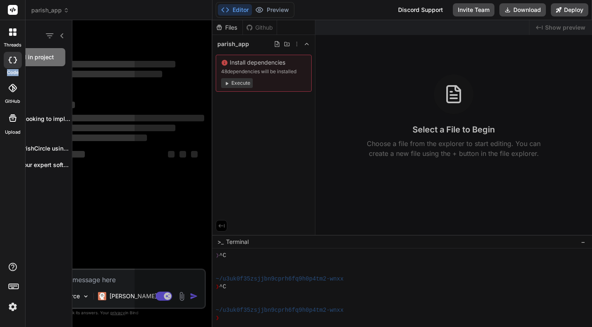
click at [13, 56] on div at bounding box center [13, 60] width 18 height 16
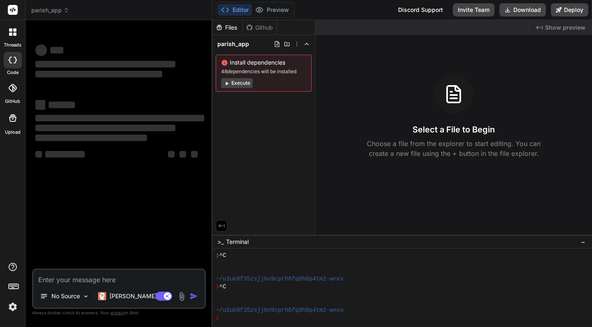
click at [33, 87] on div "‌ ‌ ‌ ‌ ‌ ‌ ‌ ‌ ‌ ‌ ‌ ‌ ‌ ‌ No Source [PERSON_NAME] 4 S.. Agent Mode. When this…" at bounding box center [119, 177] width 174 height 300
click at [79, 174] on div "‌ ‌ ‌ ‌ ‌ ‌ ‌ ‌ ‌ ‌ ‌ ‌ ‌ ‌" at bounding box center [120, 148] width 172 height 242
click at [64, 300] on p "No Source" at bounding box center [65, 296] width 28 height 8
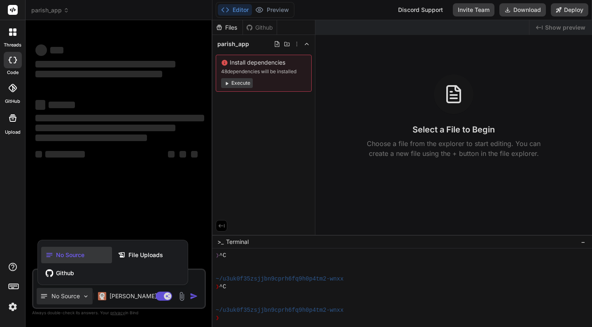
click at [70, 259] on span "No Source" at bounding box center [70, 255] width 28 height 8
type textarea "x"
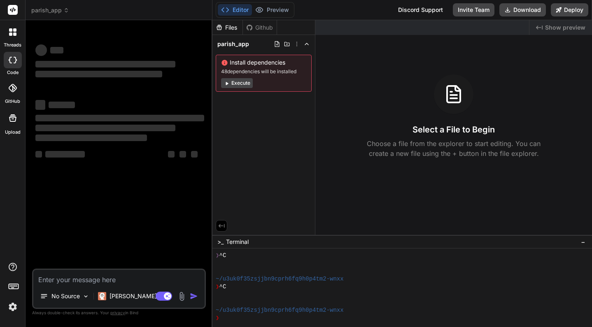
click at [189, 300] on div "Agent Mode. When this toggle is activated, AI automatically makes decisions, re…" at bounding box center [177, 296] width 47 height 10
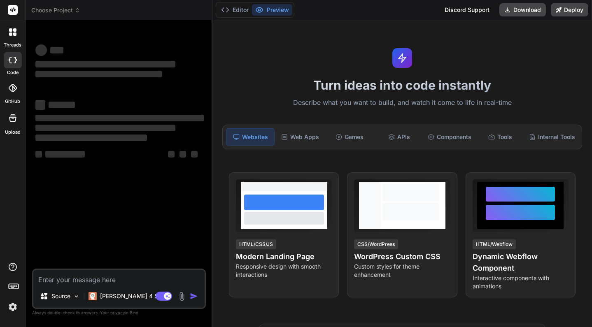
click at [74, 16] on header "Choose Project Created with Pixso." at bounding box center [119, 10] width 187 height 20
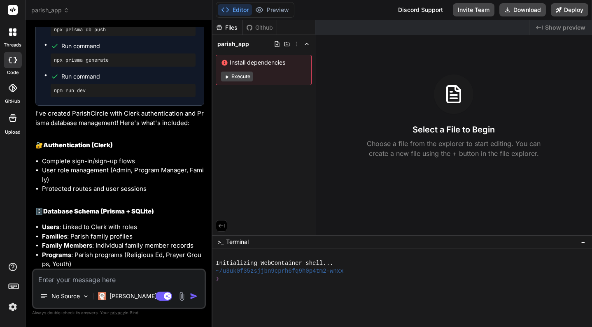
scroll to position [1027, 0]
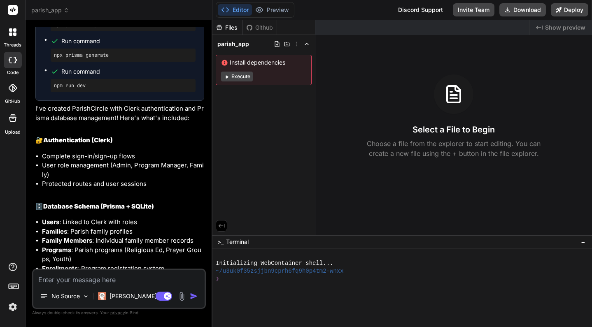
click at [91, 77] on div "Run command" at bounding box center [128, 72] width 134 height 12
click at [149, 62] on div "npx prisma generate" at bounding box center [123, 55] width 145 height 13
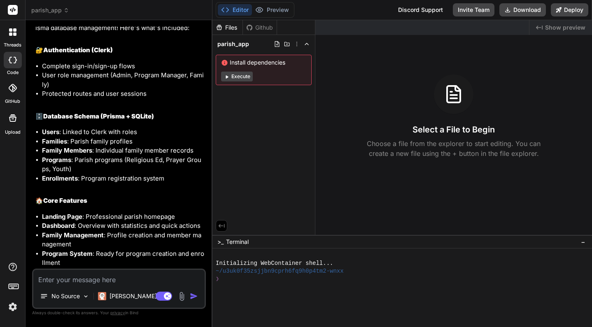
scroll to position [1136, 0]
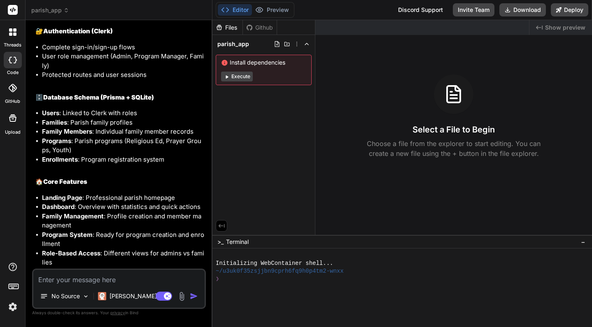
click at [244, 76] on button "Execute" at bounding box center [237, 77] width 32 height 10
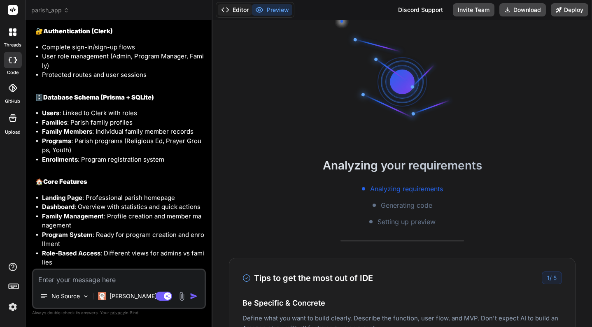
click at [243, 7] on button "Editor" at bounding box center [235, 10] width 34 height 12
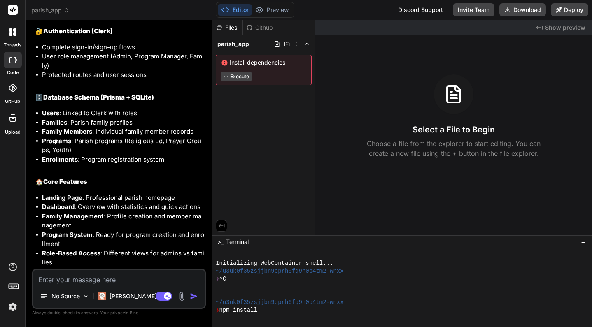
scroll to position [55, 0]
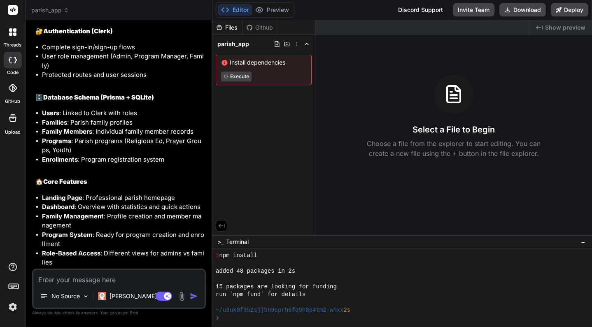
click at [265, 27] on div "Github" at bounding box center [260, 27] width 34 height 8
click at [240, 30] on div "Files" at bounding box center [227, 27] width 30 height 8
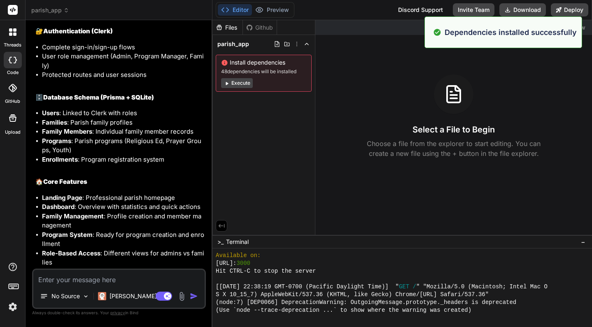
scroll to position [266, 0]
click at [238, 30] on div "Files" at bounding box center [227, 27] width 30 height 8
click at [238, 82] on button "Execute" at bounding box center [237, 83] width 32 height 10
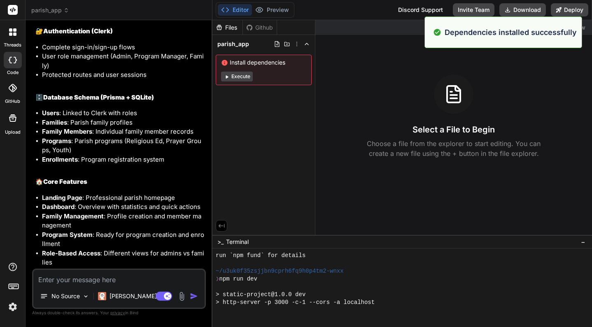
scroll to position [618, 0]
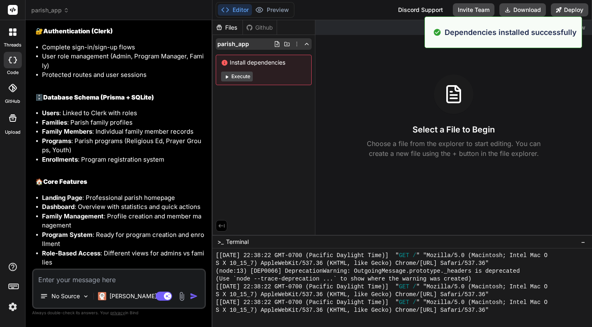
click at [303, 44] on icon at bounding box center [306, 44] width 7 height 7
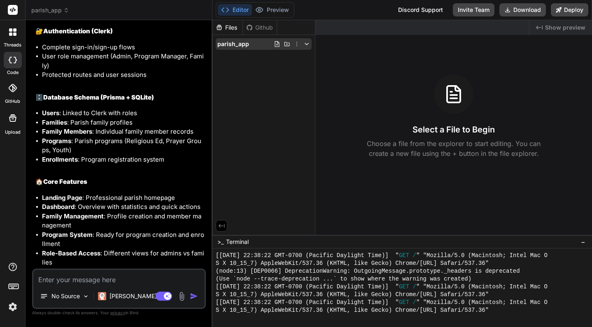
click at [308, 44] on polyline at bounding box center [306, 44] width 3 height 2
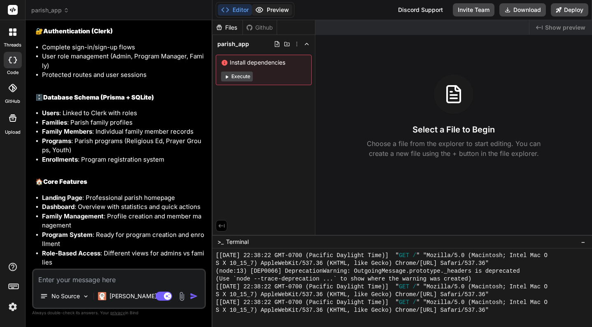
click at [272, 9] on button "Preview" at bounding box center [272, 10] width 40 height 12
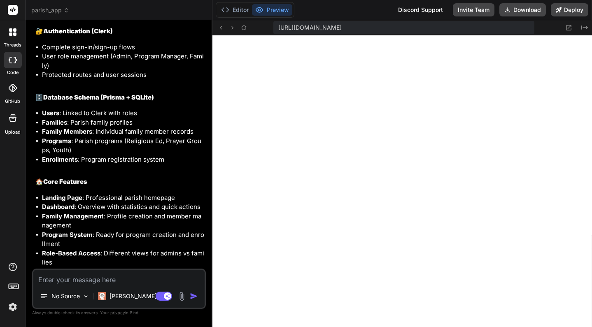
scroll to position [634, 0]
click at [246, 14] on button "Editor" at bounding box center [235, 10] width 34 height 12
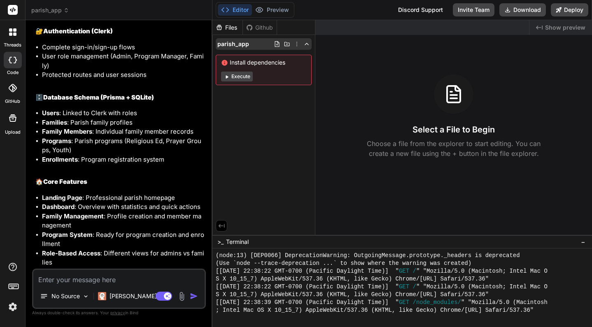
click at [304, 40] on div "parish_app" at bounding box center [264, 44] width 96 height 12
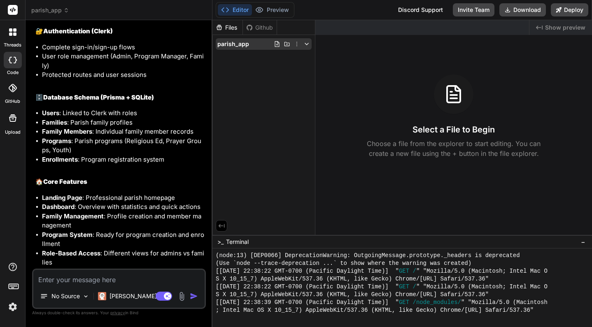
click at [250, 48] on div "parish_app" at bounding box center [264, 44] width 96 height 12
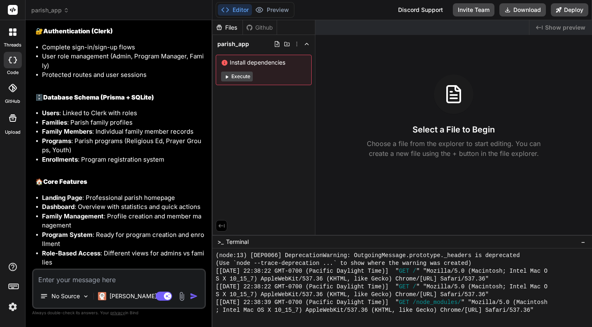
click at [250, 48] on div "parish_app" at bounding box center [264, 44] width 96 height 12
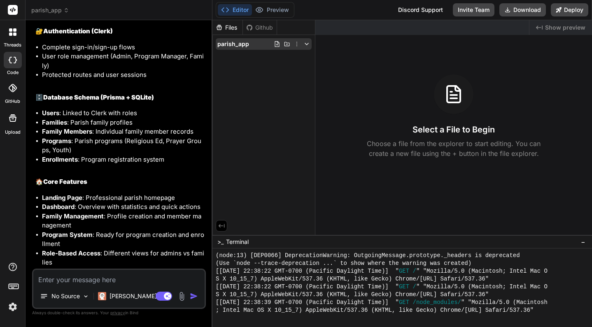
click at [287, 45] on icon at bounding box center [287, 44] width 7 height 7
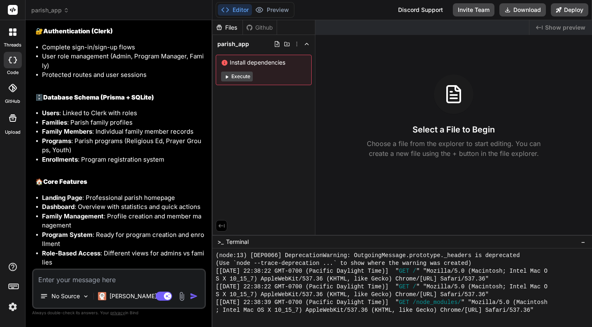
click at [305, 45] on icon at bounding box center [306, 44] width 7 height 7
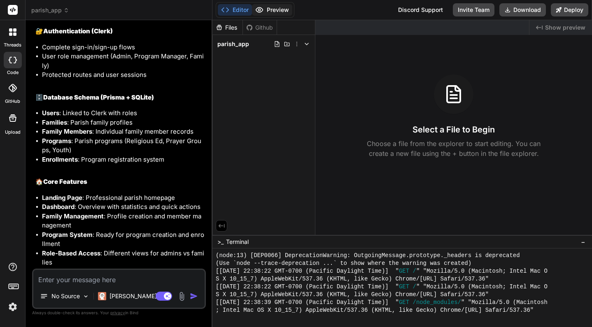
click at [256, 12] on icon at bounding box center [259, 10] width 8 height 8
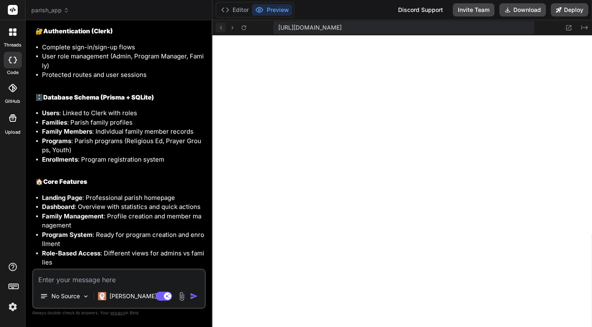
click at [220, 29] on icon at bounding box center [220, 27] width 7 height 7
click at [224, 27] on button at bounding box center [221, 28] width 10 height 10
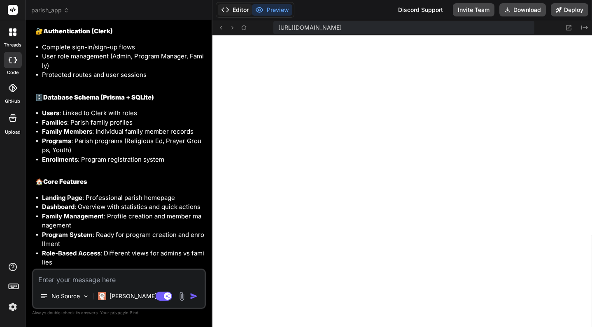
click at [240, 13] on button "Editor" at bounding box center [235, 10] width 34 height 12
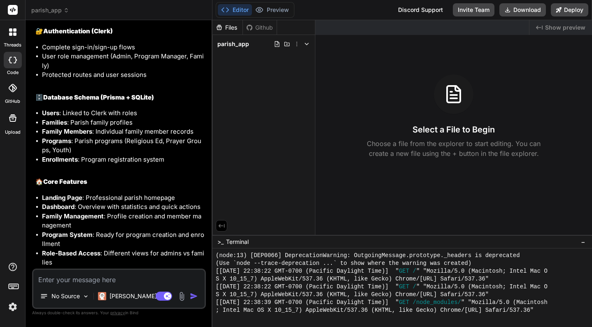
scroll to position [1284, 0]
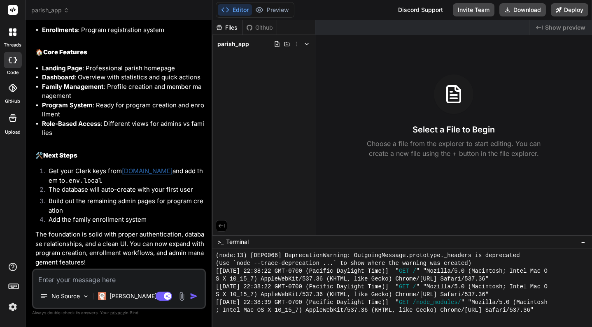
click at [145, 238] on p "The foundation is solid with proper authentication, database relationships, and…" at bounding box center [119, 248] width 169 height 37
click at [274, 14] on button "Preview" at bounding box center [272, 10] width 40 height 12
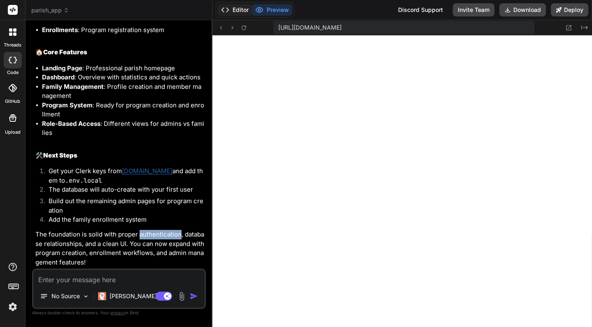
click at [239, 14] on button "Editor" at bounding box center [235, 10] width 34 height 12
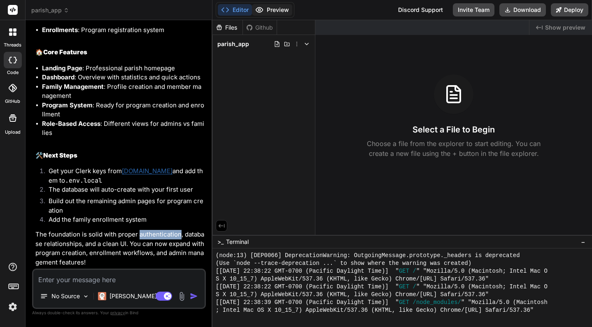
click at [270, 5] on button "Preview" at bounding box center [272, 10] width 40 height 12
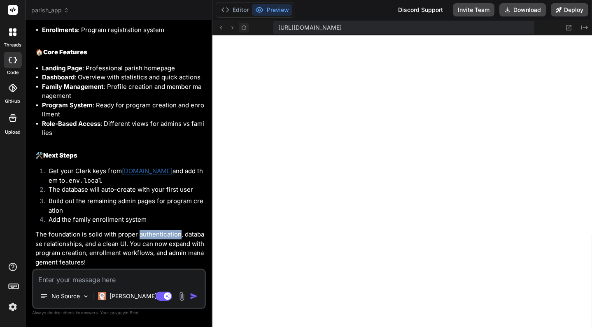
click at [247, 26] on icon at bounding box center [243, 27] width 7 height 7
click at [230, 14] on button "Editor" at bounding box center [235, 10] width 34 height 12
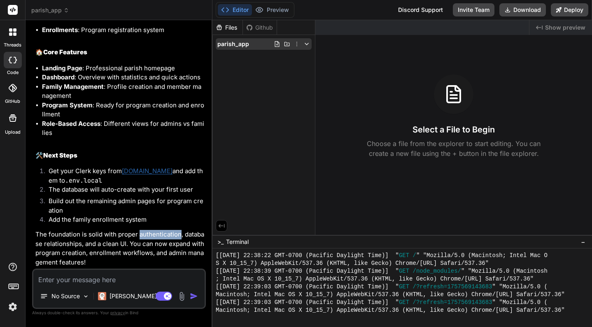
click at [307, 49] on div "parish_app" at bounding box center [264, 44] width 96 height 12
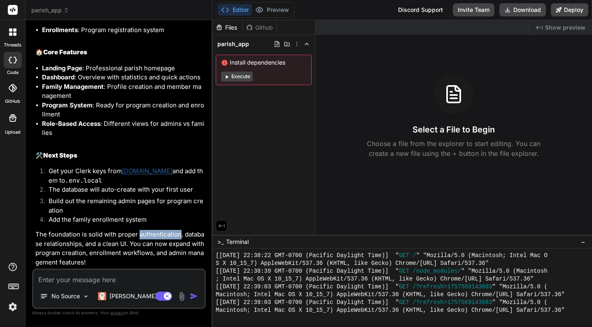
click at [243, 75] on button "Execute" at bounding box center [237, 77] width 32 height 10
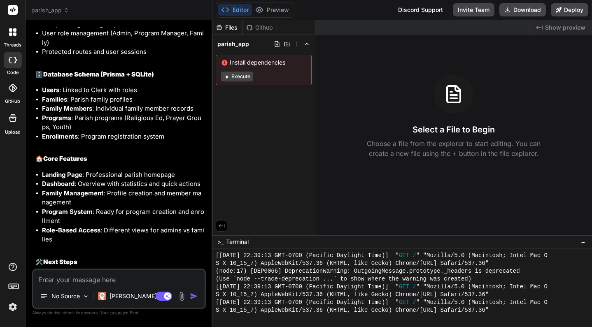
scroll to position [1063, 0]
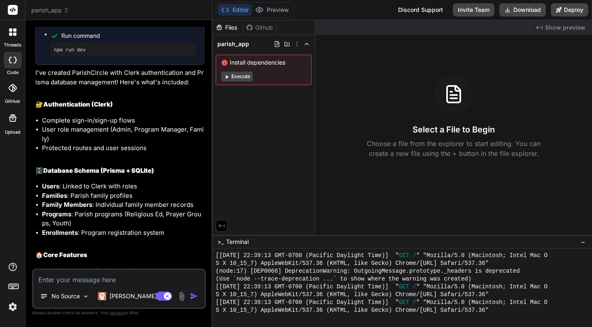
click at [128, 40] on span "Run command" at bounding box center [128, 36] width 134 height 8
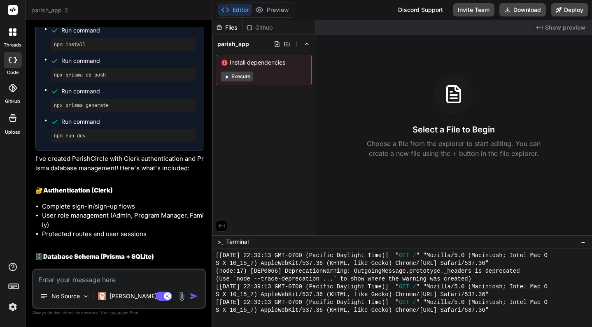
scroll to position [945, 0]
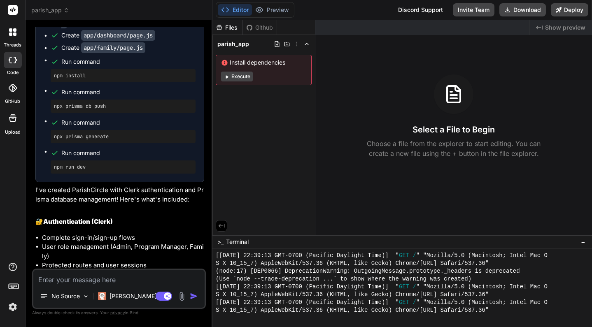
click at [87, 53] on code "app/family/page.js" at bounding box center [113, 47] width 64 height 11
click at [133, 53] on code "app/family/page.js" at bounding box center [113, 47] width 64 height 11
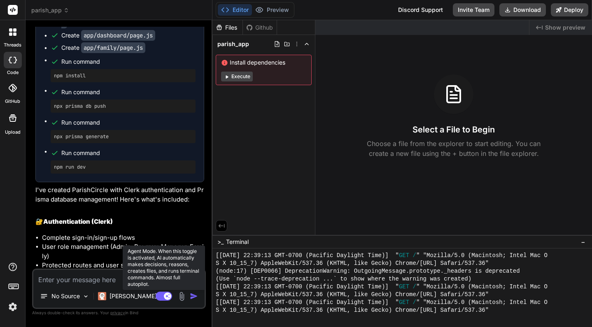
click at [161, 298] on rect at bounding box center [164, 296] width 16 height 9
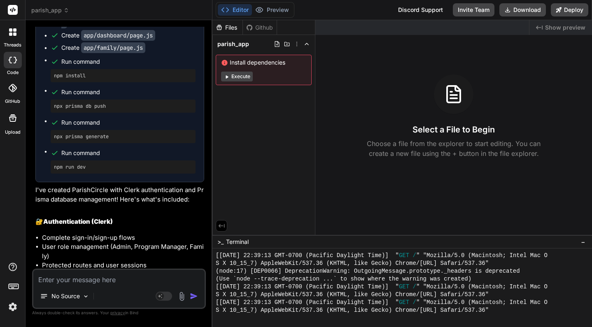
click at [132, 279] on textarea at bounding box center [118, 277] width 171 height 15
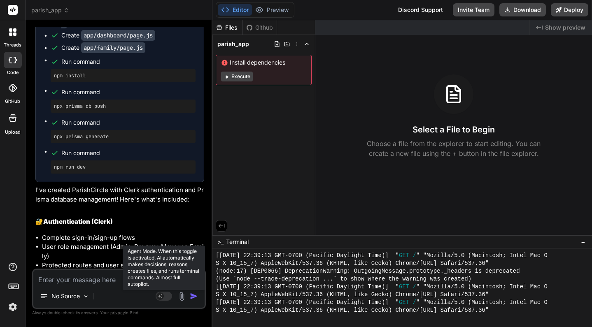
click at [163, 292] on rect at bounding box center [164, 296] width 16 height 9
type textarea "x"
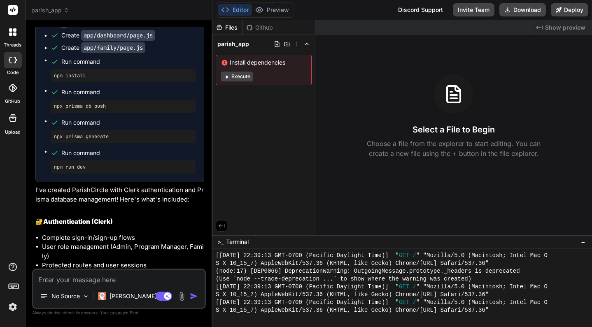
click at [140, 280] on textarea at bounding box center [118, 277] width 171 height 15
type textarea "h"
type textarea "x"
type textarea "ho"
type textarea "x"
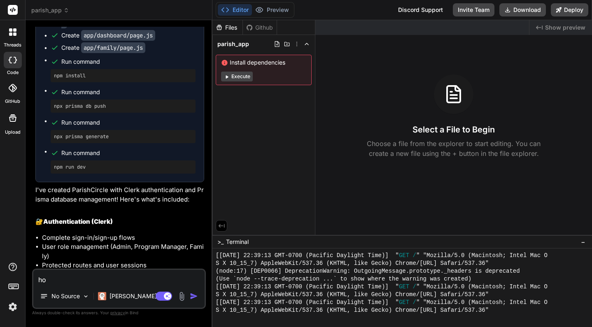
type textarea "how"
type textarea "x"
type textarea "how"
type textarea "x"
type textarea "how c"
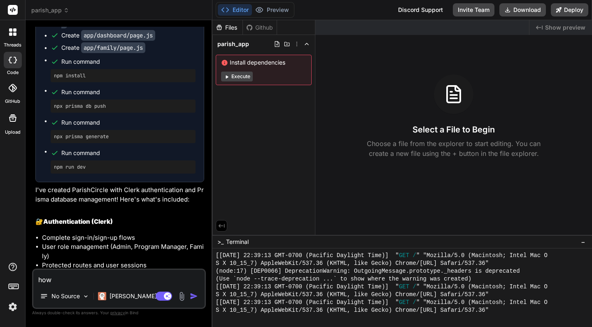
type textarea "x"
type textarea "how co"
type textarea "x"
type textarea "how com"
type textarea "x"
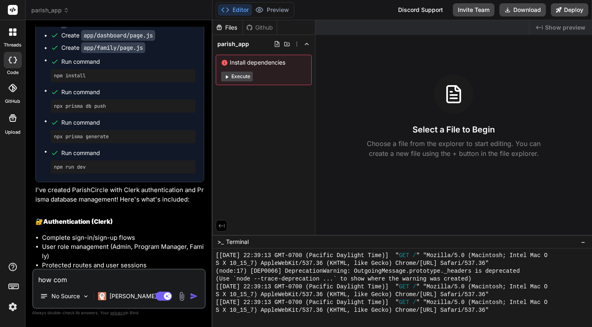
type textarea "how come"
type textarea "x"
type textarea "how come"
type textarea "x"
type textarea "how come i"
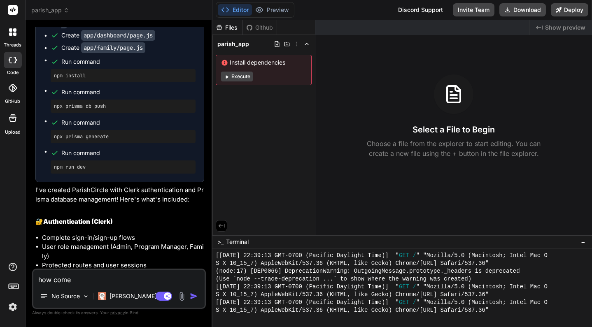
type textarea "x"
type textarea "how come i"
type textarea "x"
type textarea "how come i d"
type textarea "x"
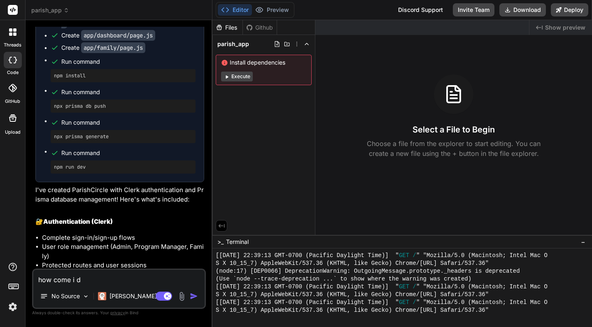
type textarea "how come i do"
type textarea "x"
type textarea "how come i don"
type textarea "x"
type textarea "how come i don'"
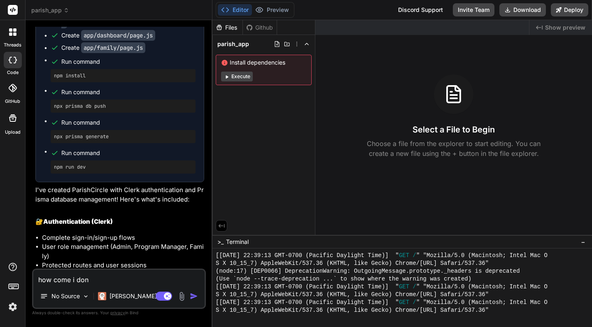
type textarea "x"
type textarea "how come i don't"
type textarea "x"
type textarea "how come i don't"
type textarea "x"
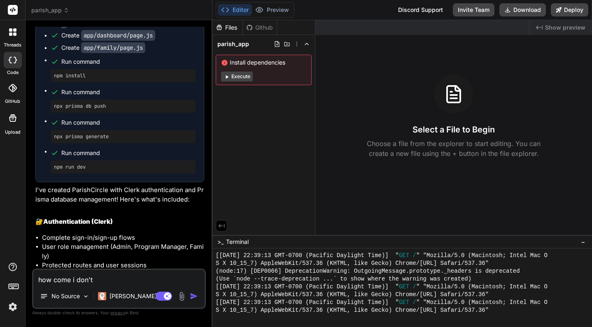
type textarea "how come i don't s"
type textarea "x"
type textarea "how come i don't se"
type textarea "x"
type textarea "how come i don't see"
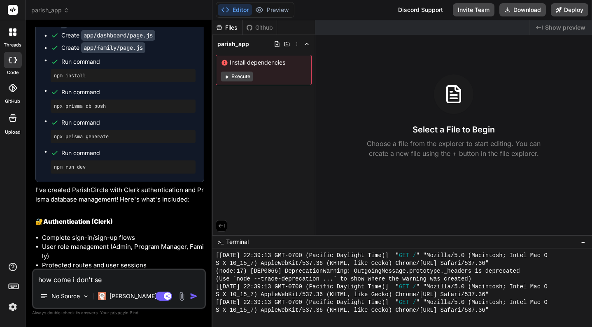
type textarea "x"
type textarea "how come i don't see"
type textarea "x"
type textarea "how come i don't see t"
type textarea "x"
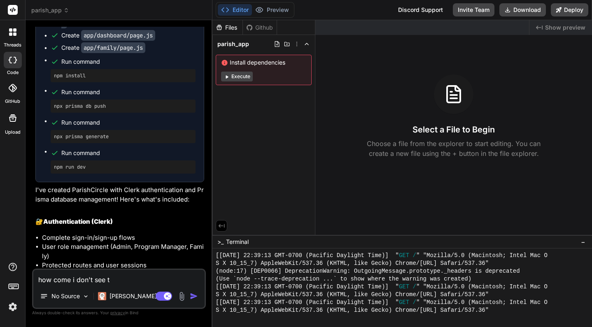
type textarea "how come i don't see th"
type textarea "x"
type textarea "how come i don't see the"
type textarea "x"
type textarea "how come i don't see the"
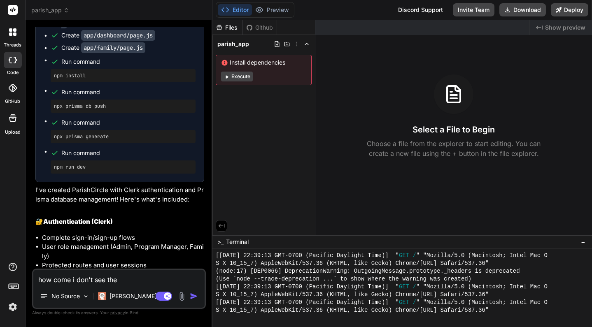
type textarea "x"
type textarea "how come i don't see the f"
type textarea "x"
type textarea "how come i don't see the fi"
type textarea "x"
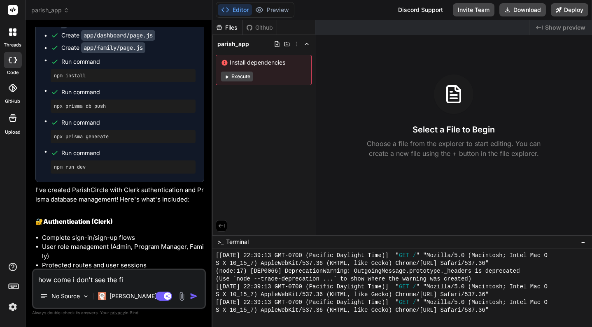
type textarea "how come i don't see the fil"
type textarea "x"
type textarea "how come i don't see the file"
type textarea "x"
type textarea "how come i don't see the files"
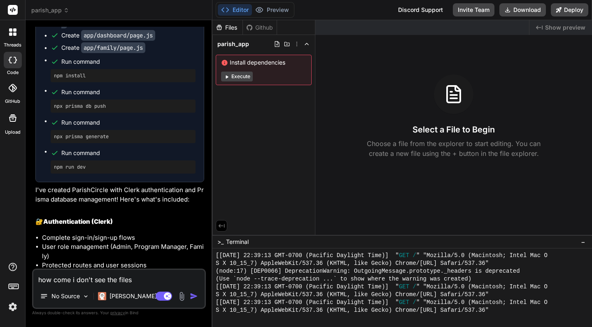
type textarea "x"
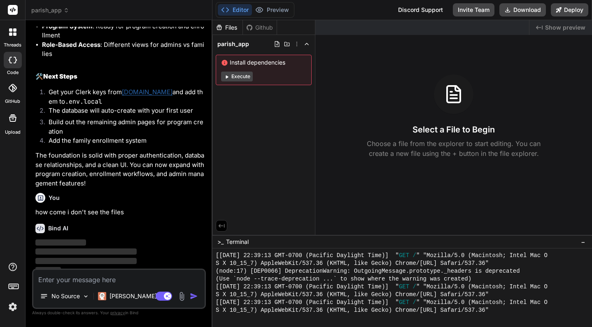
scroll to position [1343, 0]
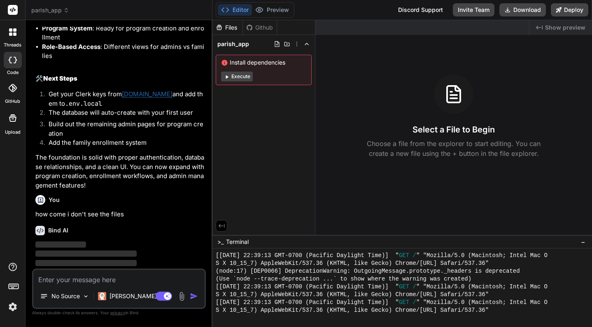
click at [123, 187] on p "The foundation is solid with proper authentication, database relationships, and…" at bounding box center [119, 171] width 169 height 37
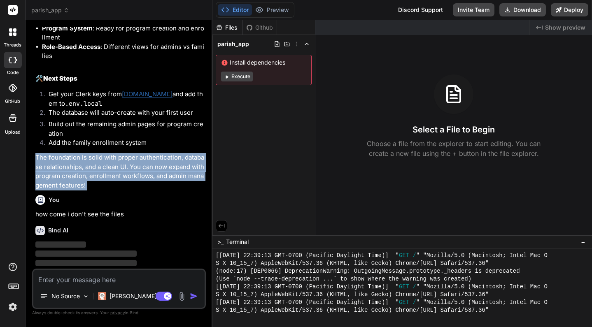
click at [123, 187] on p "The foundation is solid with proper authentication, database relationships, and…" at bounding box center [119, 171] width 169 height 37
click at [119, 180] on p "The foundation is solid with proper authentication, database relationships, and…" at bounding box center [119, 171] width 169 height 37
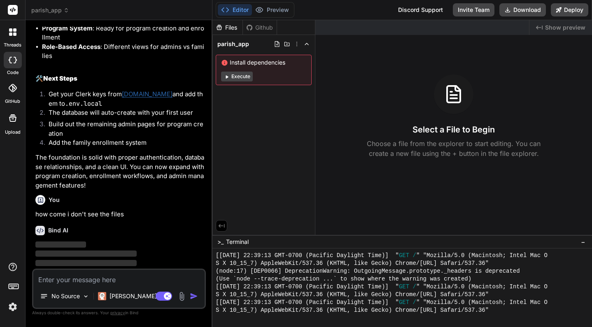
click at [112, 190] on p "The foundation is solid with proper authentication, database relationships, and…" at bounding box center [119, 171] width 169 height 37
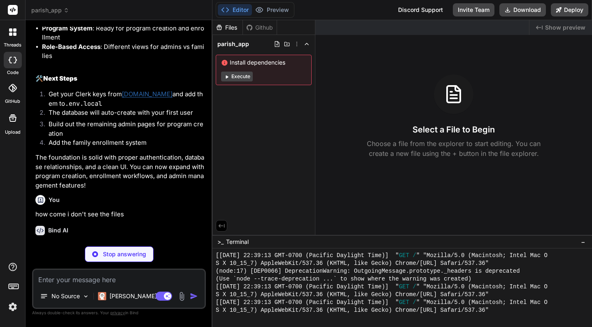
click at [132, 190] on p "The foundation is solid with proper authentication, database relationships, and…" at bounding box center [119, 171] width 169 height 37
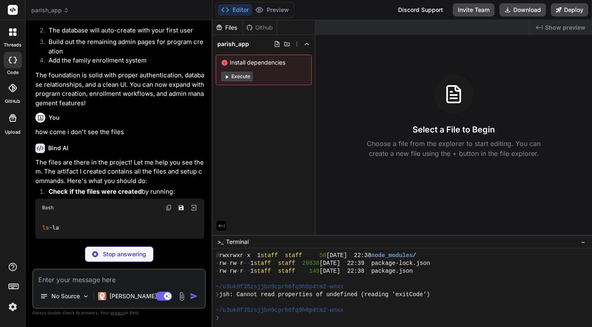
scroll to position [1426, 0]
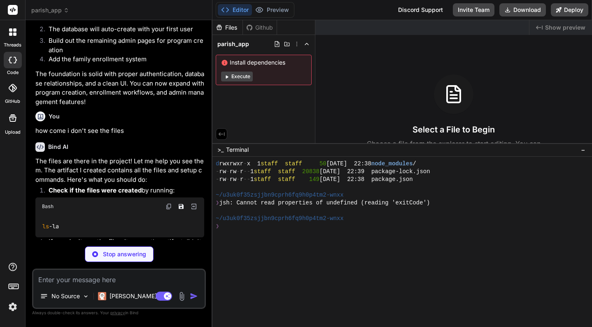
drag, startPoint x: 338, startPoint y: 236, endPoint x: 342, endPoint y: 135, distance: 100.5
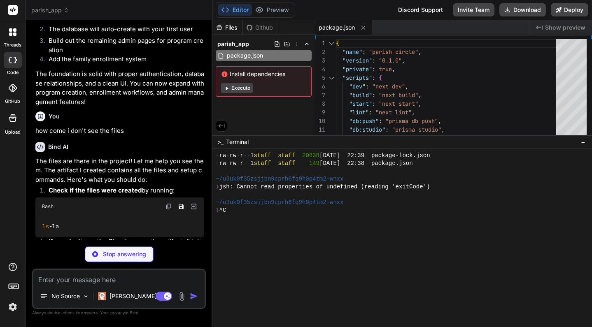
type textarea "x"
type textarea "NEXT_PUBLIC_CLERK_PUBLISHABLE_KEY=your_clerk_publishable_key_here CLERK_SECRET_…"
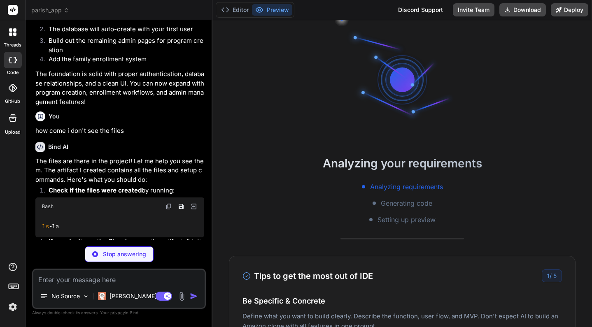
scroll to position [0, 0]
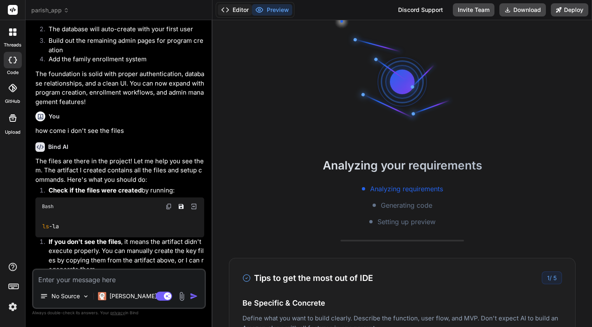
click at [245, 12] on button "Editor" at bounding box center [235, 10] width 34 height 12
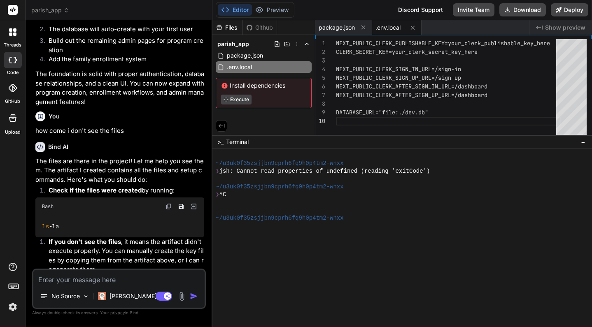
click at [138, 136] on p "how come i don't see the files" at bounding box center [119, 130] width 169 height 9
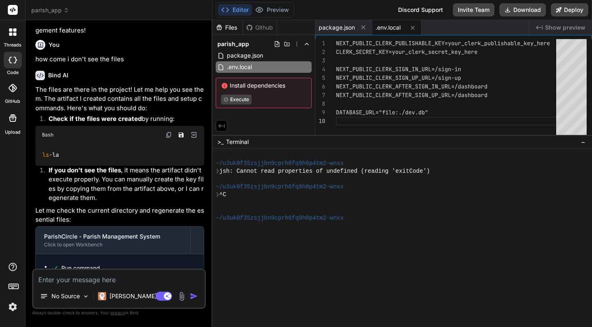
scroll to position [1503, 0]
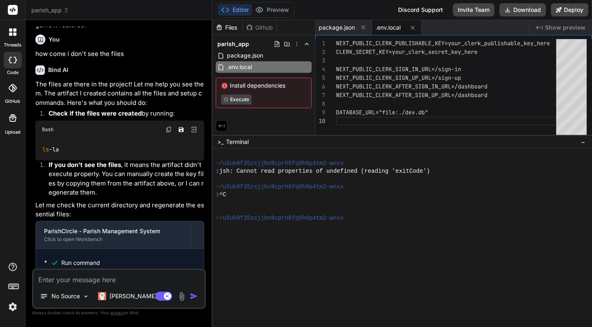
type textarea "x"
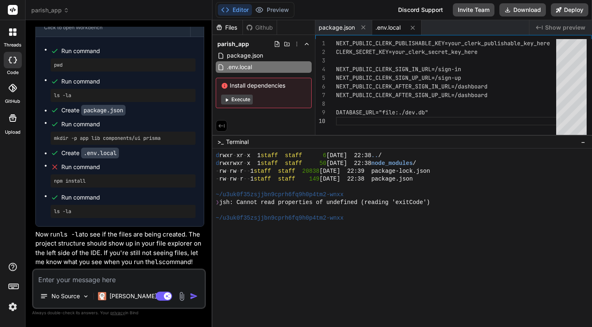
scroll to position [1734, 0]
click at [234, 245] on div at bounding box center [402, 238] width 380 height 179
click at [346, 220] on div "~/u3uk0f35zsjjbn9cprh6fq9h0p4tm2-wnxx" at bounding box center [398, 219] width 364 height 8
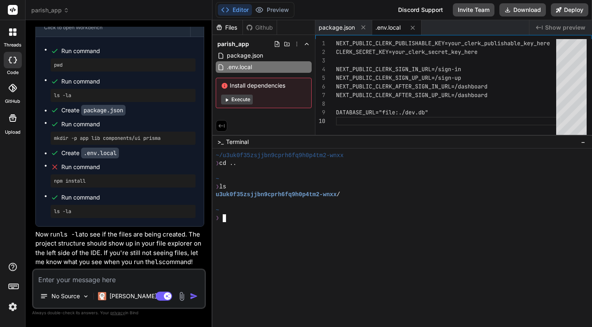
click at [143, 278] on textarea at bounding box center [118, 277] width 171 height 15
type textarea "n"
type textarea "x"
type textarea "no"
type textarea "x"
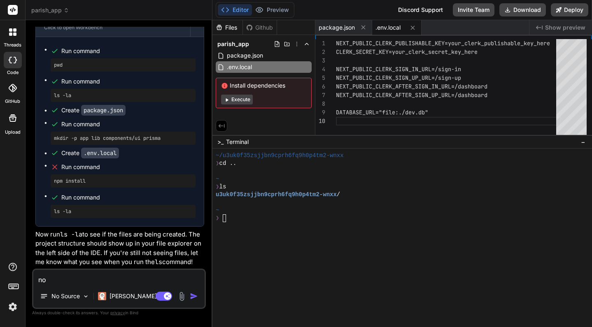
type textarea "no"
type textarea "x"
type textarea "no f"
type textarea "x"
type textarea "no fi"
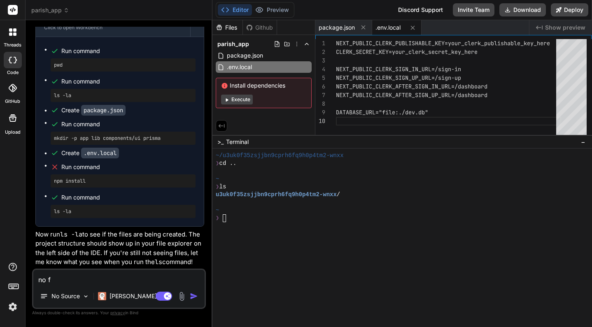
type textarea "x"
type textarea "no fil"
type textarea "x"
type textarea "no file"
type textarea "x"
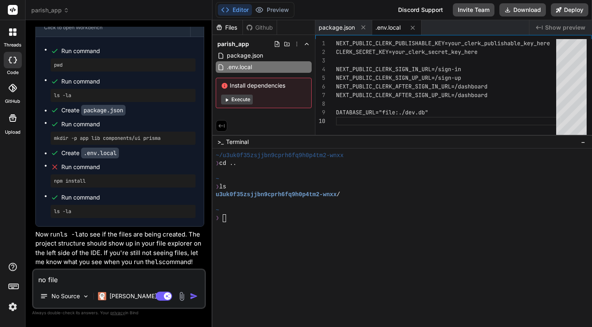
type textarea "no files"
type textarea "x"
type textarea "no files"
type textarea "x"
type textarea "no files w"
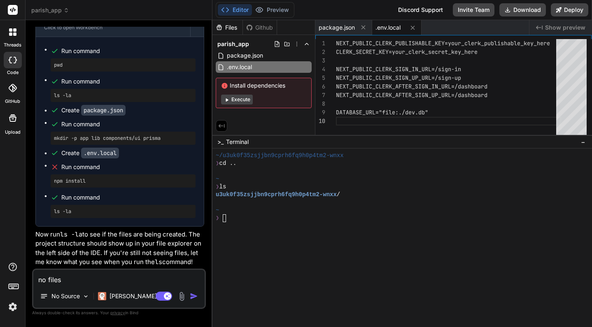
type textarea "x"
type textarea "no files we"
type textarea "x"
type textarea "no files wer"
type textarea "x"
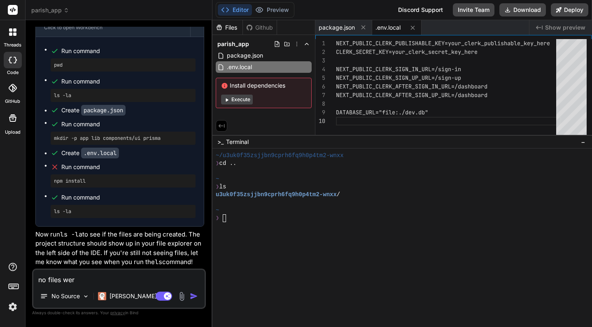
type textarea "no files were"
type textarea "x"
type textarea "no files were"
type textarea "x"
type textarea "no files were c"
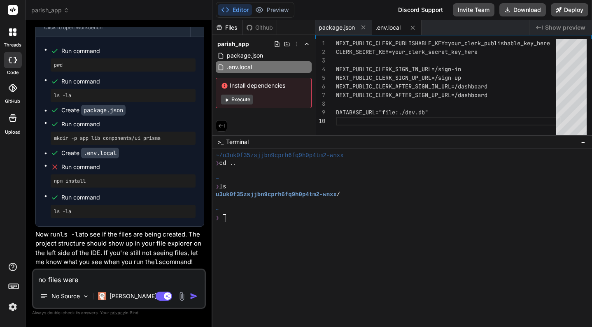
type textarea "x"
type textarea "no files were cr"
type textarea "x"
type textarea "no files were cre"
type textarea "x"
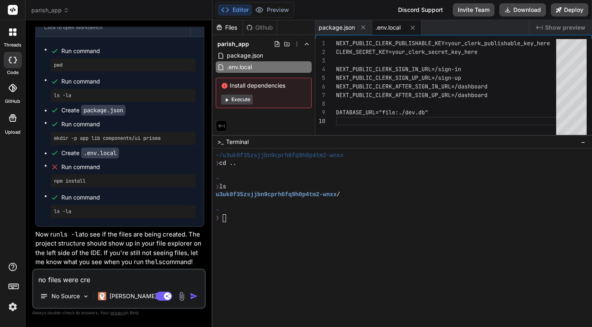
type textarea "no files were crea"
type textarea "x"
type textarea "no files were creat"
type textarea "x"
type textarea "no files were create"
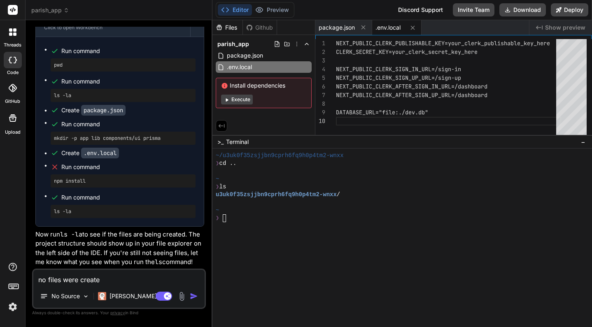
type textarea "x"
type textarea "no files were created"
type textarea "x"
type textarea "no files were created,"
type textarea "x"
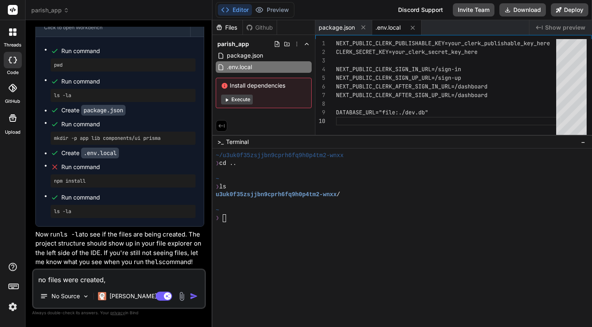
type textarea "no files were created,"
type textarea "x"
type textarea "no files were created, i"
type textarea "x"
type textarea "no files were created, i"
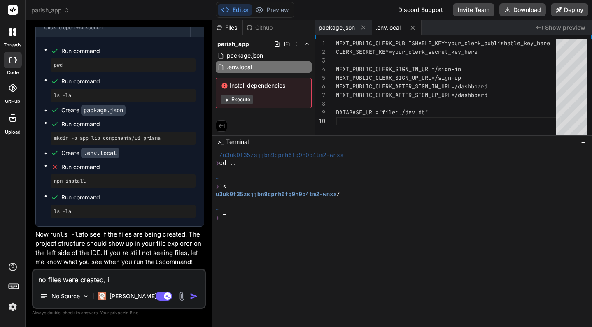
type textarea "x"
type textarea "no files were created, i o"
type textarea "x"
type textarea "no files were created, i on"
type textarea "x"
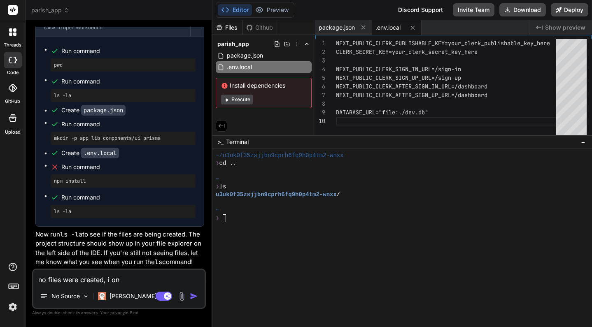
type textarea "no files were created, i onl"
type textarea "x"
type textarea "no files were created, i only"
type textarea "x"
type textarea "no files were created, i only"
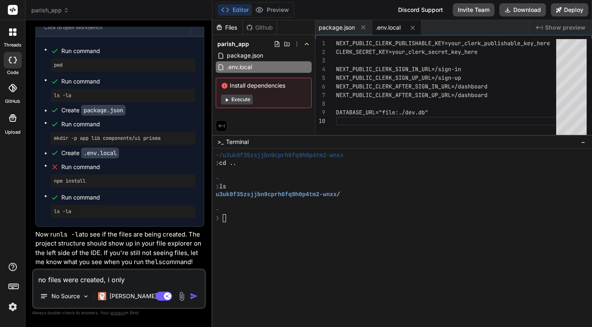
type textarea "x"
type textarea "no files were created, i only s"
type textarea "x"
type textarea "no files were created, i only se"
type textarea "x"
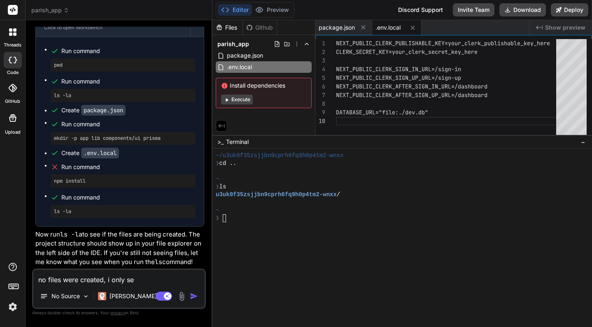
type textarea "no files were created, i only see"
type textarea "x"
type textarea "no files were created, i only see"
type textarea "x"
type textarea "no files were created, i only see f"
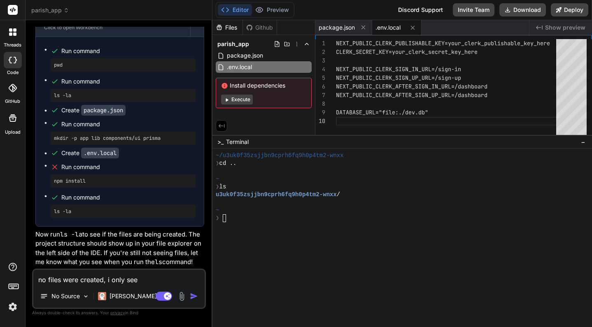
type textarea "x"
type textarea "no files were created, i only see fo"
type textarea "x"
type textarea "no files were created, i only see fol"
type textarea "x"
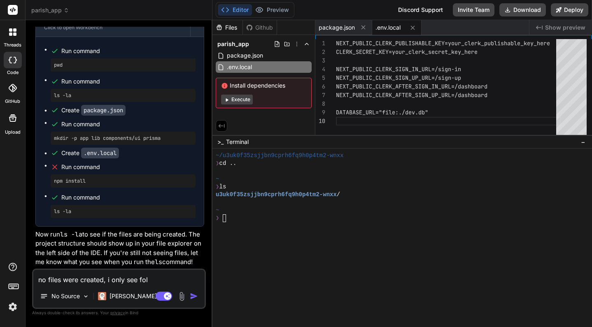
type textarea "no files were created, i only see fold"
type textarea "x"
type textarea "no files were created, i only see folde"
type textarea "x"
type textarea "no files were created, i only see folder"
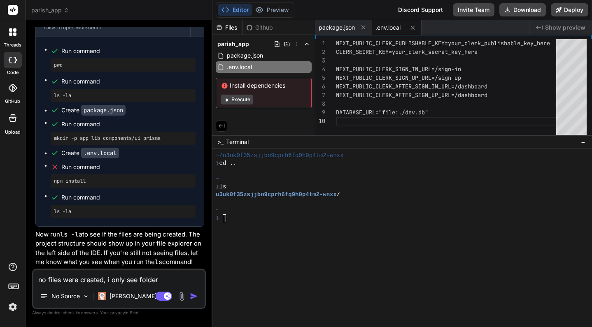
type textarea "x"
type textarea "no files were created, i only see folders"
type textarea "x"
type textarea "no files were created, i only see folders."
type textarea "x"
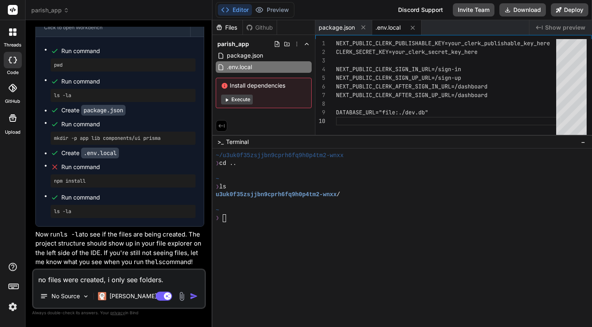
type textarea "no files were created, i only see folders."
type textarea "x"
type textarea "no files were created, i only see folders. a"
type textarea "x"
type textarea "no files were created, i only see folders. an"
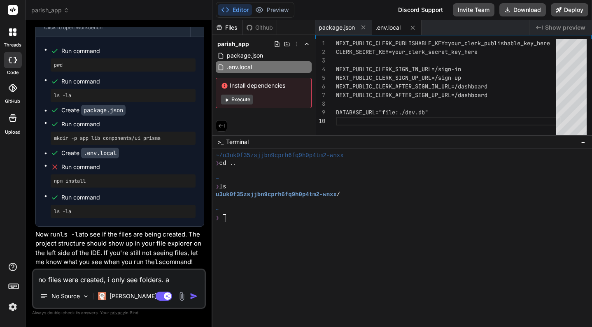
type textarea "x"
type textarea "no files were created, i only see folders. and"
type textarea "x"
type textarea "no files were created, i only see folders. and"
type textarea "x"
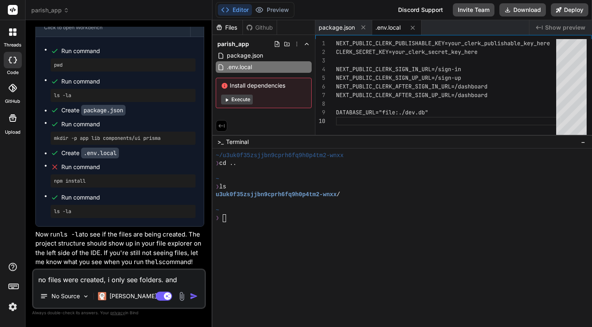
type textarea "no files were created, i only see folders. and f"
type textarea "x"
type textarea "no files were created, i only see folders. and fy"
type textarea "x"
type textarea "no files were created, i only see folders. and fy="
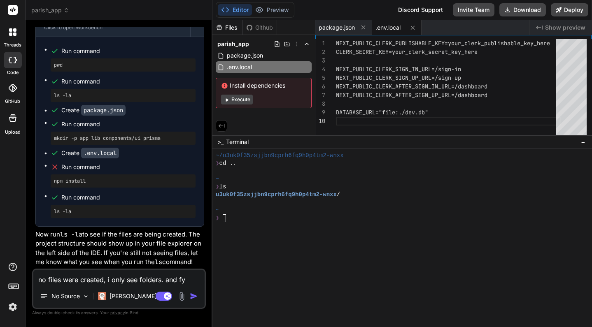
type textarea "x"
type textarea "no files were created, i only see folders. and fy"
type textarea "x"
type textarea "no files were created, i only see folders. and [GEOGRAPHIC_DATA]"
type textarea "x"
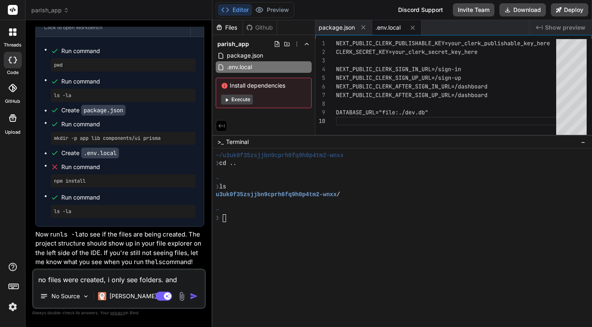
type textarea "no files were created, i only see folders. and [GEOGRAPHIC_DATA]"
type textarea "x"
type textarea "no files were created, i only see folders. and fyyou"
type textarea "x"
type textarea "no files were created, i only see folders. and fyyou"
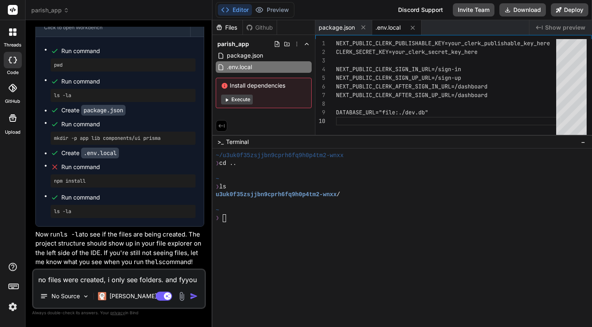
type textarea "x"
type textarea "no files were created, i only see folders. and fyyou f"
type textarea "x"
type textarea "no files were created, i only see folders. and fyyou fi"
type textarea "x"
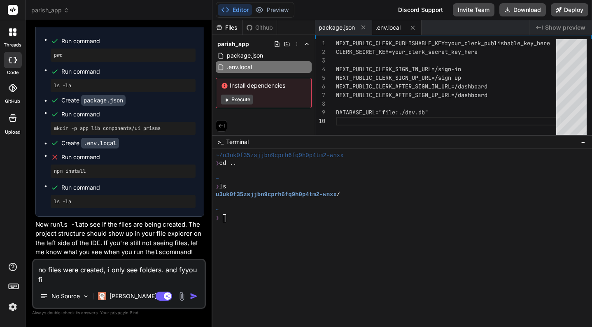
type textarea "no files were created, i only see folders. and fyyou fix"
type textarea "x"
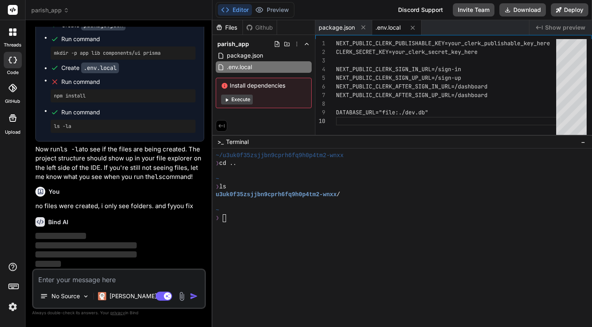
scroll to position [1819, 0]
click at [365, 29] on icon at bounding box center [363, 28] width 4 height 4
click at [356, 28] on icon at bounding box center [356, 28] width 4 height 4
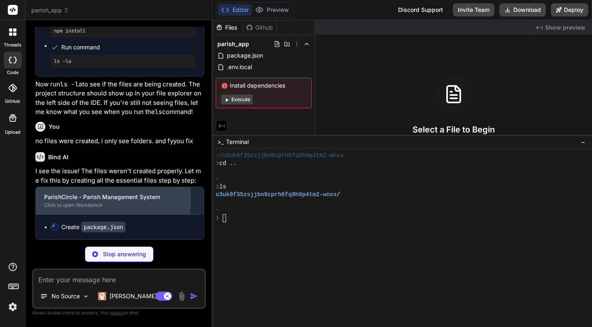
scroll to position [1884, 0]
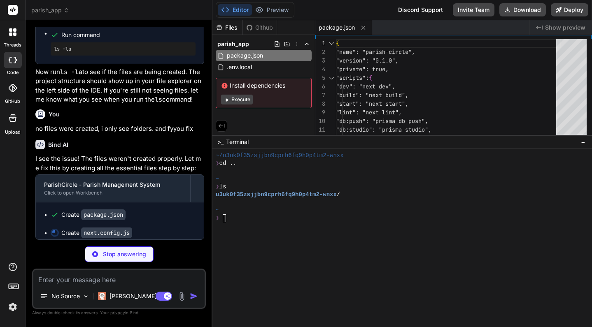
type textarea "x"
type textarea "/** @type {import('next').NextConfig} */ const nextConfig = { experimental: { a…"
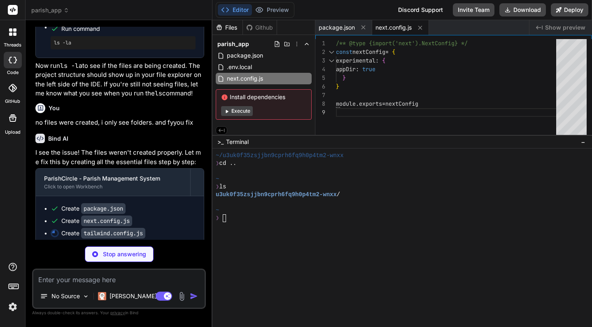
scroll to position [1909, 0]
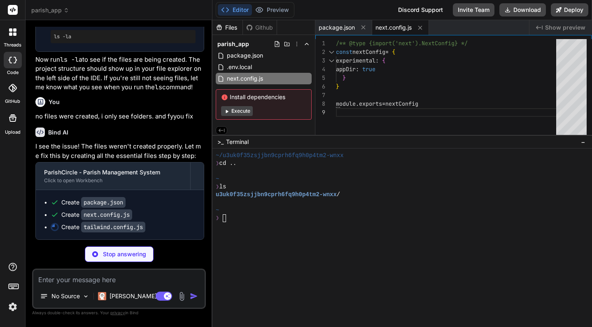
type textarea "x"
type textarea "}"
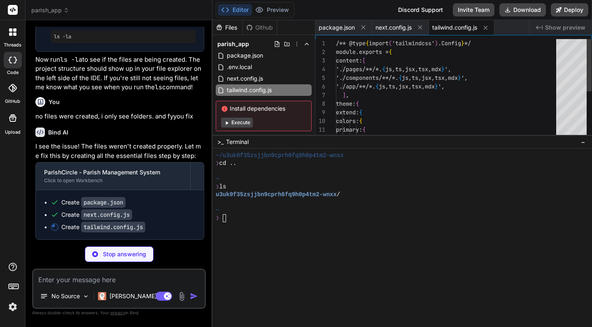
scroll to position [9, 0]
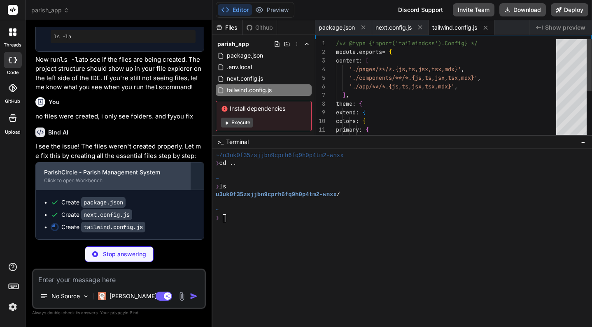
type textarea "x"
type textarea "module.exports = { plugins: { tailwindcss: {}, autoprefixer: {}, }, }"
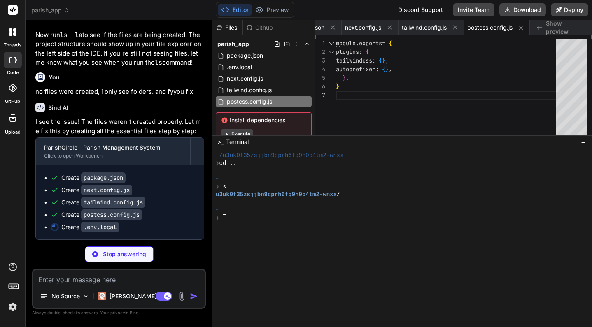
scroll to position [1933, 0]
type textarea "x"
type textarea "NEXT_PUBLIC_CLERK_PUBLISHABLE_KEY=your_clerk_publishable_key_here CLERK_SECRET_…"
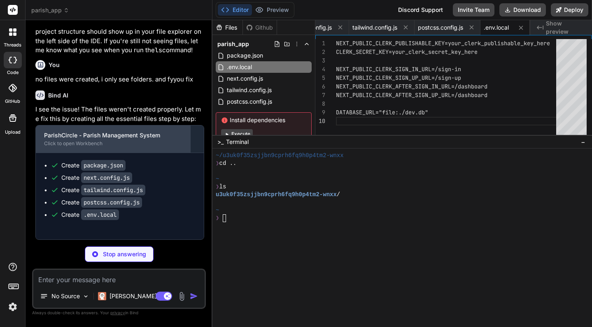
scroll to position [1946, 0]
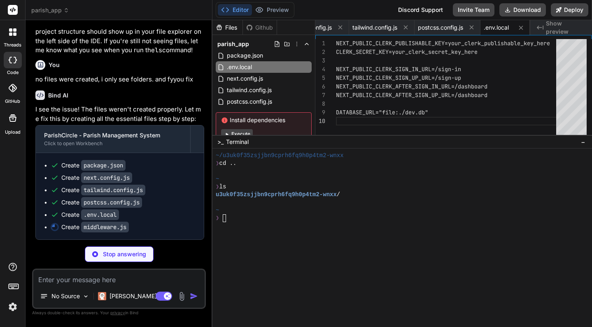
type textarea "x"
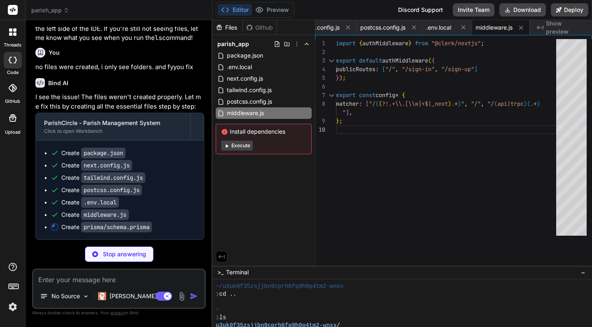
scroll to position [0, 0]
drag, startPoint x: 266, startPoint y: 135, endPoint x: 268, endPoint y: 275, distance: 140.0
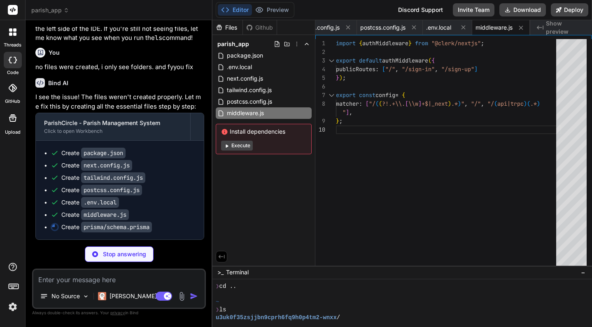
type textarea "x"
type textarea "} enum EnrollmentStatus { PENDING APPROVED REJECTED WAITLIST }"
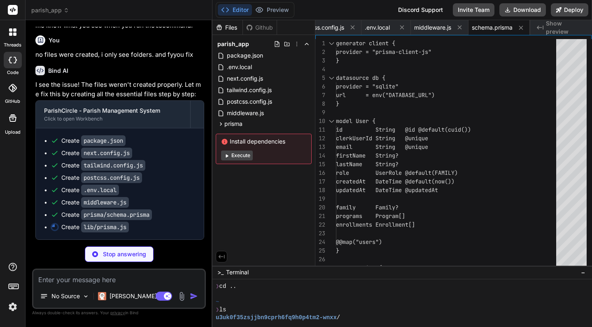
type textarea "x"
type textarea "import { PrismaClient } from '@prisma/client' const globalForPrisma = globalThi…"
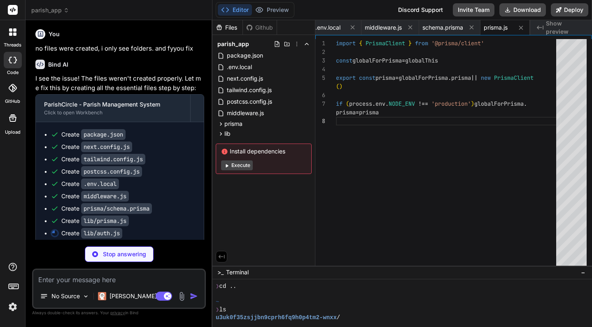
type textarea "x"
type textarea "}"
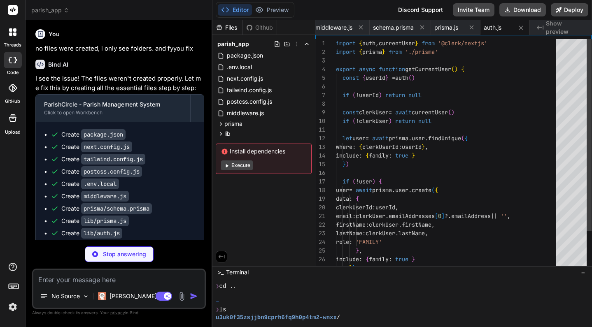
type textarea "x"
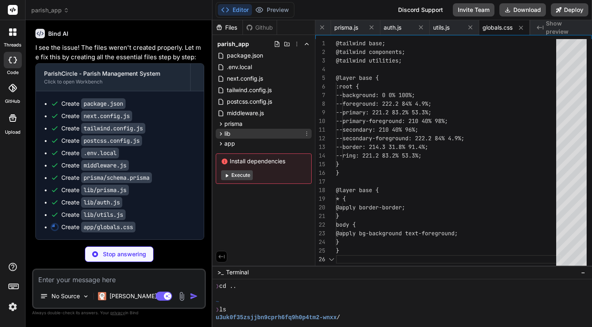
click at [220, 134] on icon at bounding box center [220, 134] width 7 height 7
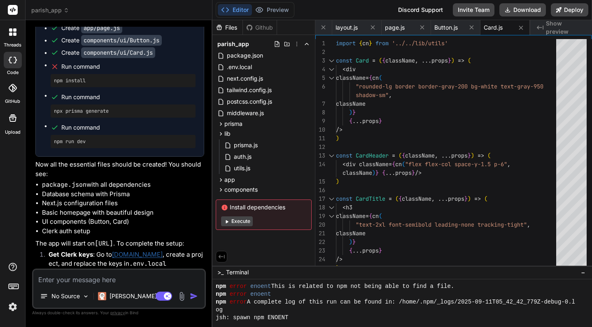
scroll to position [2212, 0]
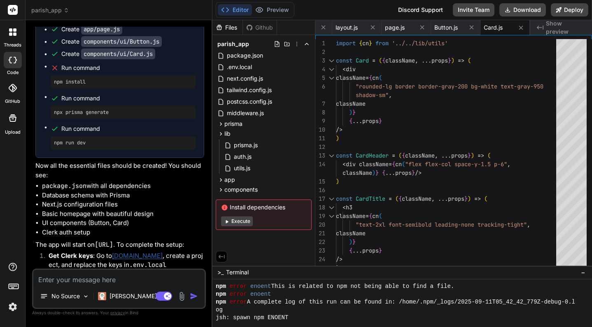
click at [243, 219] on button "Execute" at bounding box center [237, 222] width 32 height 10
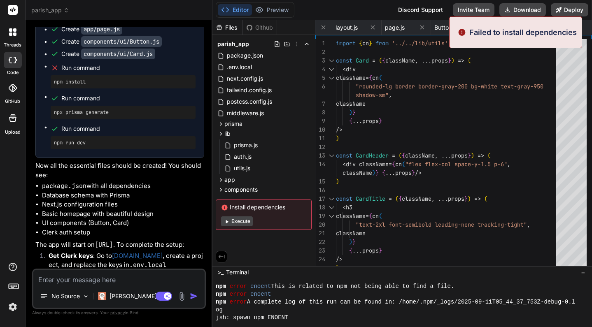
scroll to position [2785, 0]
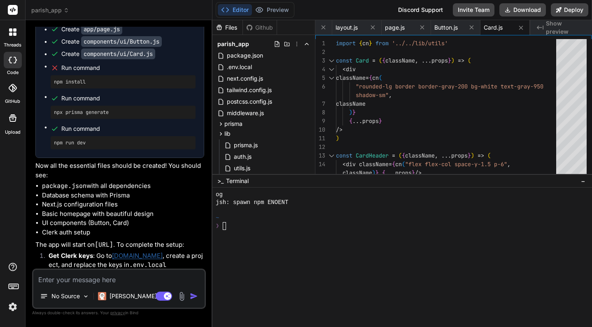
drag, startPoint x: 310, startPoint y: 266, endPoint x: 315, endPoint y: 173, distance: 92.8
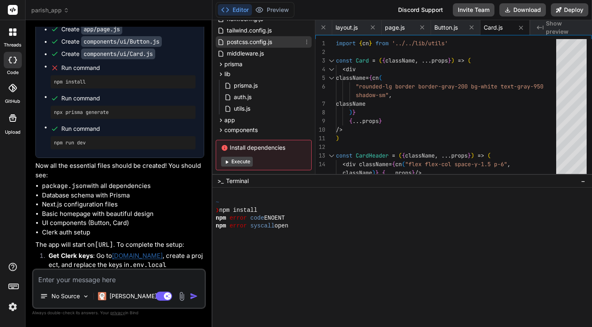
scroll to position [74, 0]
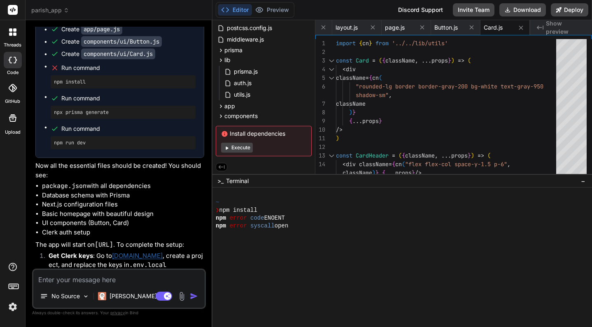
click at [239, 10] on button "Editor" at bounding box center [235, 10] width 34 height 12
click at [301, 267] on div at bounding box center [402, 258] width 380 height 140
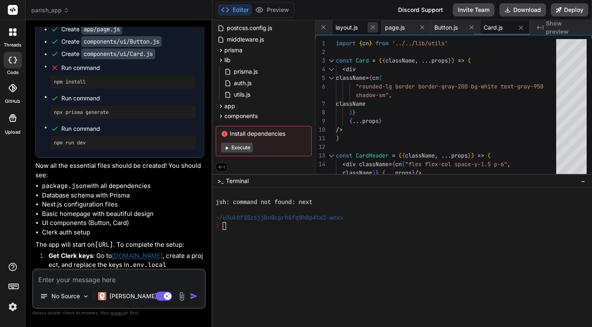
click at [373, 25] on icon at bounding box center [372, 27] width 7 height 7
click at [372, 25] on icon at bounding box center [368, 27] width 7 height 7
click at [373, 25] on icon at bounding box center [372, 27] width 7 height 7
click at [372, 25] on icon at bounding box center [368, 27] width 7 height 7
click at [373, 25] on icon at bounding box center [372, 27] width 7 height 7
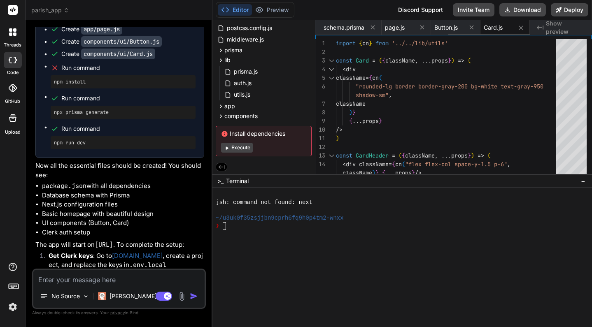
click at [373, 25] on icon at bounding box center [372, 27] width 7 height 7
click at [373, 25] on icon at bounding box center [371, 27] width 7 height 7
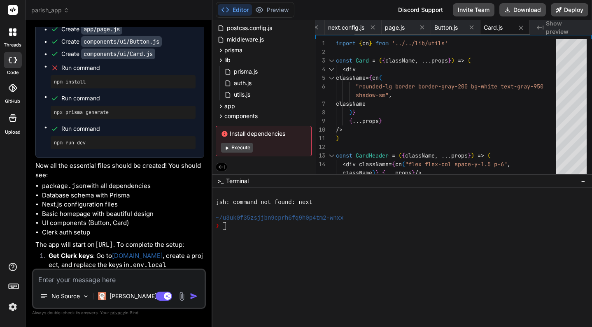
scroll to position [0, 48]
click at [373, 25] on icon at bounding box center [372, 27] width 7 height 7
click at [373, 25] on div "page.js" at bounding box center [396, 27] width 49 height 15
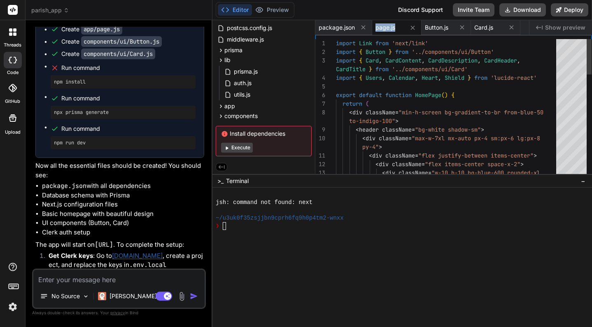
click at [373, 25] on div "page.js" at bounding box center [396, 27] width 49 height 15
click at [367, 27] on button at bounding box center [363, 27] width 10 height 10
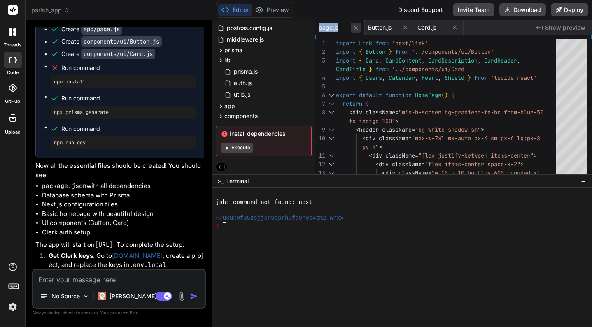
click at [357, 26] on icon at bounding box center [355, 27] width 7 height 7
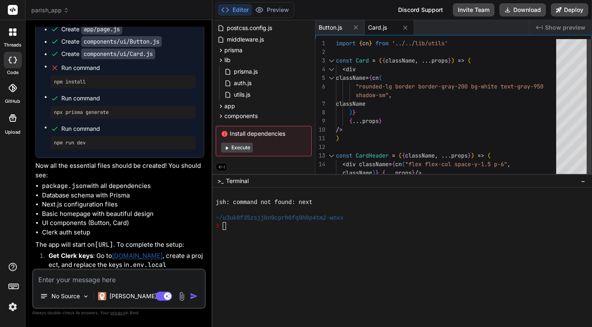
click at [357, 26] on icon at bounding box center [356, 28] width 4 height 4
click at [357, 26] on icon at bounding box center [355, 27] width 7 height 7
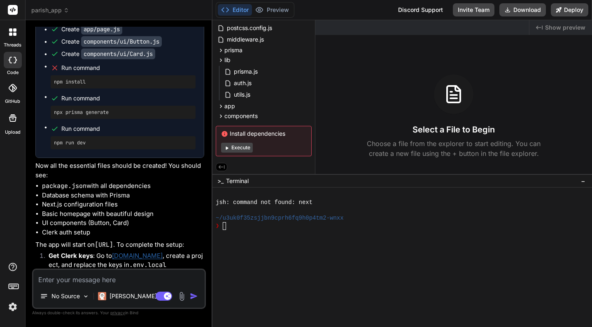
click at [250, 145] on button "Execute" at bounding box center [237, 148] width 32 height 10
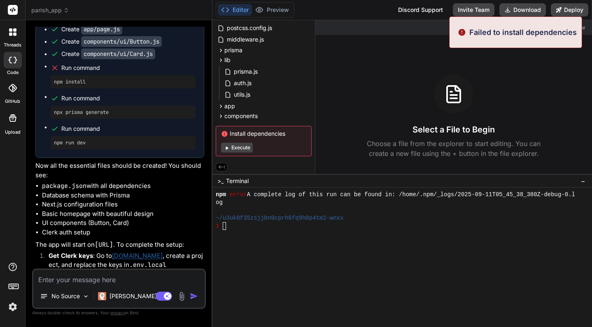
scroll to position [3567, 0]
click at [488, 40] on div "Failed to install dependencies" at bounding box center [515, 32] width 133 height 32
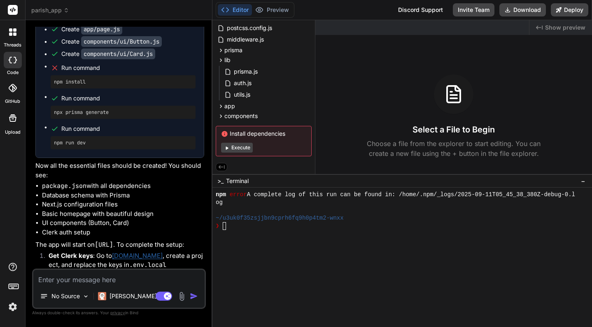
click at [364, 288] on div at bounding box center [402, 258] width 380 height 140
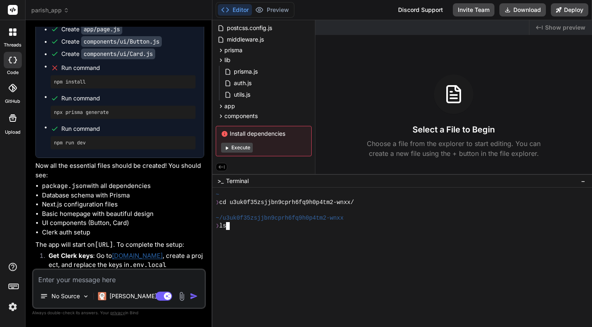
scroll to position [3966, 0]
click at [246, 148] on button "Execute" at bounding box center [237, 148] width 32 height 10
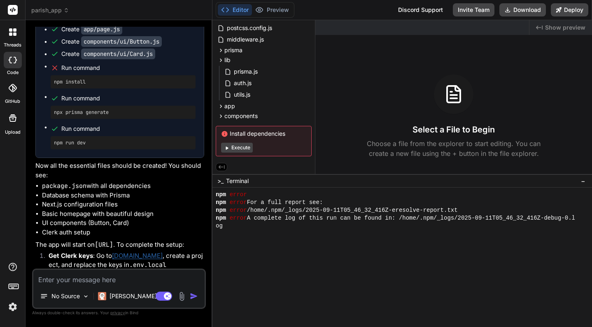
scroll to position [4169, 0]
drag, startPoint x: 252, startPoint y: 210, endPoint x: 480, endPoint y: 210, distance: 227.7
click at [462, 292] on div at bounding box center [402, 258] width 380 height 140
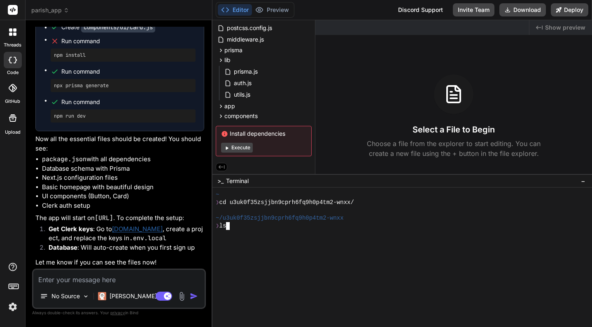
scroll to position [4451, 0]
click at [133, 280] on textarea at bounding box center [118, 277] width 171 height 15
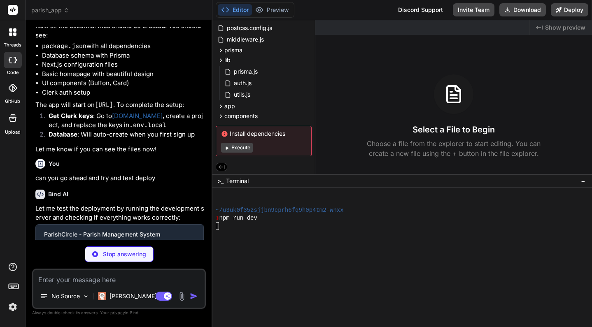
scroll to position [4545, 0]
